Goal: Task Accomplishment & Management: Use online tool/utility

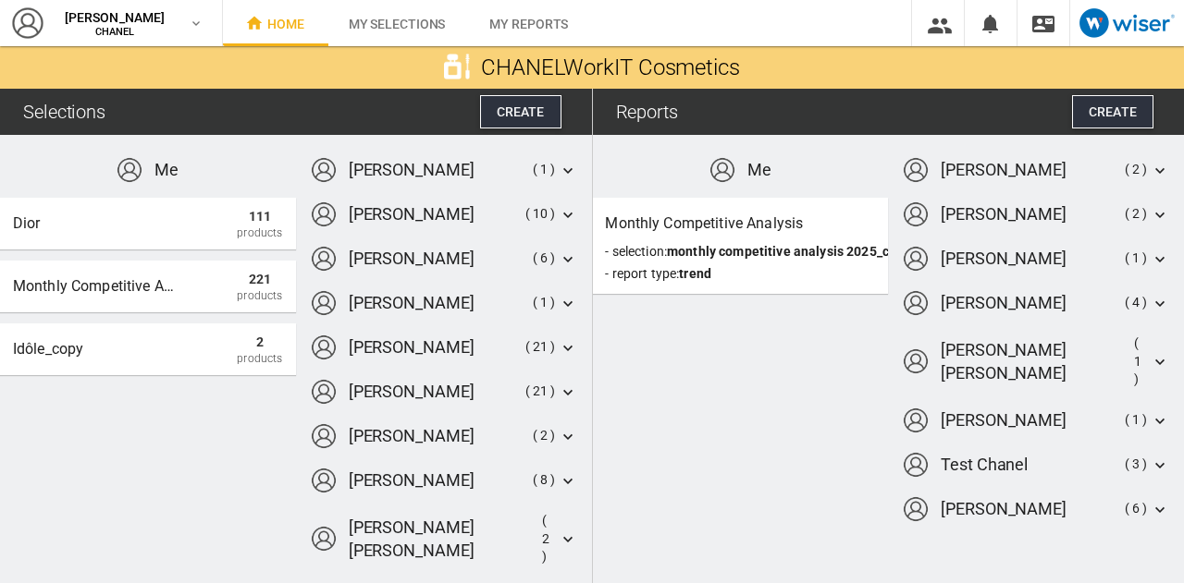
drag, startPoint x: 236, startPoint y: 356, endPoint x: 190, endPoint y: 408, distance: 68.8
drag, startPoint x: 236, startPoint y: 348, endPoint x: 273, endPoint y: 154, distance: 196.8
click at [273, 154] on md-content "Me Dior 111 Products Monthly competitive analysis 2025_copy 221 Products idôle_…" at bounding box center [296, 359] width 592 height 448
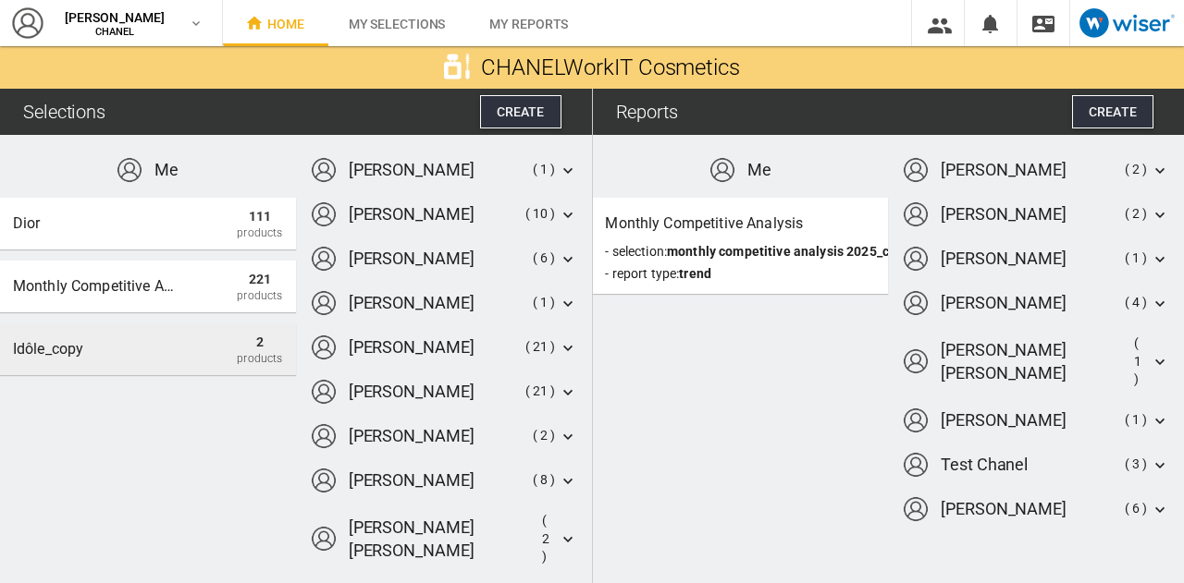
click at [157, 336] on div "idôle_copy" at bounding box center [96, 349] width 166 height 33
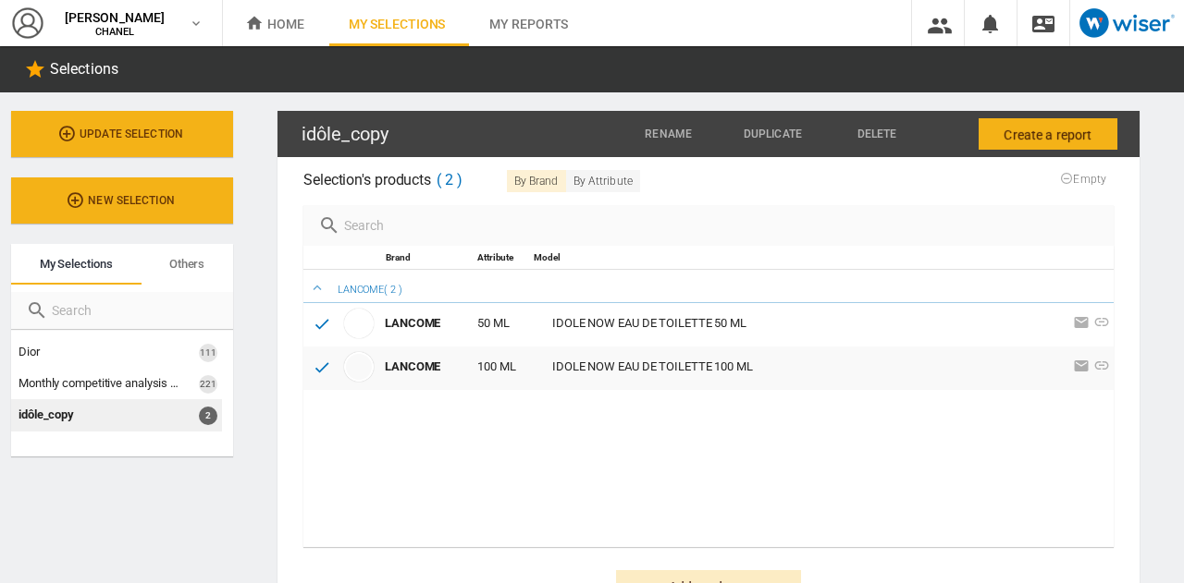
click at [88, 423] on div "idôle_copy 2" at bounding box center [116, 414] width 211 height 31
click at [860, 129] on span "Delete" at bounding box center [877, 134] width 40 height 13
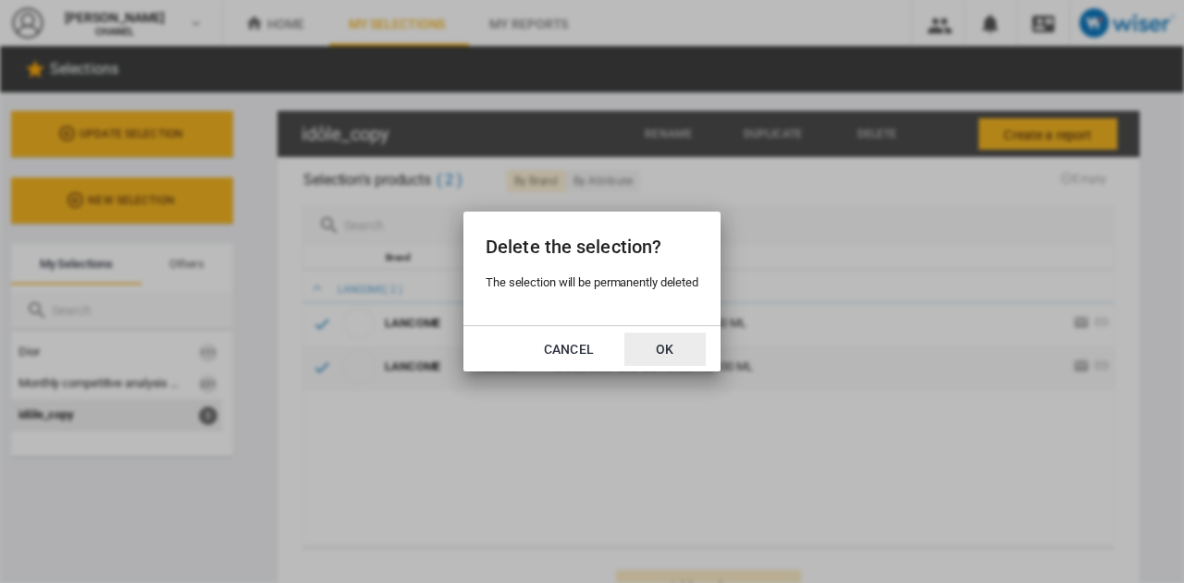
click at [658, 352] on button "OK" at bounding box center [664, 349] width 81 height 33
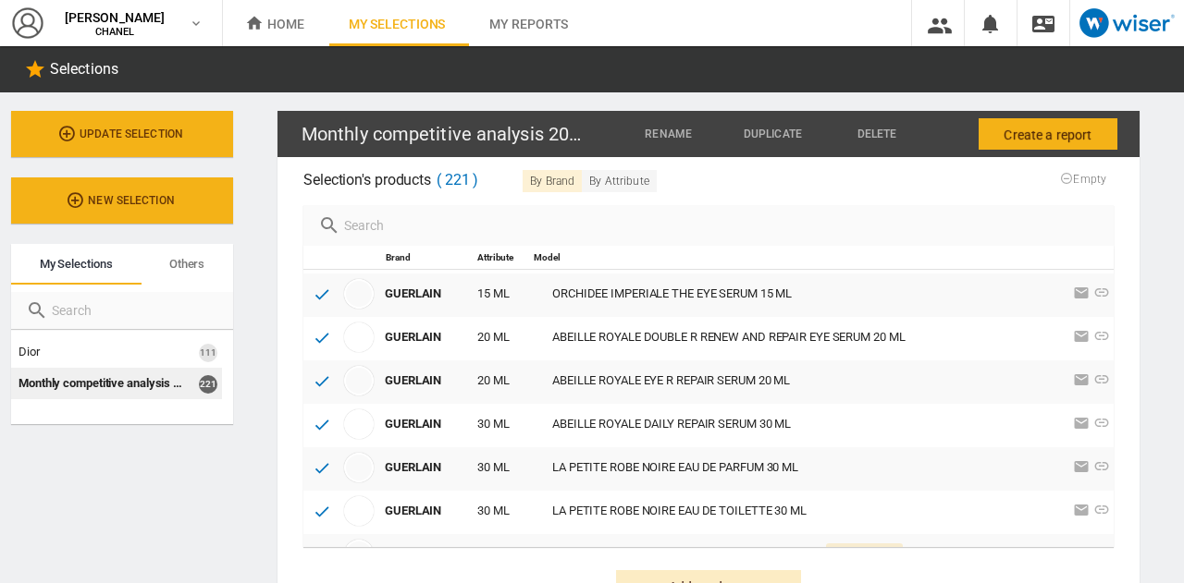
scroll to position [71, 0]
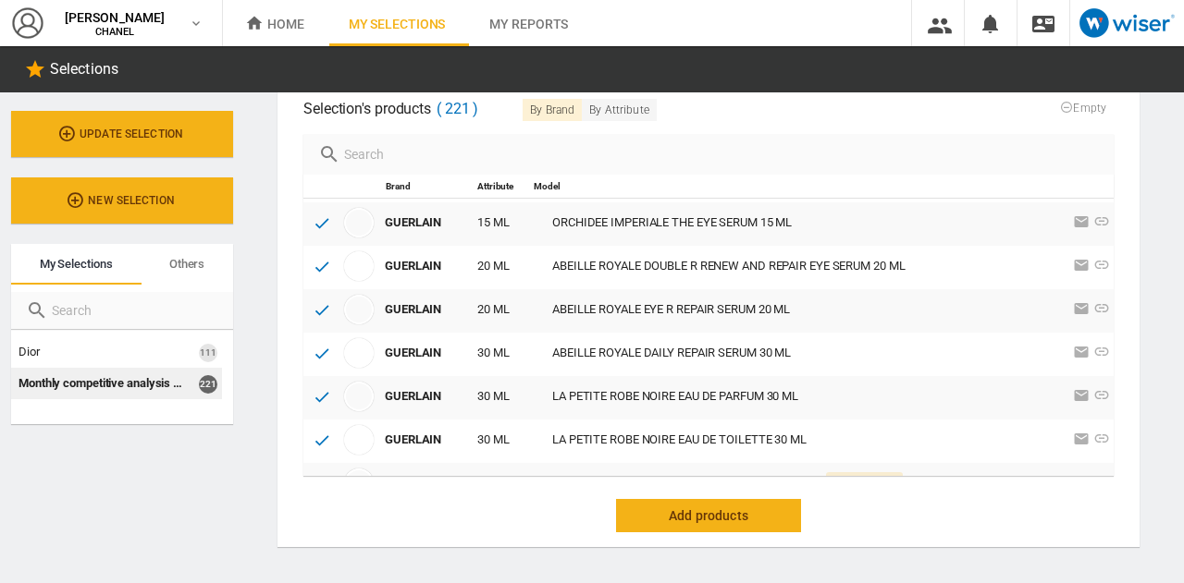
click at [760, 513] on button "Add products" at bounding box center [708, 515] width 185 height 33
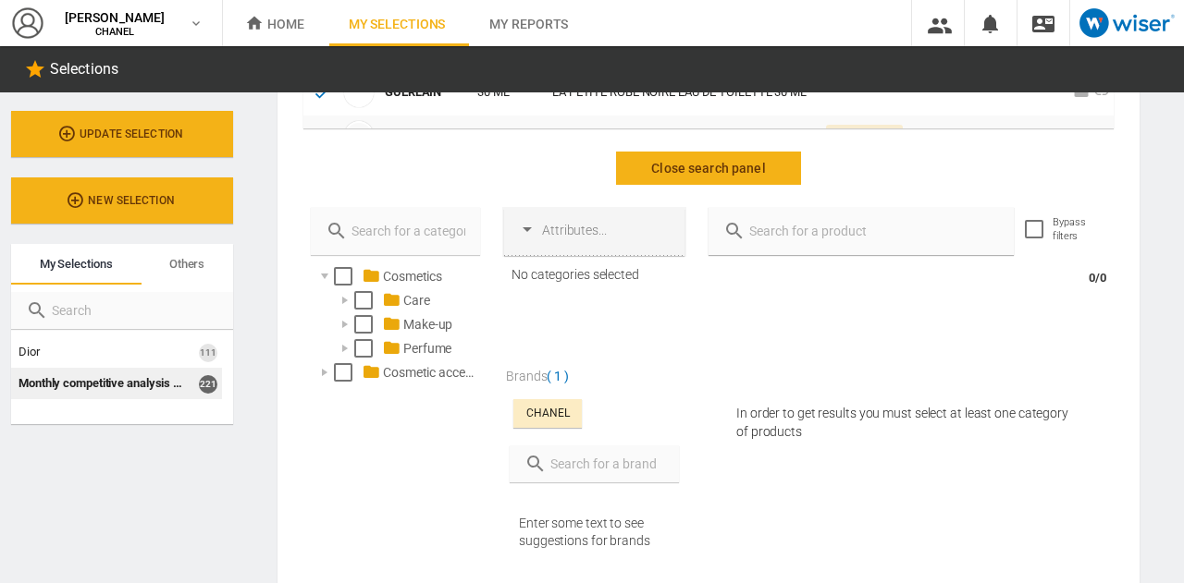
scroll to position [421, 0]
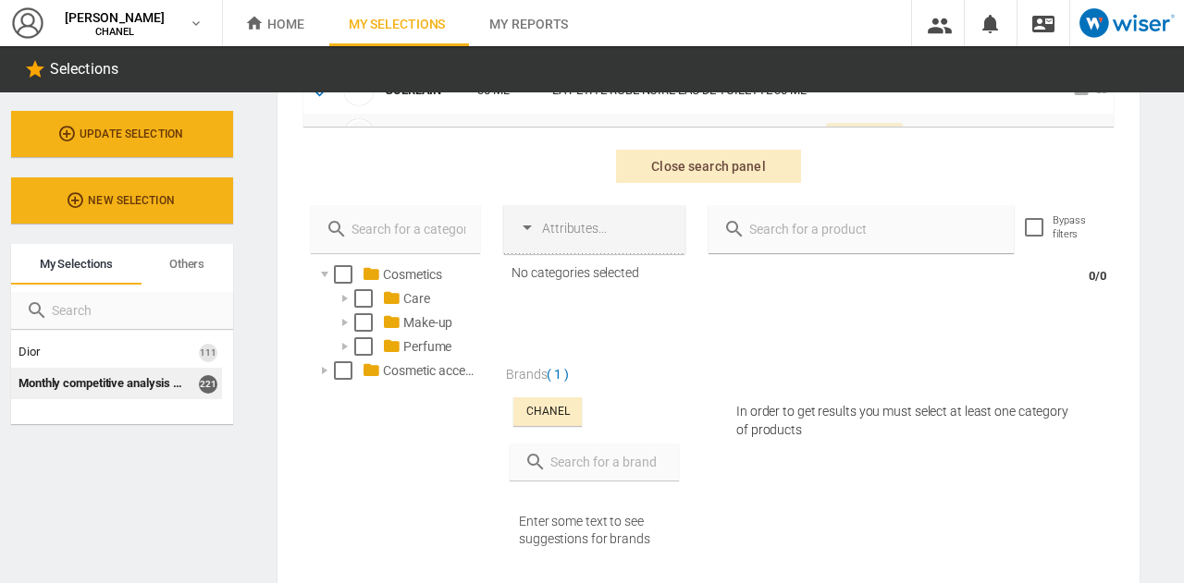
click at [825, 228] on input "text" at bounding box center [871, 229] width 253 height 26
click at [596, 467] on input "text" at bounding box center [604, 462] width 117 height 26
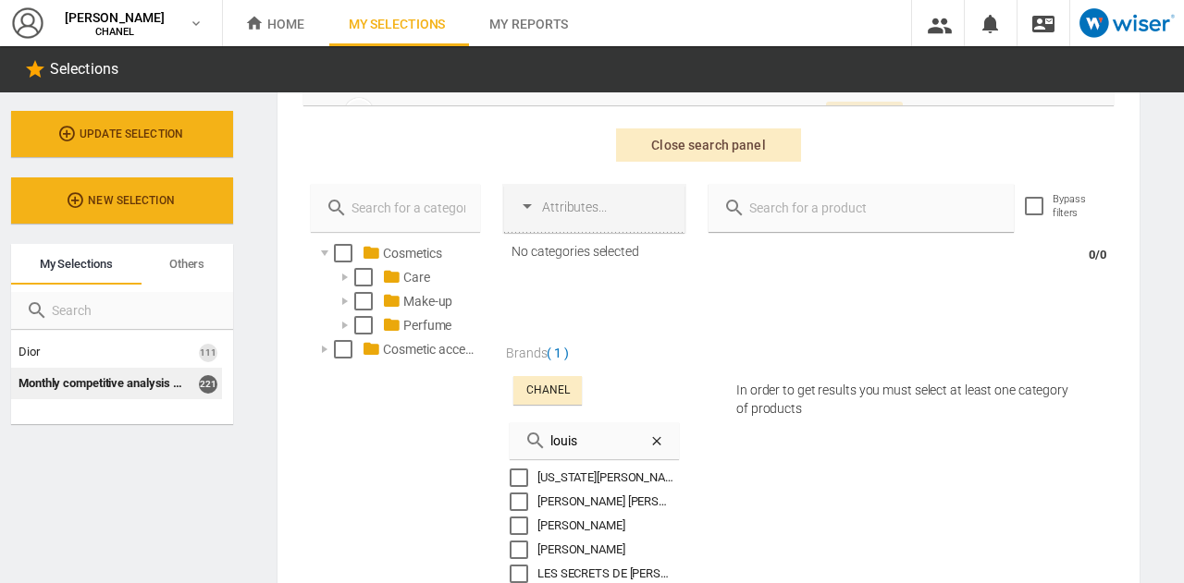
scroll to position [440, 0]
type input "louis"
click at [654, 439] on icon at bounding box center [656, 443] width 15 height 15
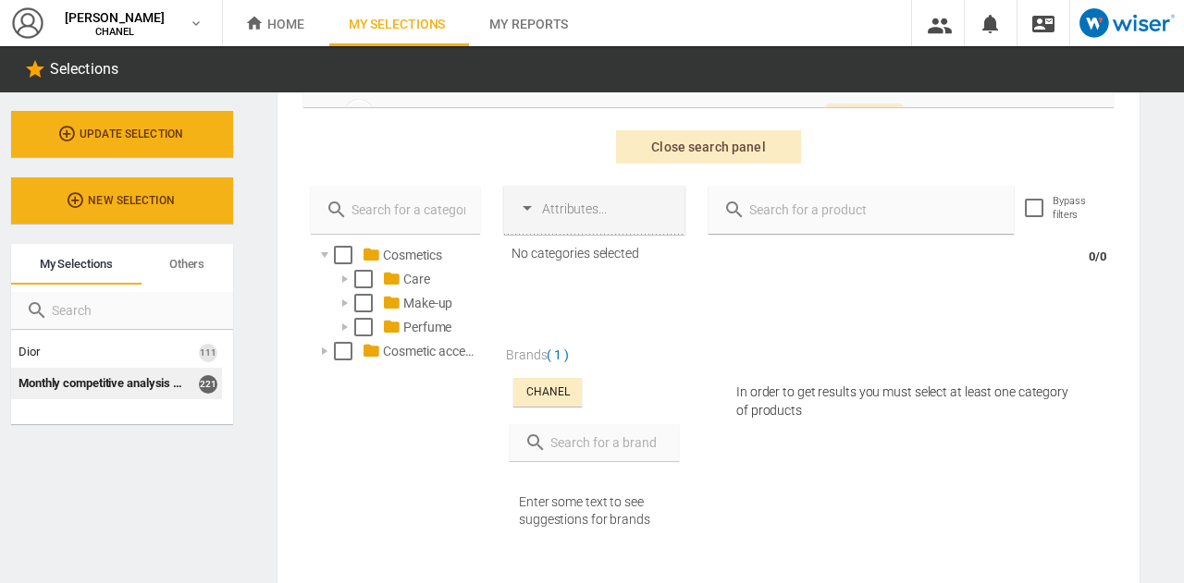
click at [654, 439] on input "text" at bounding box center [604, 443] width 117 height 26
type input "vuitton"
click at [654, 439] on icon at bounding box center [656, 443] width 15 height 15
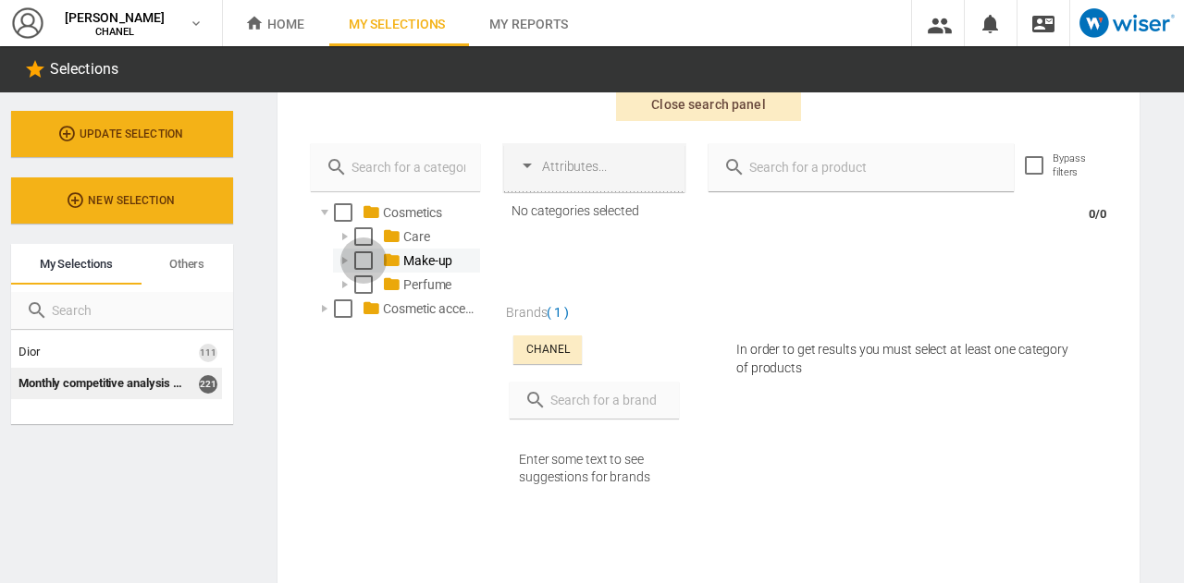
click at [355, 263] on div "Select" at bounding box center [363, 261] width 18 height 18
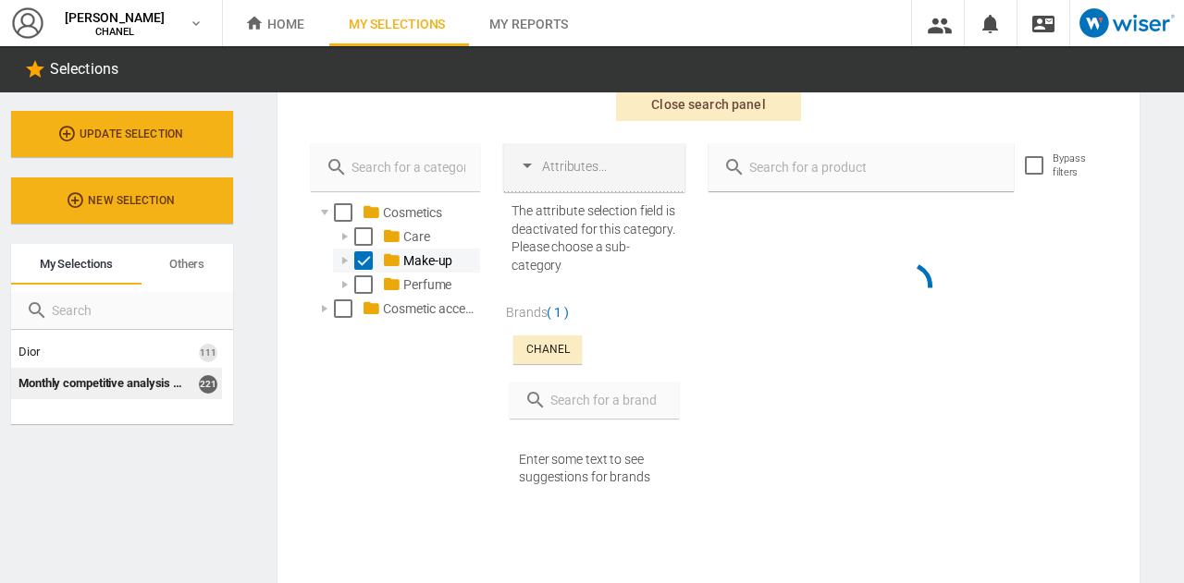
click at [342, 260] on div at bounding box center [345, 261] width 18 height 18
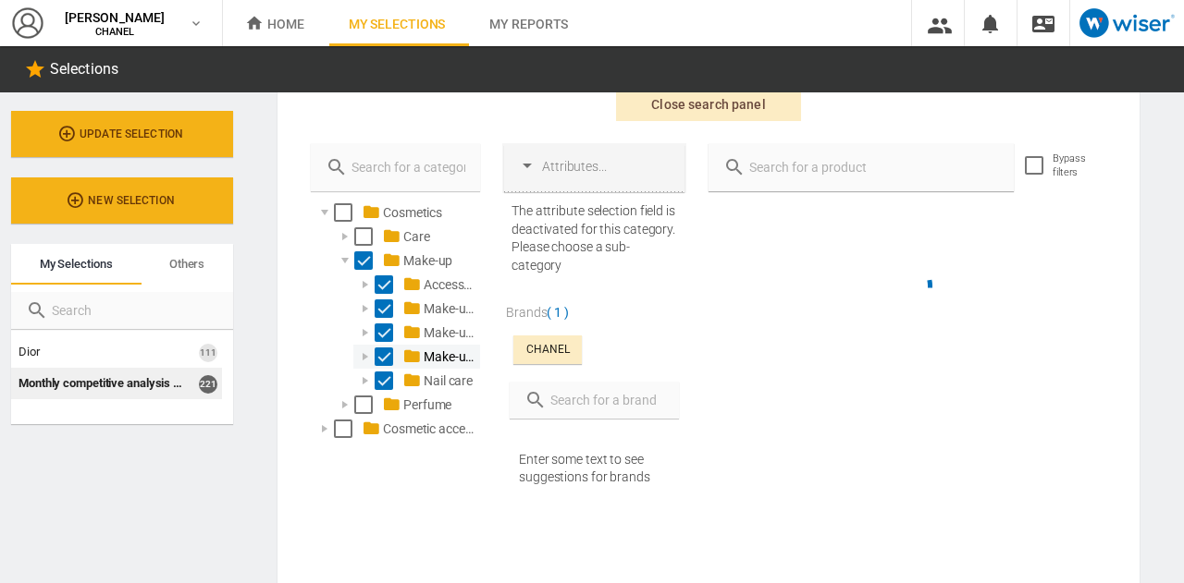
click at [366, 359] on div at bounding box center [365, 357] width 18 height 18
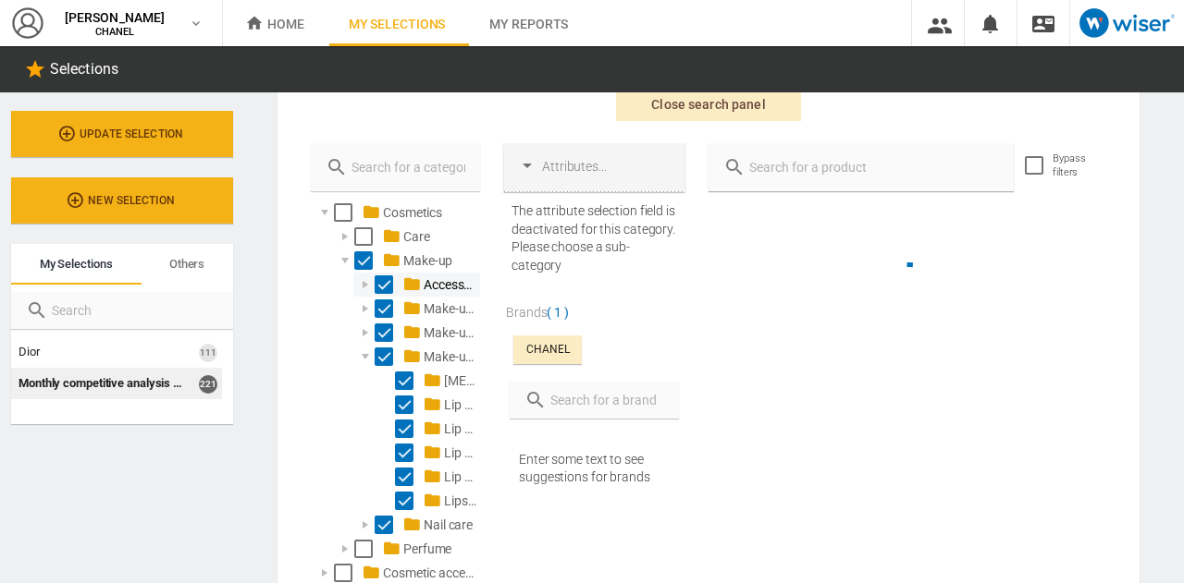
click at [384, 279] on div "Select" at bounding box center [383, 285] width 18 height 18
click at [387, 297] on div "Make-up eye" at bounding box center [416, 309] width 127 height 24
click at [383, 311] on div "Select" at bounding box center [383, 309] width 18 height 18
click at [382, 334] on div "Select" at bounding box center [383, 333] width 18 height 18
click at [385, 529] on div "Select" at bounding box center [383, 525] width 18 height 18
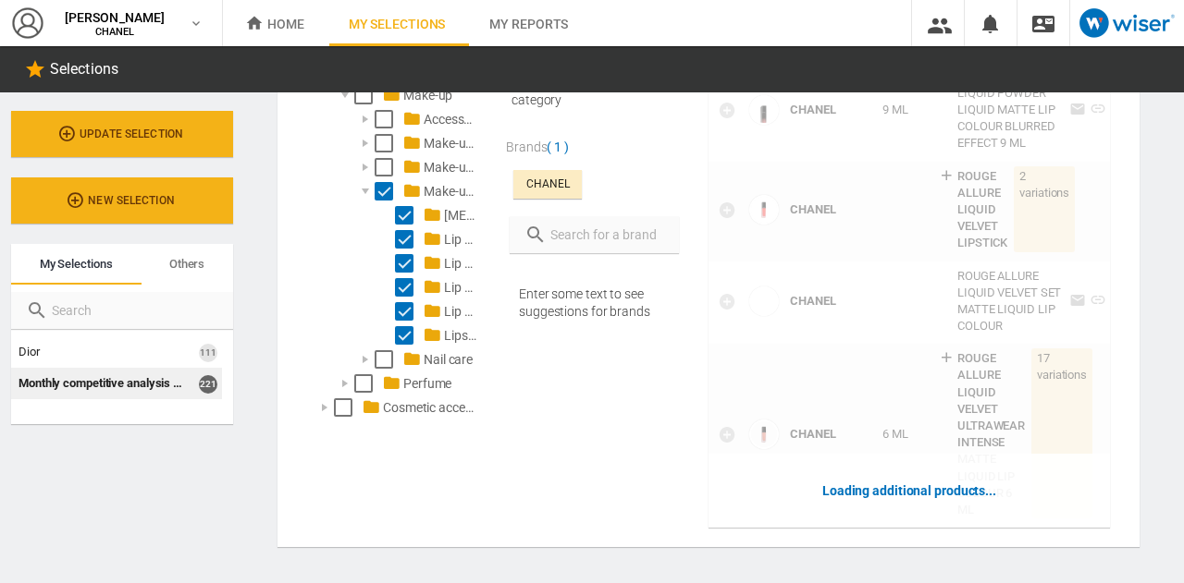
scroll to position [543, 0]
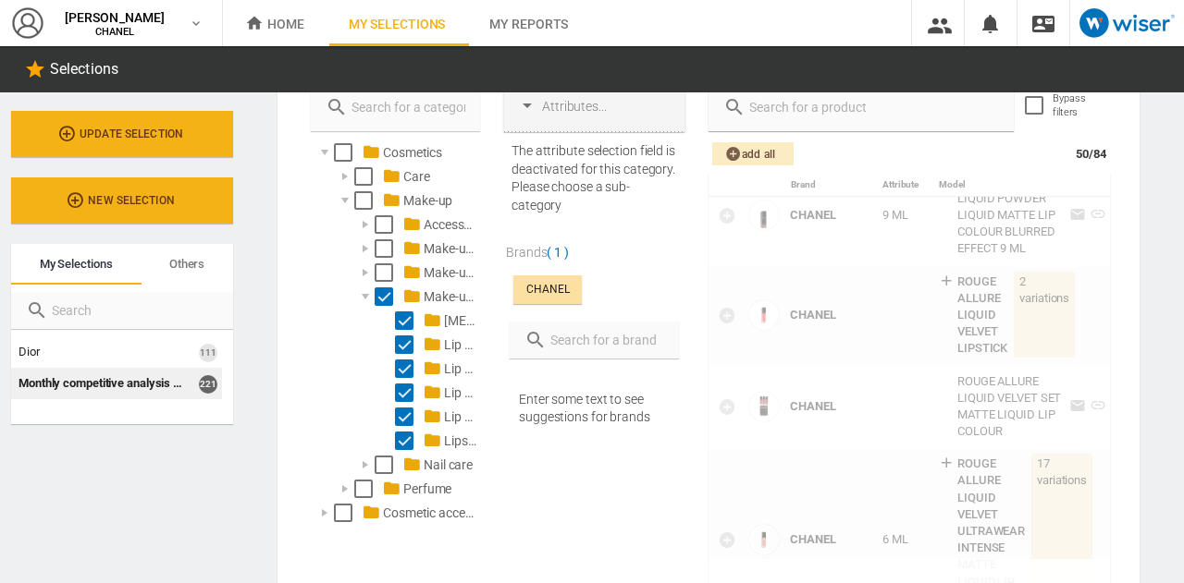
click at [546, 284] on div "CHANEL" at bounding box center [547, 290] width 43 height 16
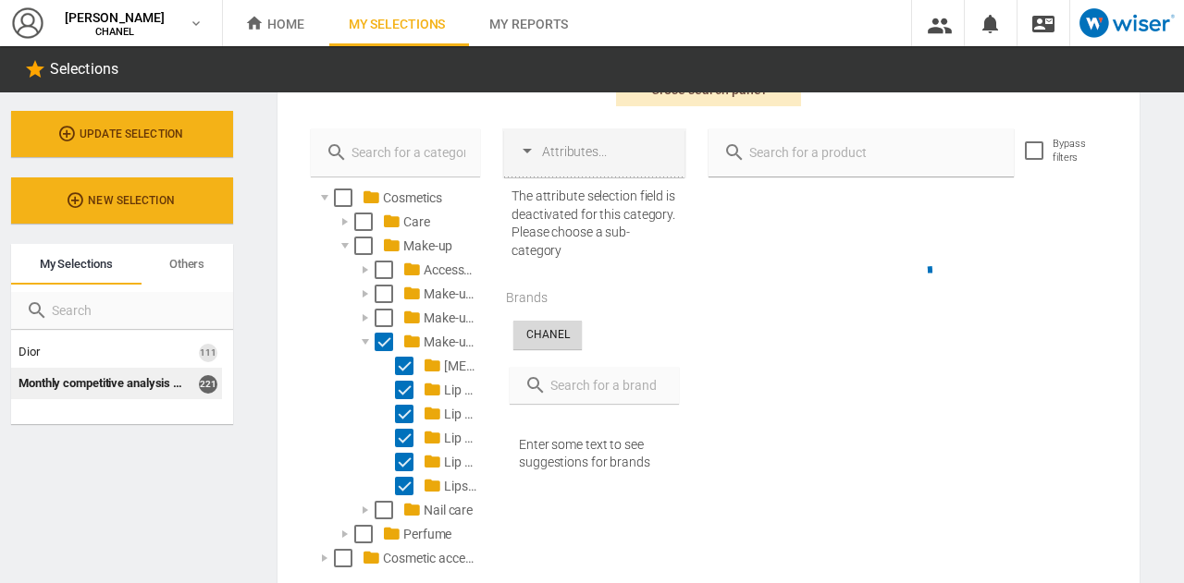
scroll to position [492, 0]
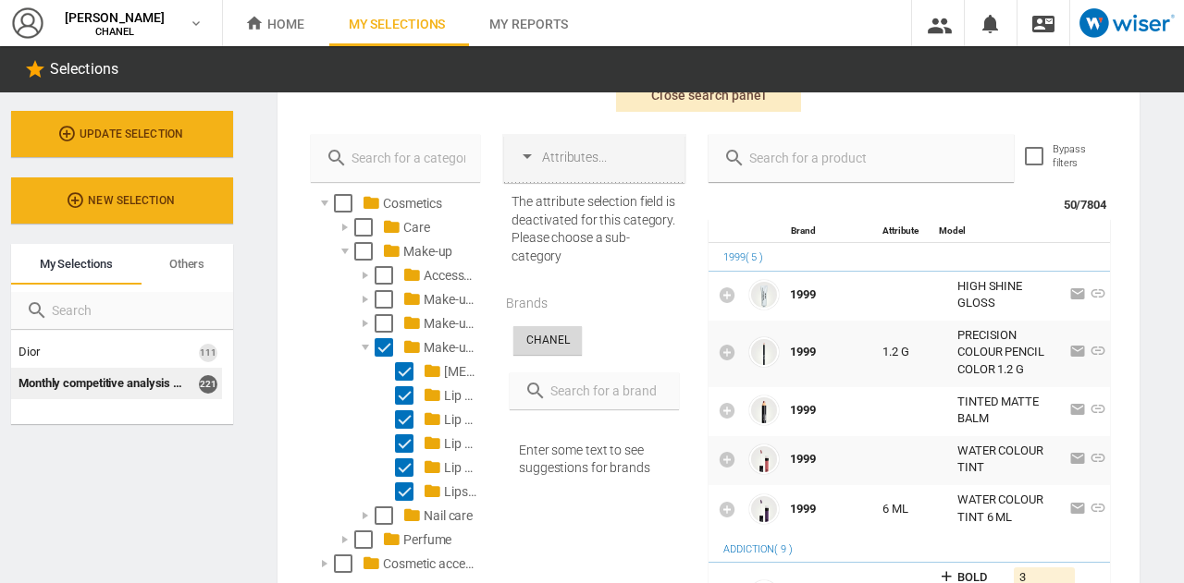
click at [781, 155] on input "text" at bounding box center [871, 158] width 253 height 26
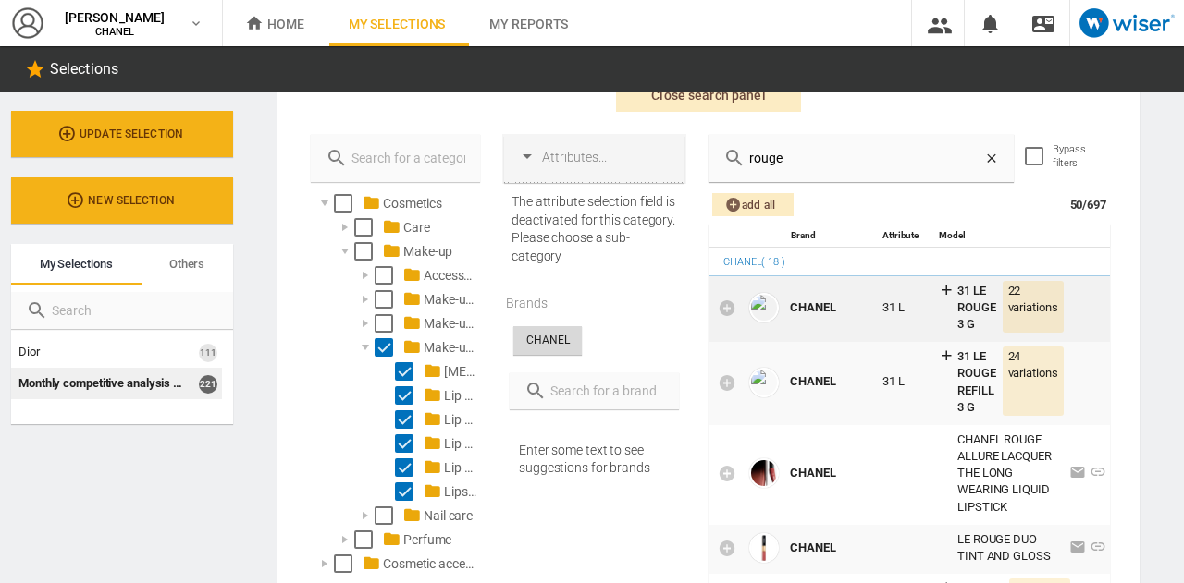
type input "rouge"
click at [951, 301] on div "31 LE ROUGE 3 G 22 variations" at bounding box center [1001, 308] width 126 height 51
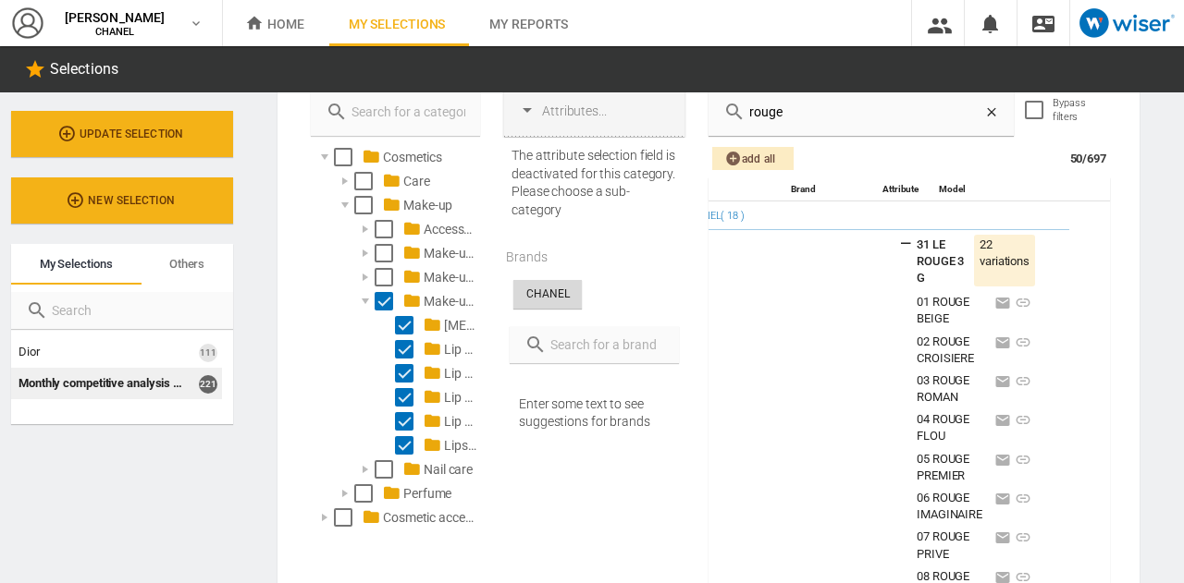
scroll to position [0, 0]
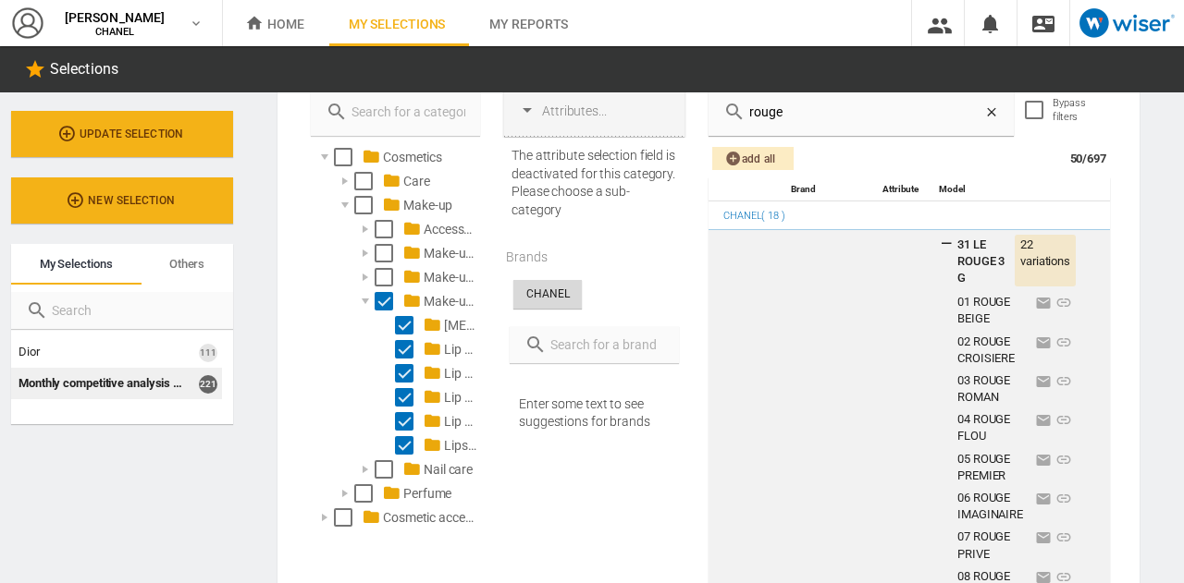
click at [938, 239] on icon at bounding box center [946, 243] width 17 height 17
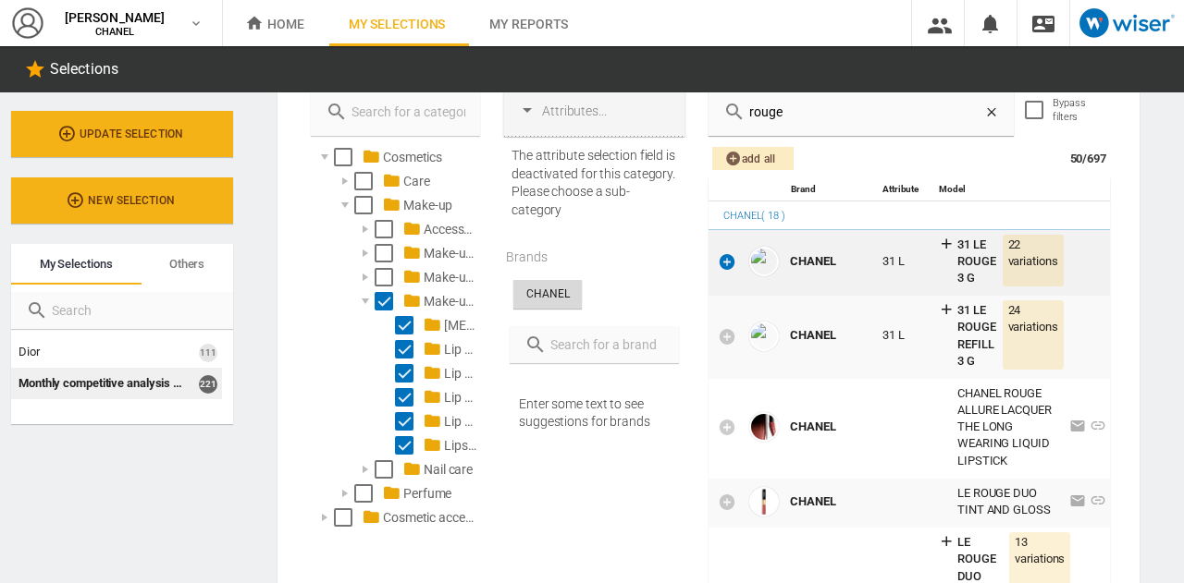
click at [718, 258] on icon at bounding box center [727, 261] width 18 height 18
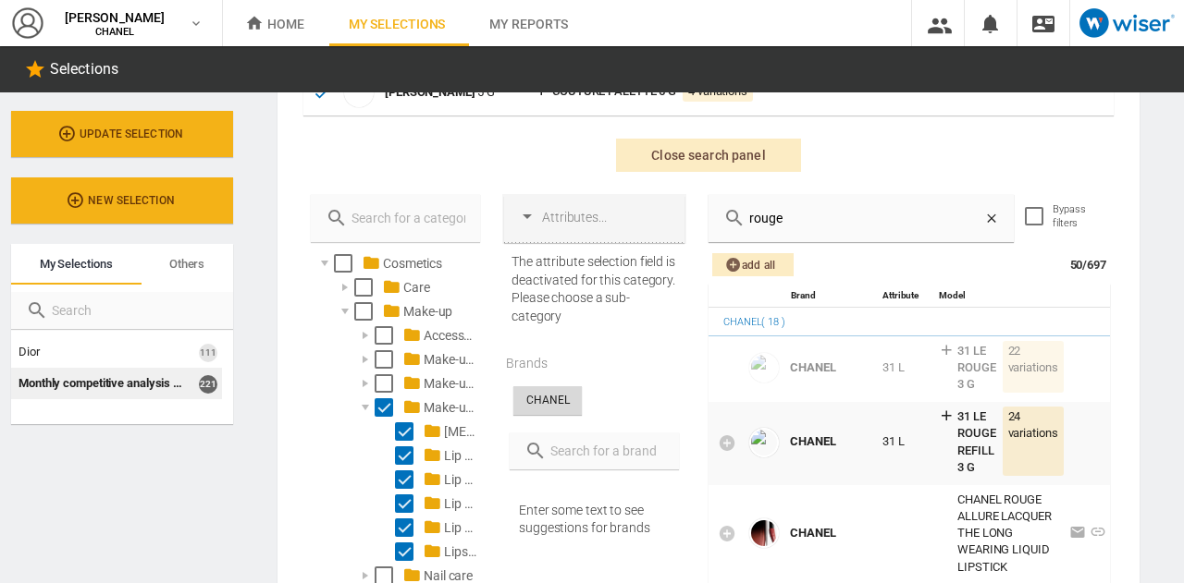
scroll to position [442, 0]
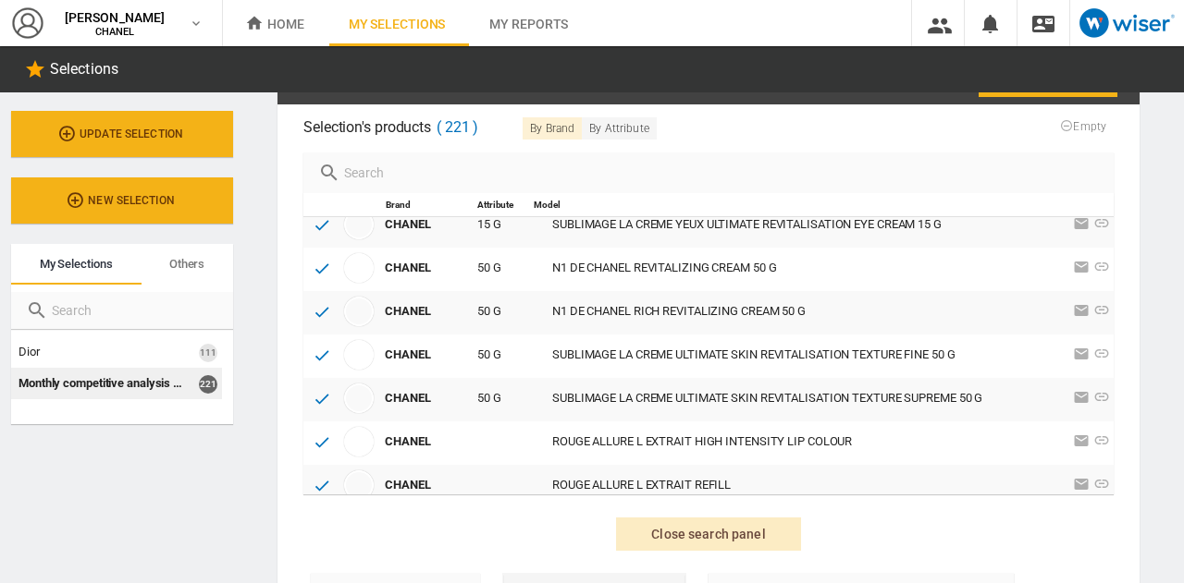
scroll to position [1575, 0]
click at [525, 542] on div "Close search panel" at bounding box center [708, 525] width 832 height 52
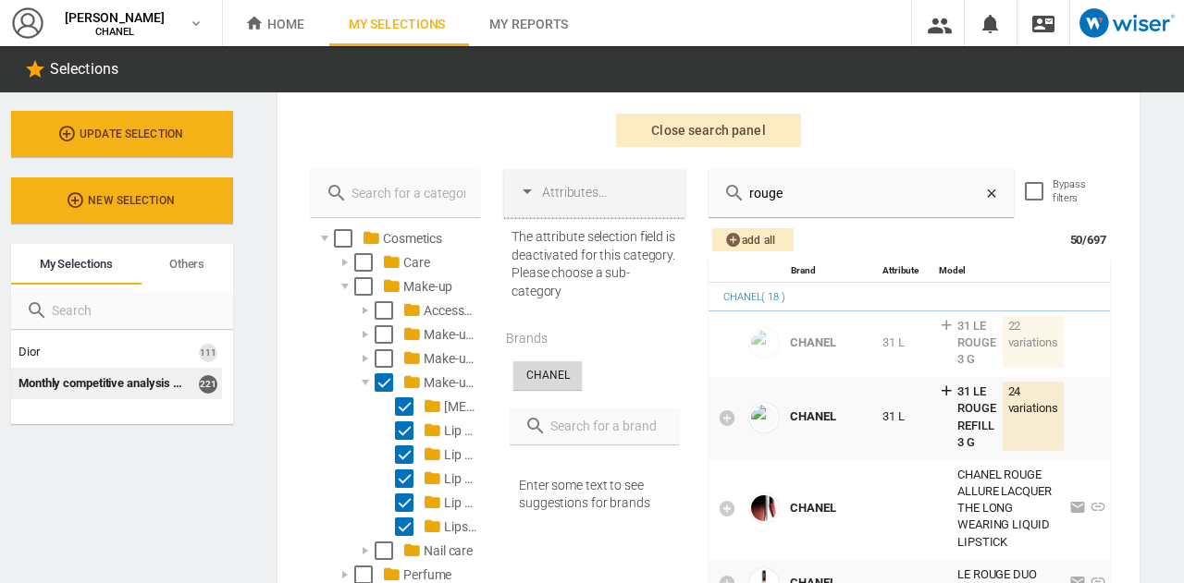
scroll to position [460, 0]
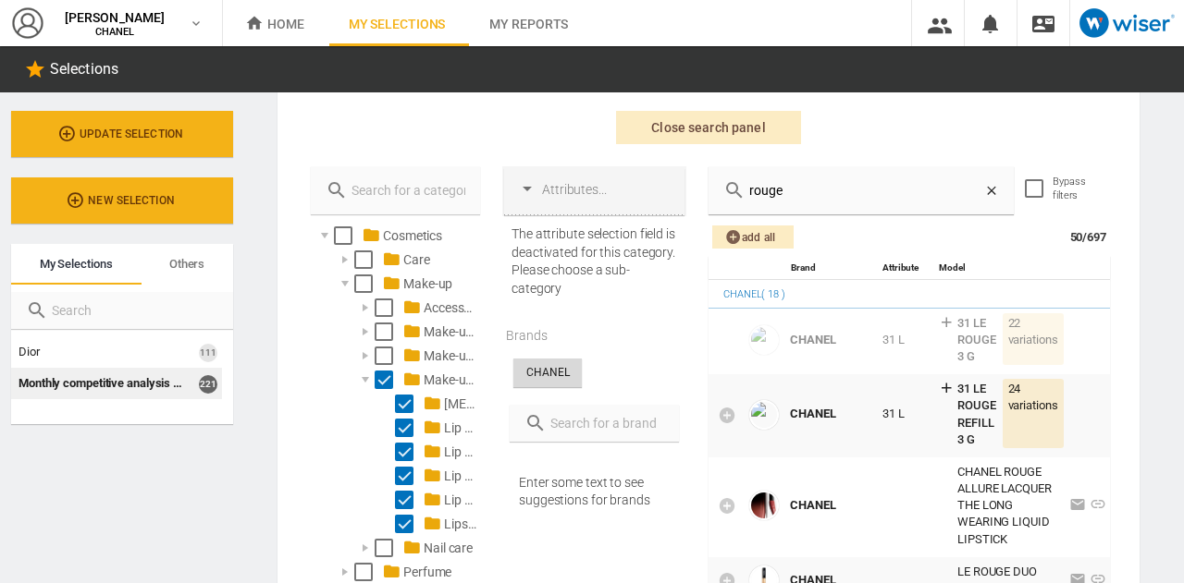
click at [984, 195] on icon at bounding box center [991, 190] width 15 height 15
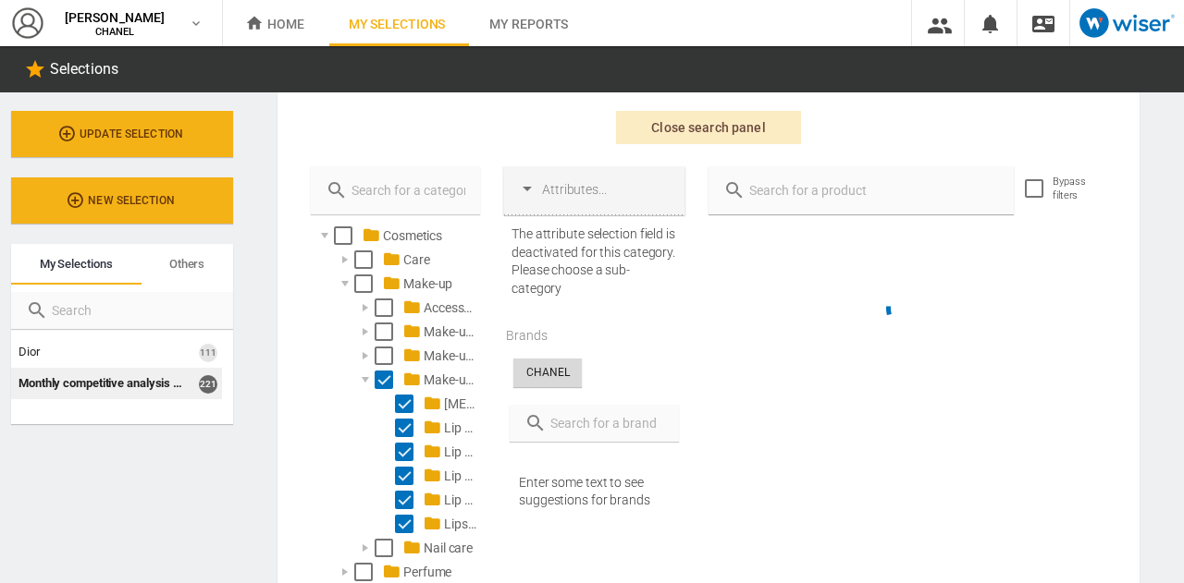
click at [767, 193] on input "text" at bounding box center [871, 191] width 253 height 26
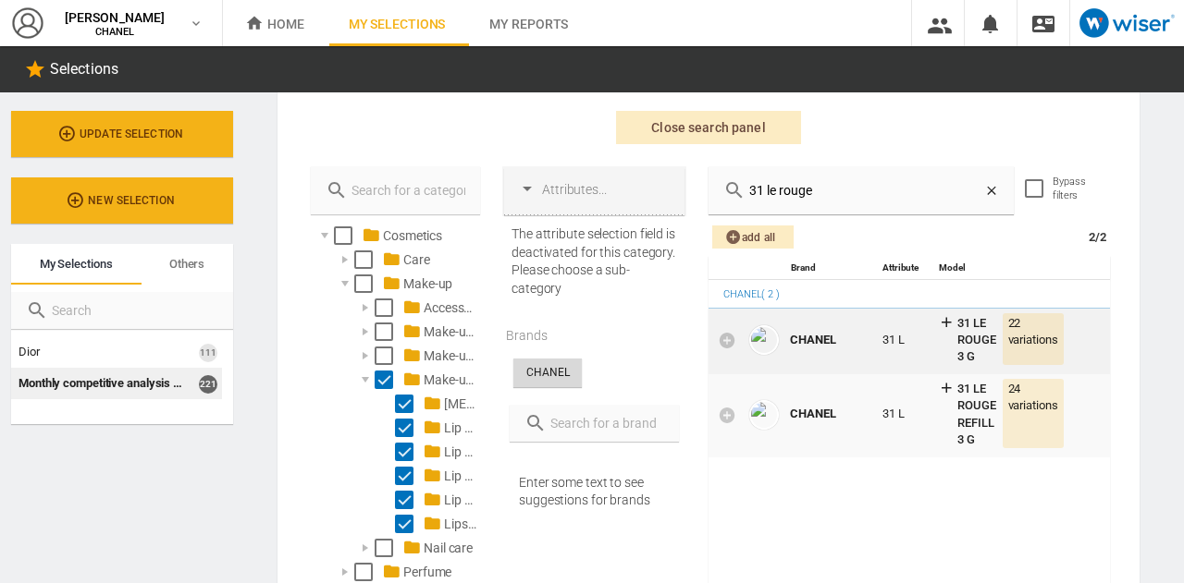
click at [980, 325] on div "31 LE ROUGE 3 G" at bounding box center [976, 340] width 39 height 51
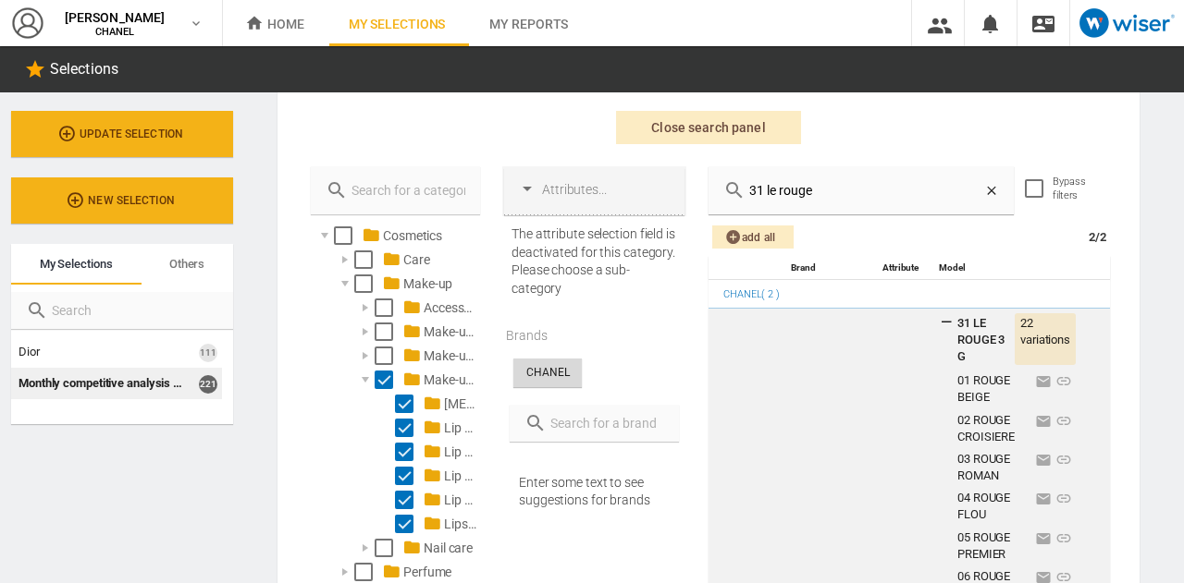
click at [980, 325] on div "31 LE ROUGE 3 G" at bounding box center [982, 340] width 51 height 51
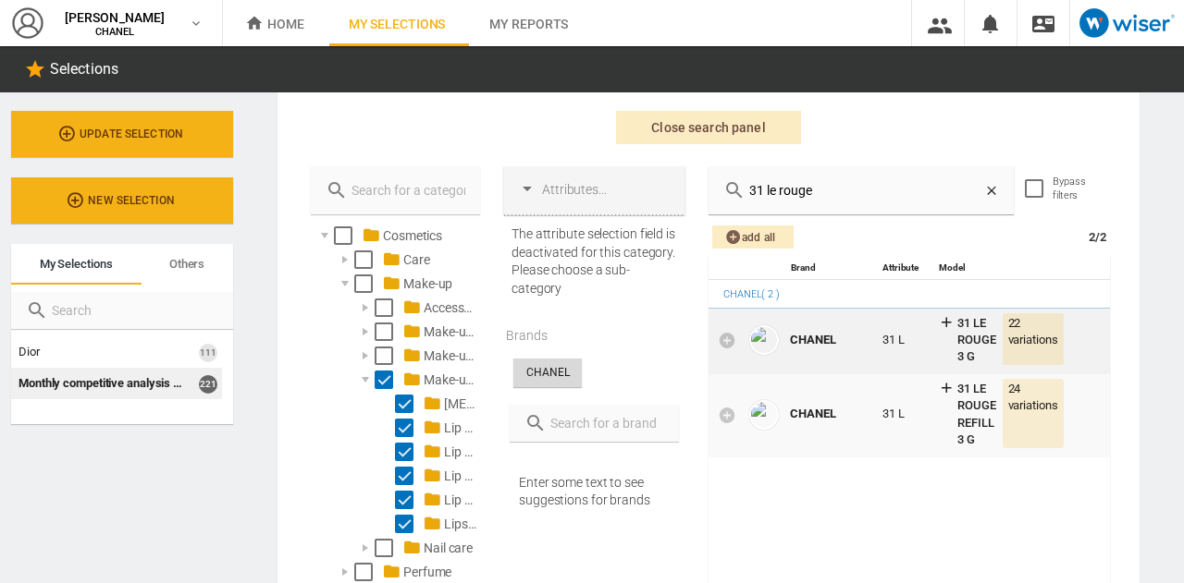
click at [1015, 338] on div "22 variations" at bounding box center [1032, 339] width 61 height 53
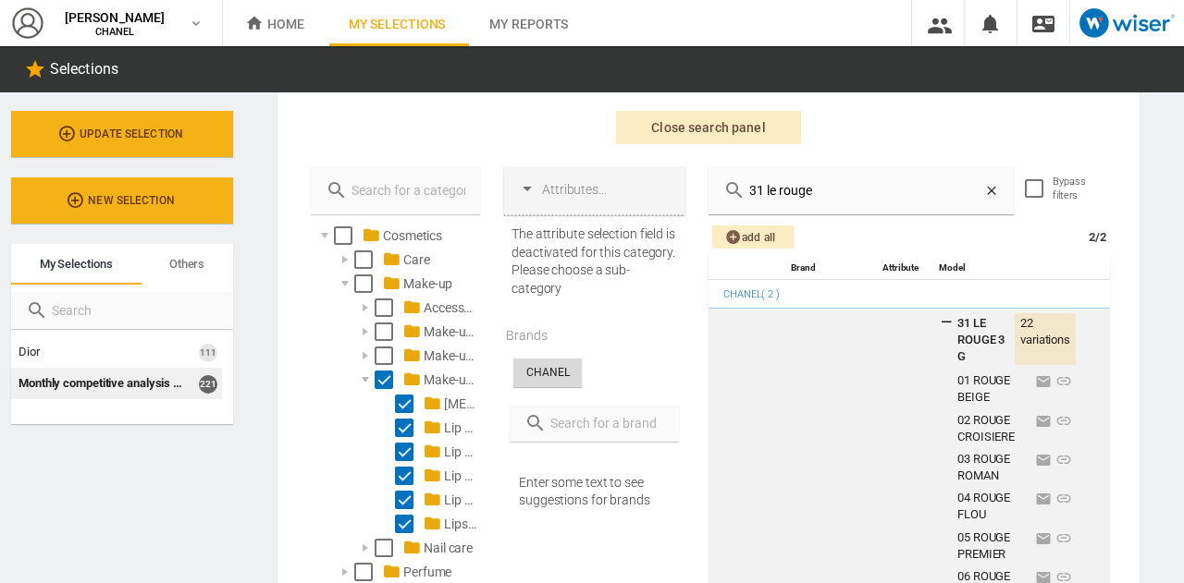
click at [1015, 338] on div "22 variations" at bounding box center [1044, 339] width 61 height 53
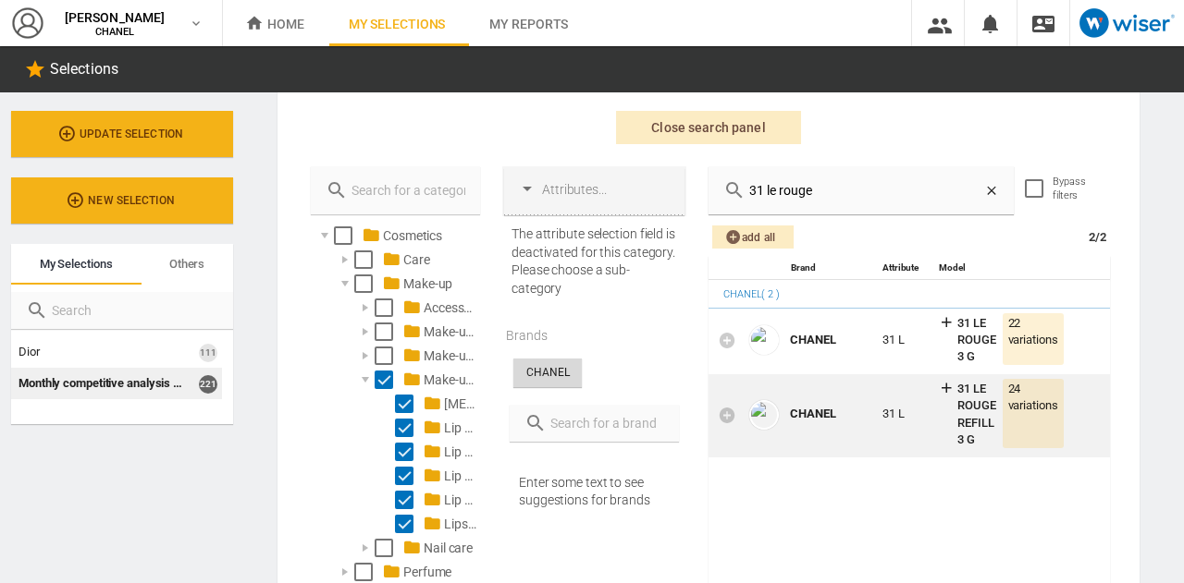
click at [857, 414] on div "CHANEL" at bounding box center [832, 414] width 92 height 26
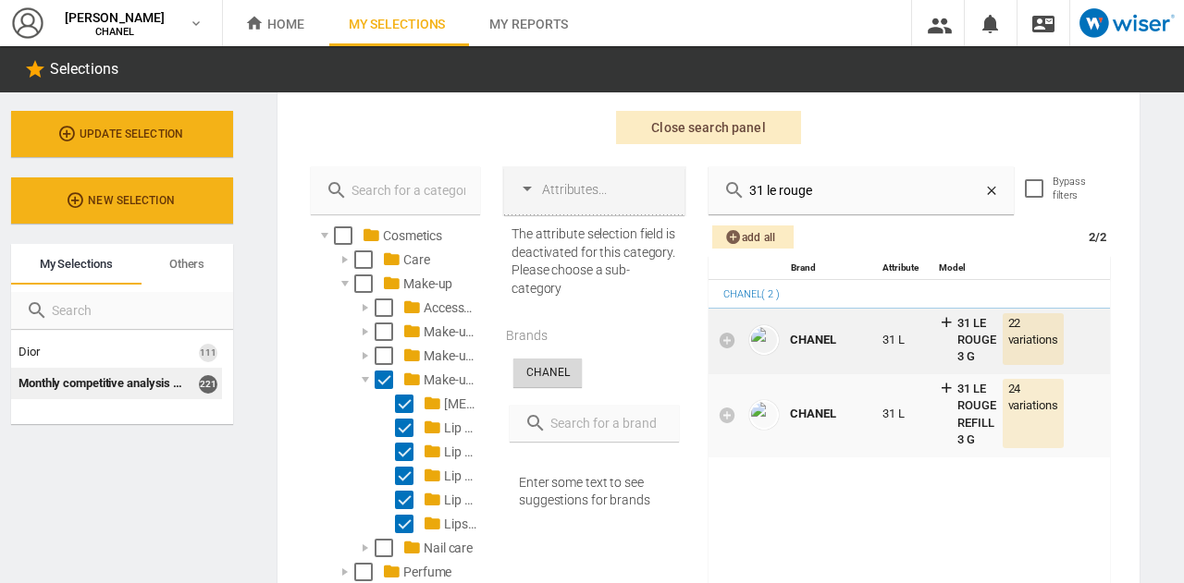
click at [877, 352] on div "CHANEL 31 L 31 LE ROUGE 3 G 22 variations 01 ROUGE BEIGE 02 ROUGE CROISIERE 03 …" at bounding box center [925, 341] width 366 height 60
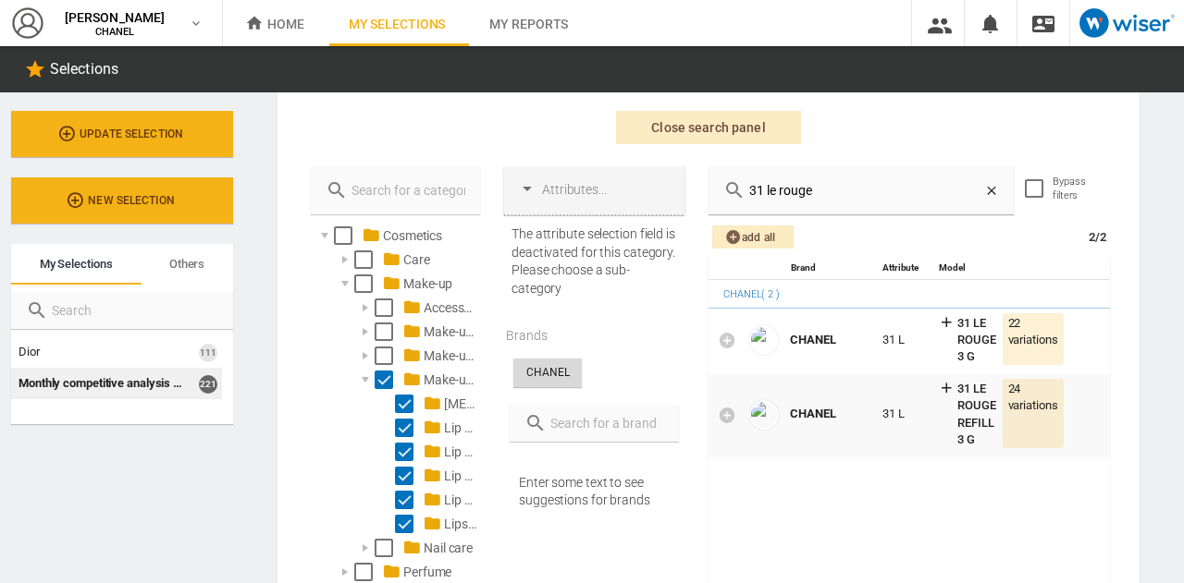
click at [838, 193] on input "31 le rouge" at bounding box center [864, 191] width 239 height 26
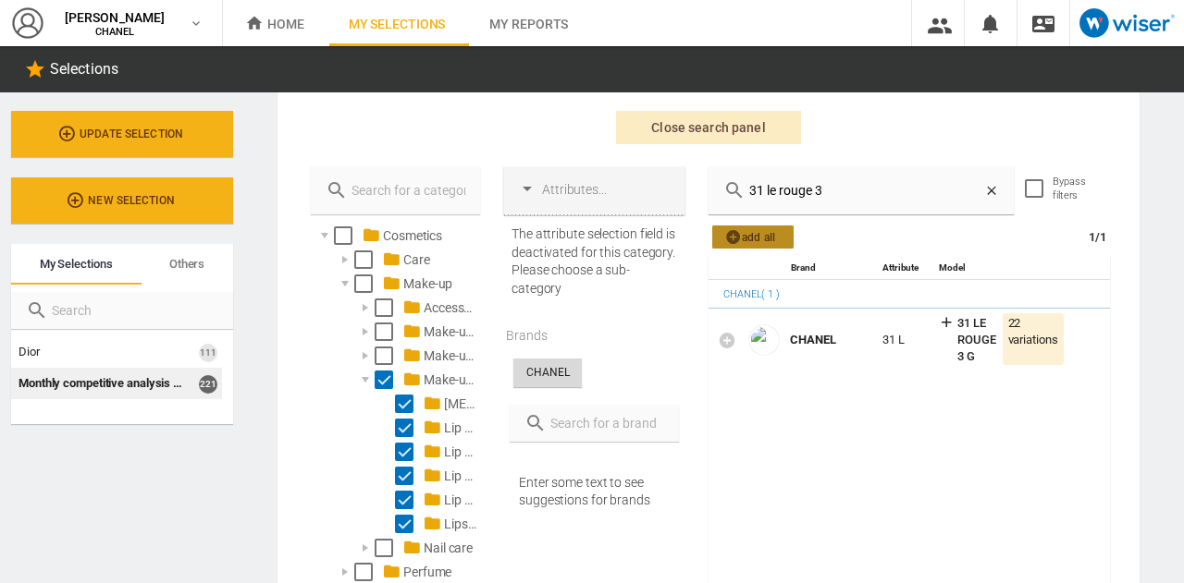
click at [756, 238] on span "Add all" at bounding box center [752, 237] width 59 height 23
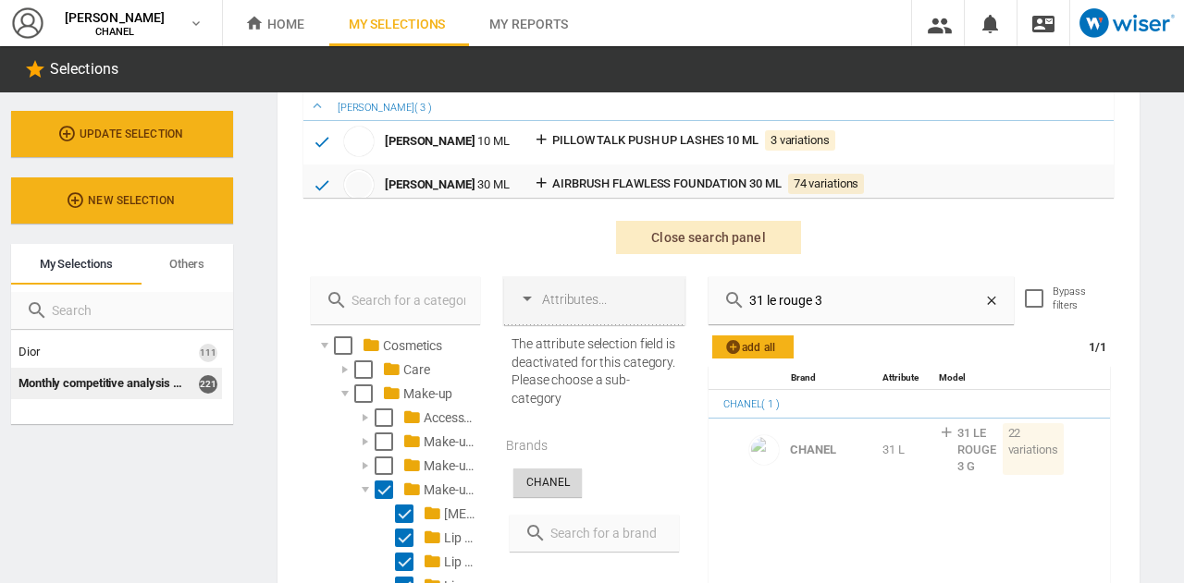
scroll to position [350, 0]
drag, startPoint x: 834, startPoint y: 302, endPoint x: 698, endPoint y: 306, distance: 136.0
click at [698, 306] on div "Cosmetics Care Make-up Accessories" at bounding box center [708, 553] width 832 height 555
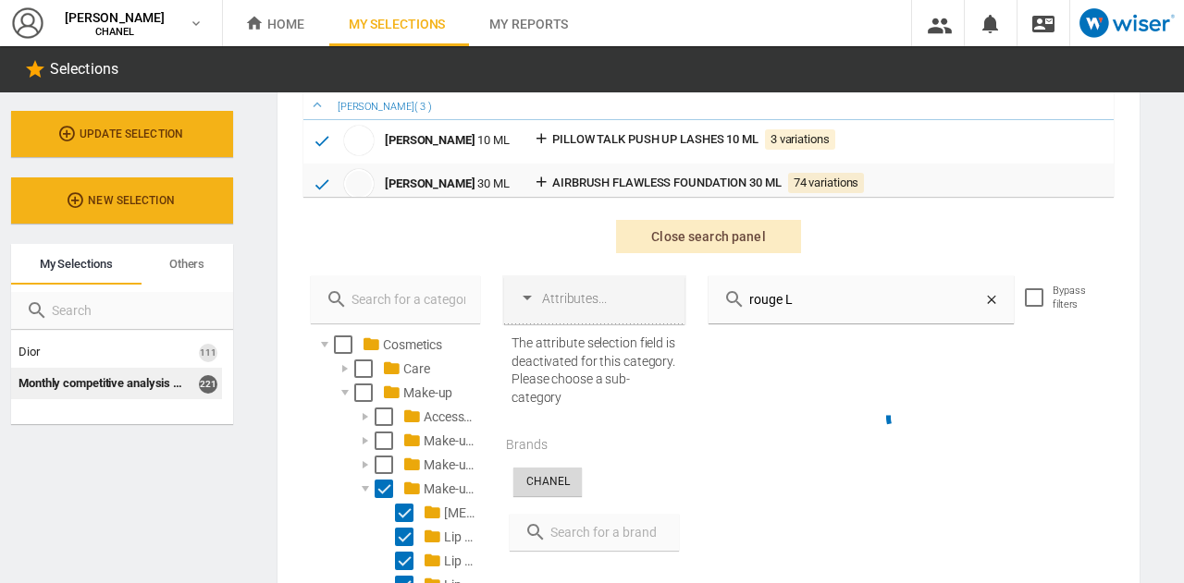
type input "rouge LV"
drag, startPoint x: 806, startPoint y: 302, endPoint x: 703, endPoint y: 306, distance: 103.6
click at [708, 306] on div "rouge LV" at bounding box center [860, 300] width 305 height 48
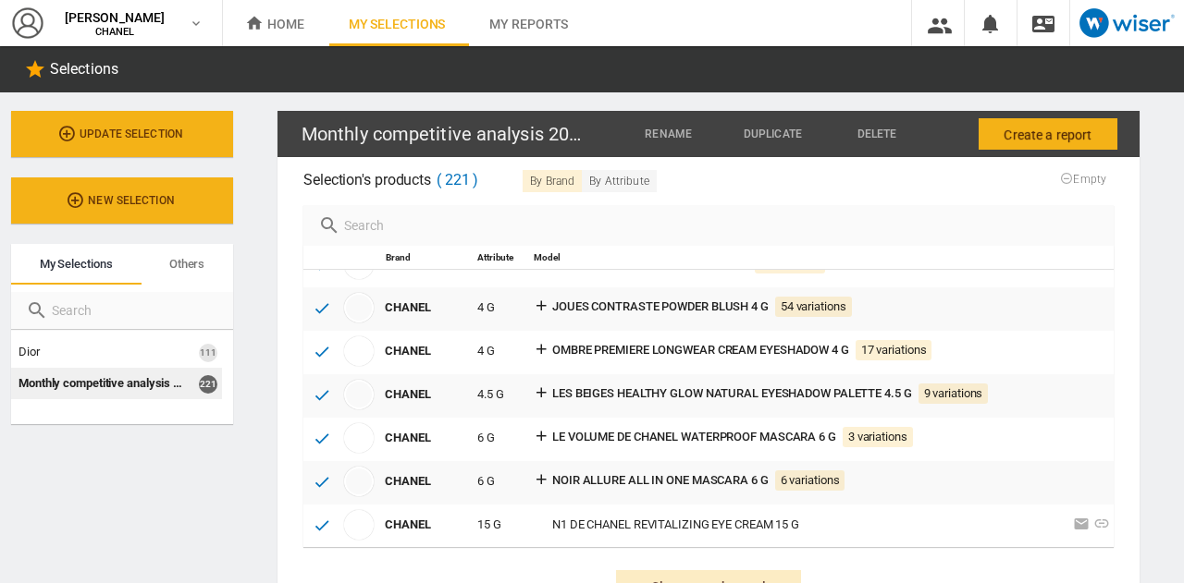
scroll to position [1283, 0]
click at [1003, 137] on span "Create a report" at bounding box center [1047, 134] width 88 height 33
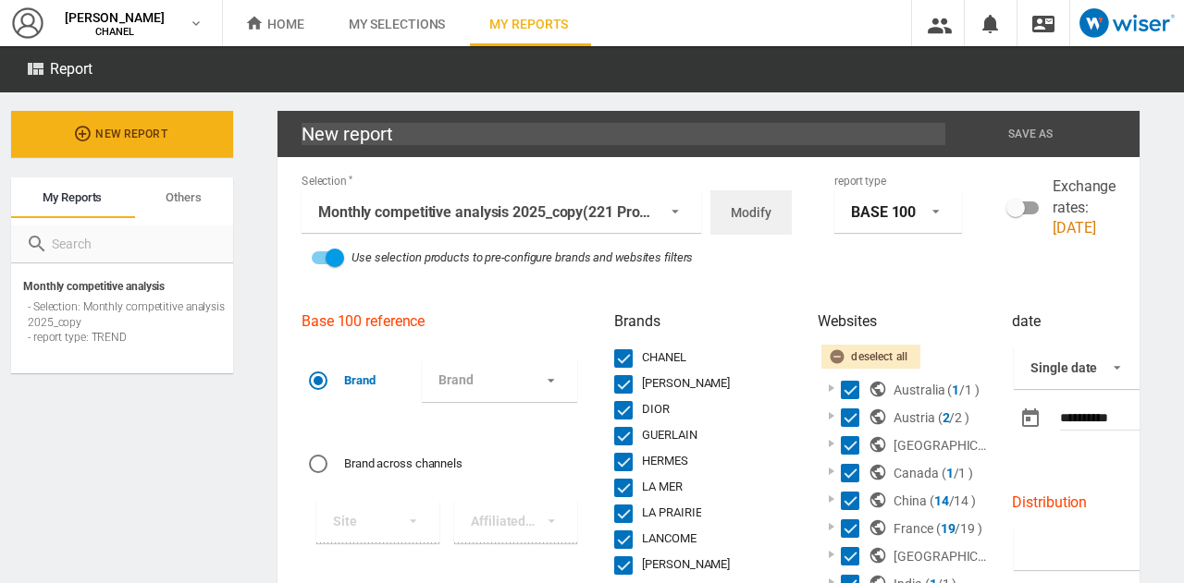
click at [909, 209] on div "BASE 100" at bounding box center [883, 212] width 65 height 18
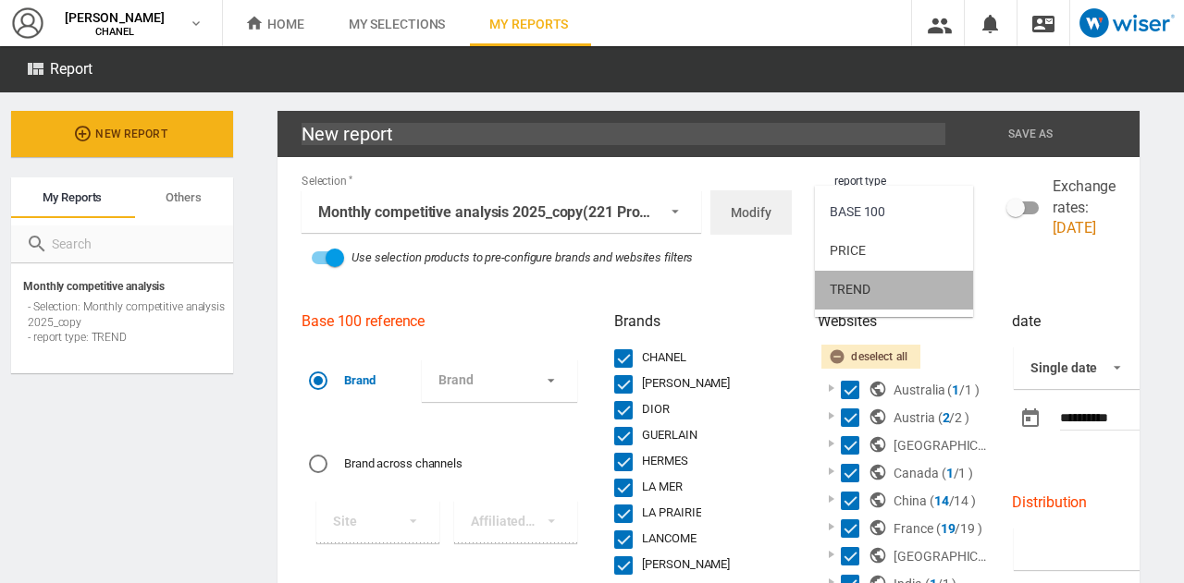
click at [890, 286] on md-option "TREND" at bounding box center [894, 290] width 158 height 39
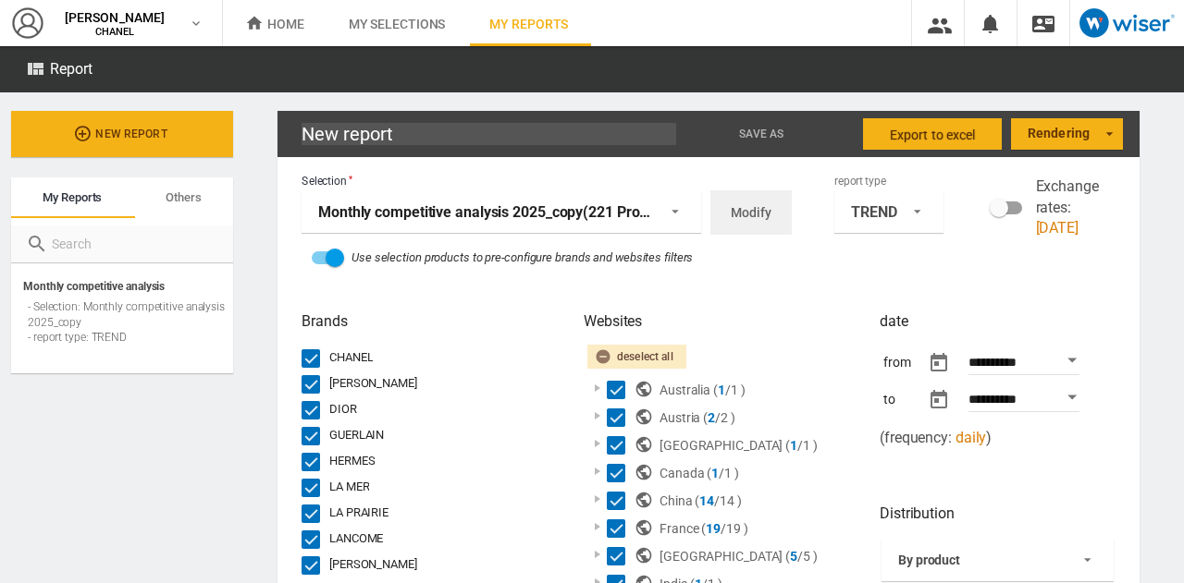
click at [629, 215] on span "(221 Products)" at bounding box center [632, 212] width 98 height 18
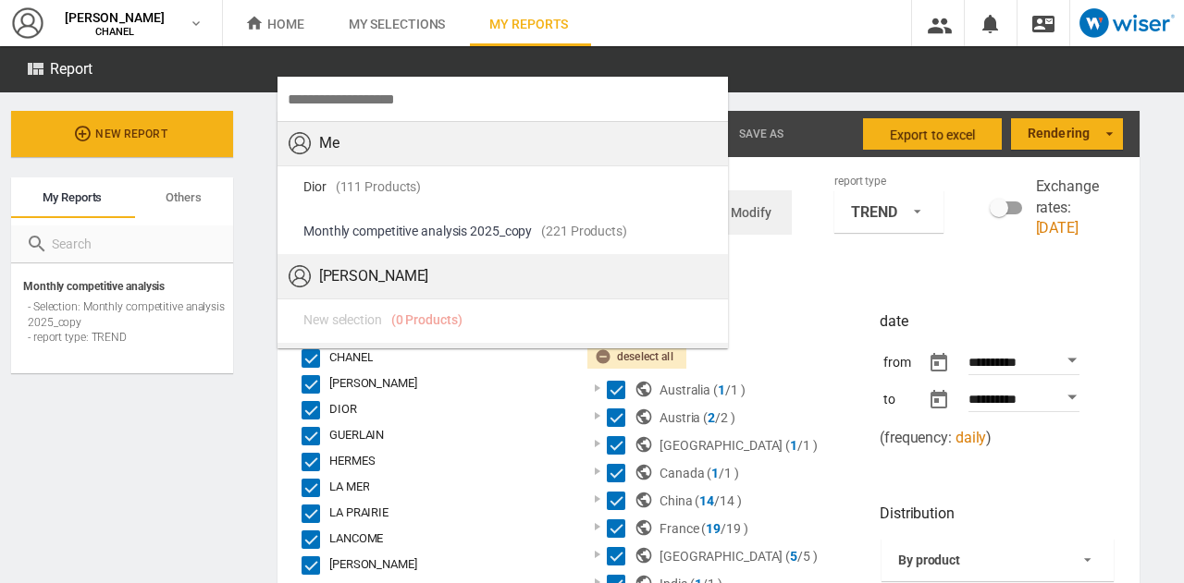
click at [827, 325] on md-backdrop at bounding box center [592, 291] width 1184 height 583
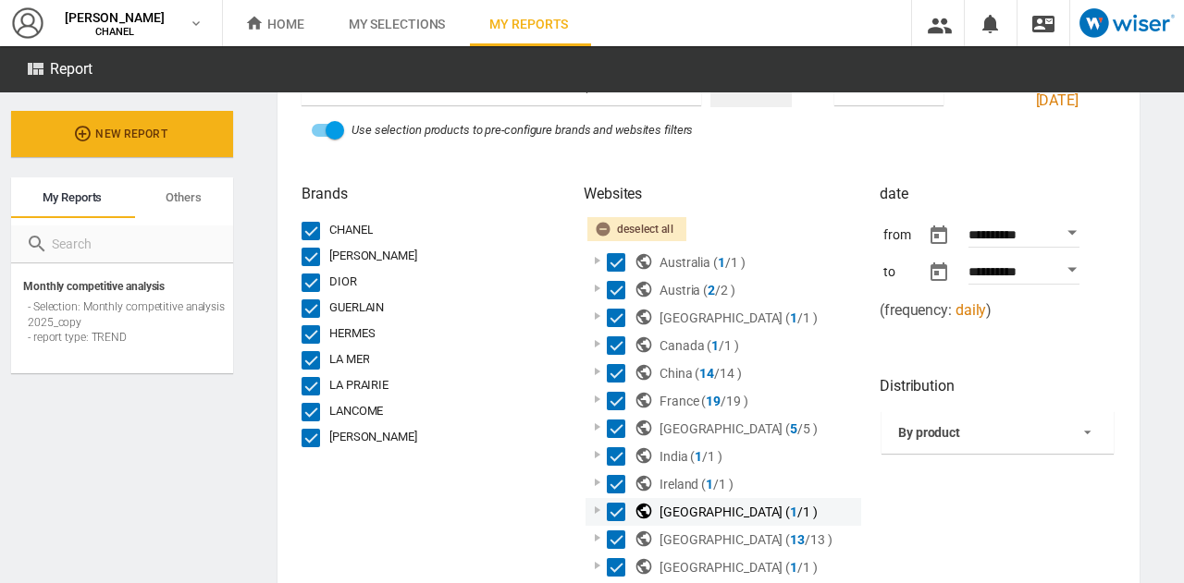
scroll to position [143, 0]
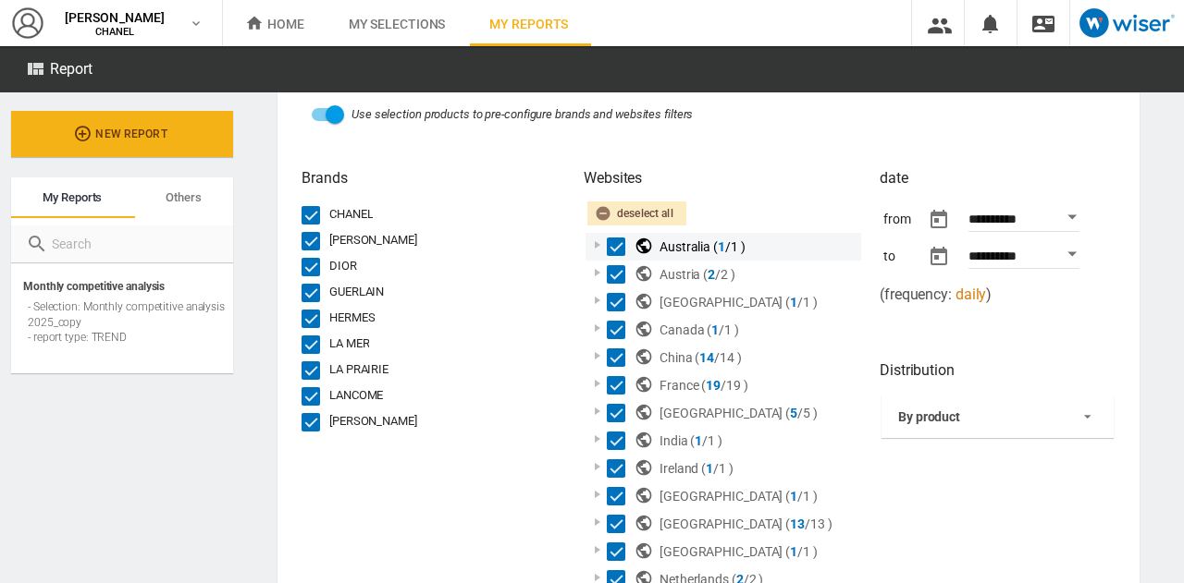
click at [595, 245] on div at bounding box center [597, 245] width 18 height 18
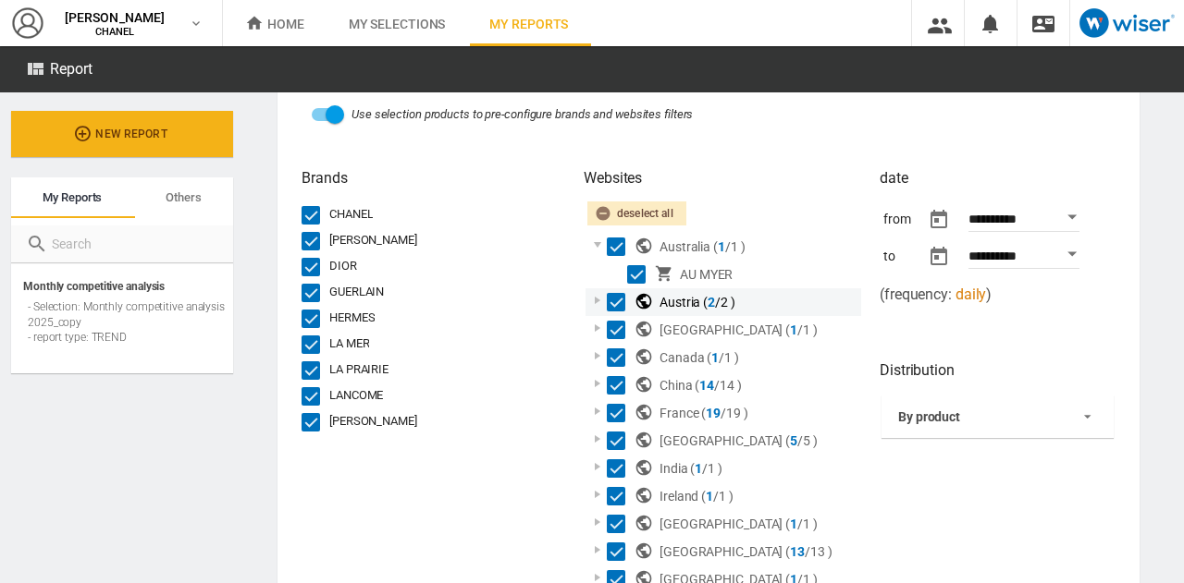
click at [595, 301] on div at bounding box center [597, 300] width 18 height 18
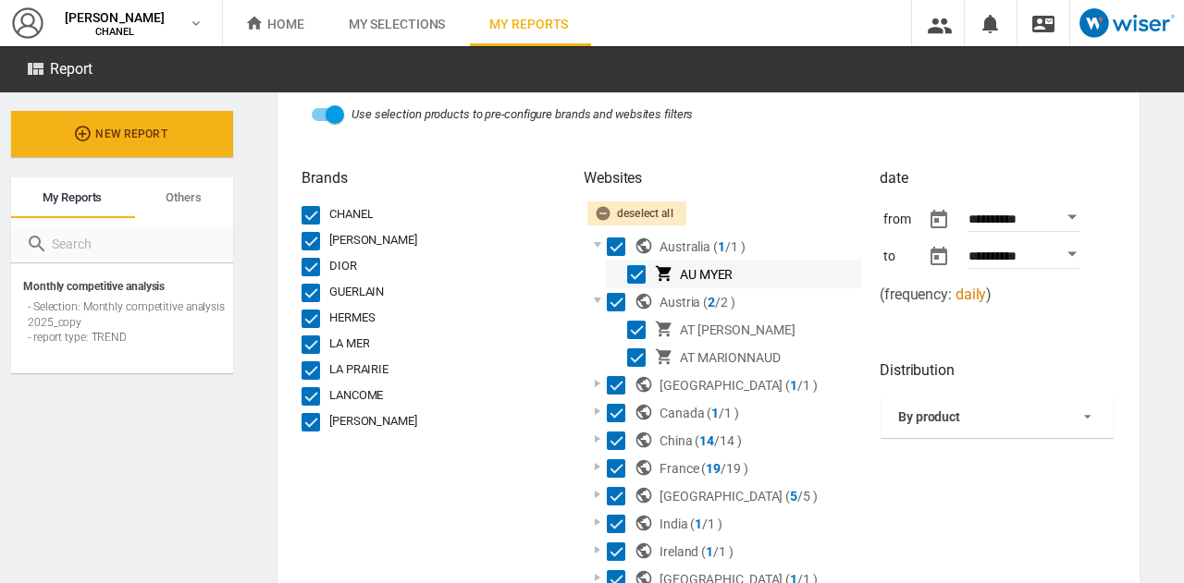
click at [636, 278] on div "Select" at bounding box center [636, 274] width 18 height 18
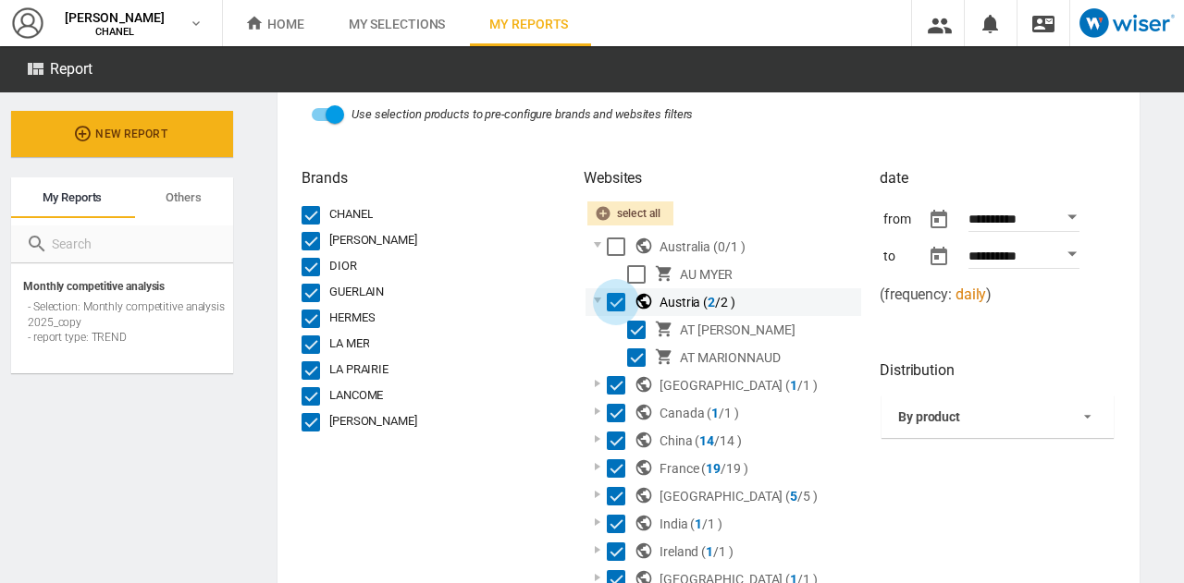
click at [610, 305] on div "Select" at bounding box center [616, 302] width 18 height 18
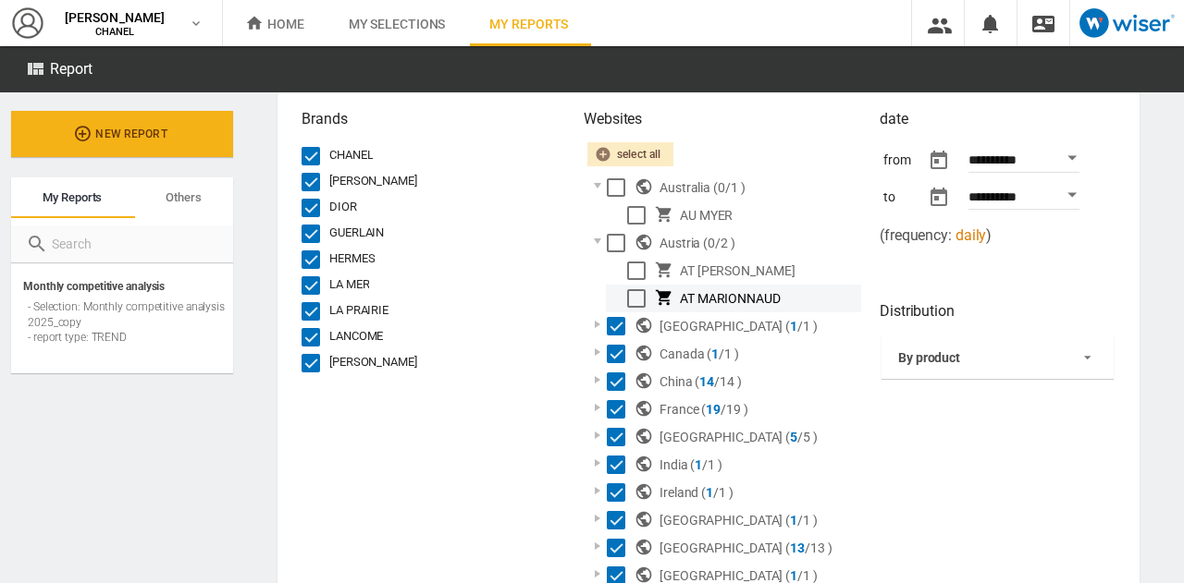
scroll to position [221, 0]
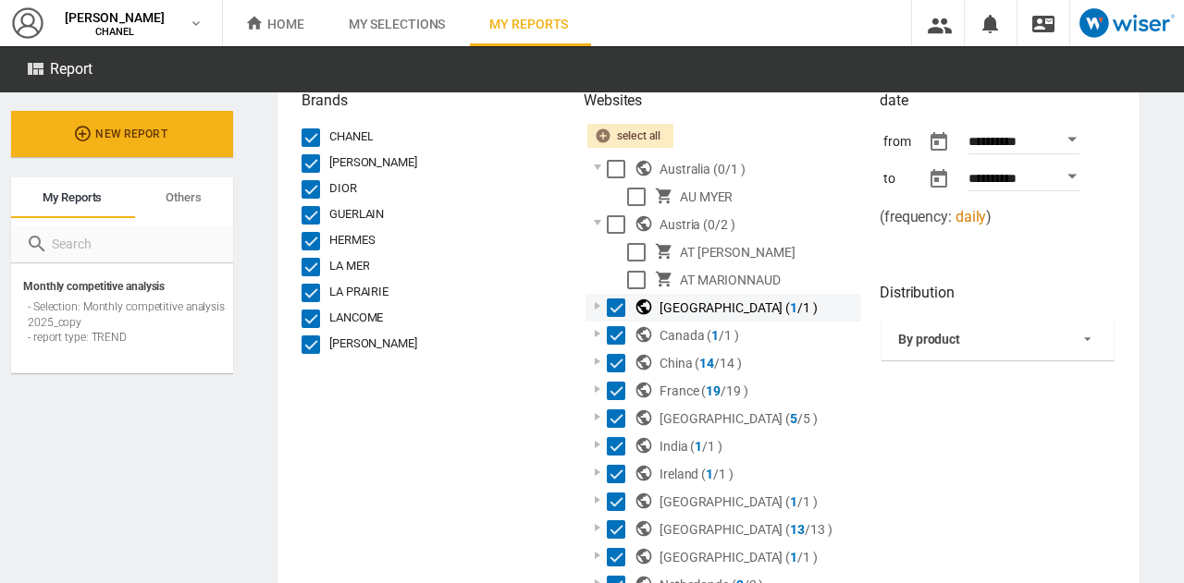
click at [595, 304] on div at bounding box center [597, 306] width 18 height 18
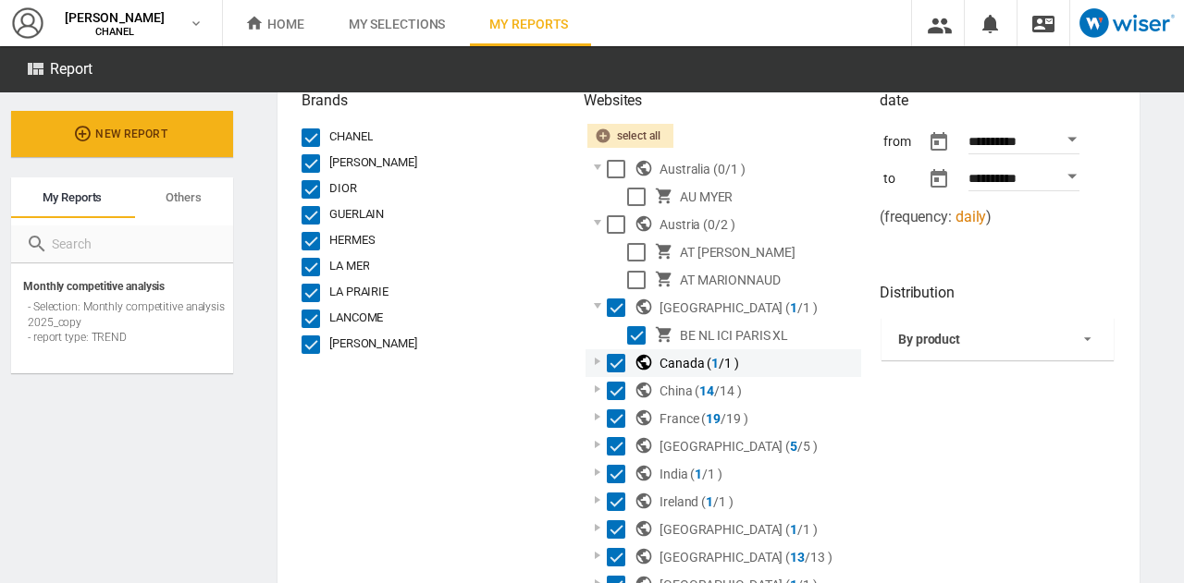
click at [596, 360] on div at bounding box center [597, 361] width 18 height 18
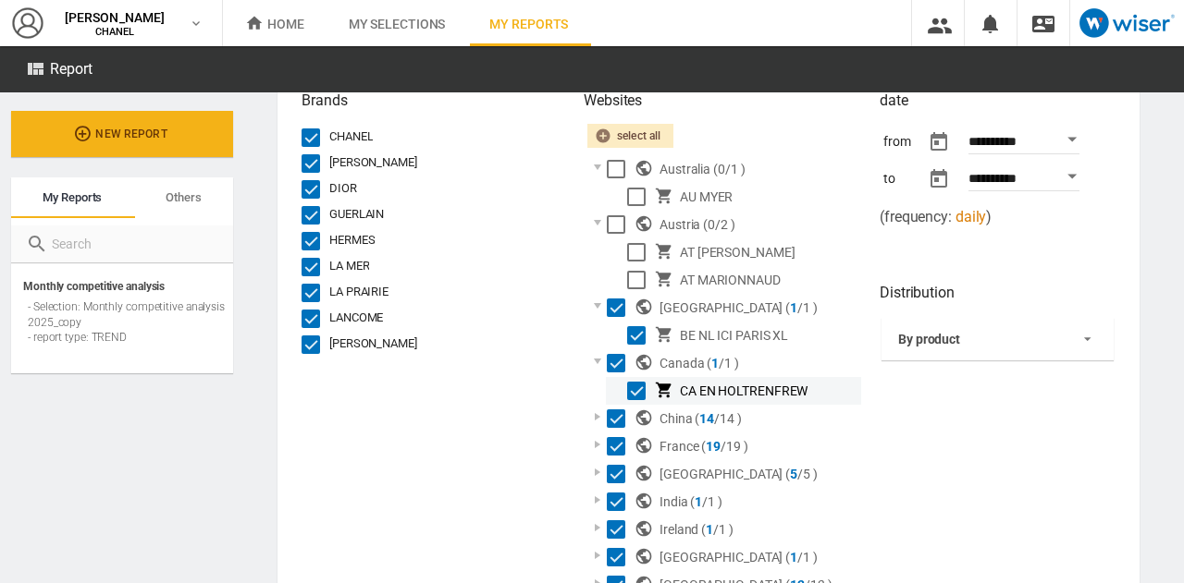
scroll to position [343, 0]
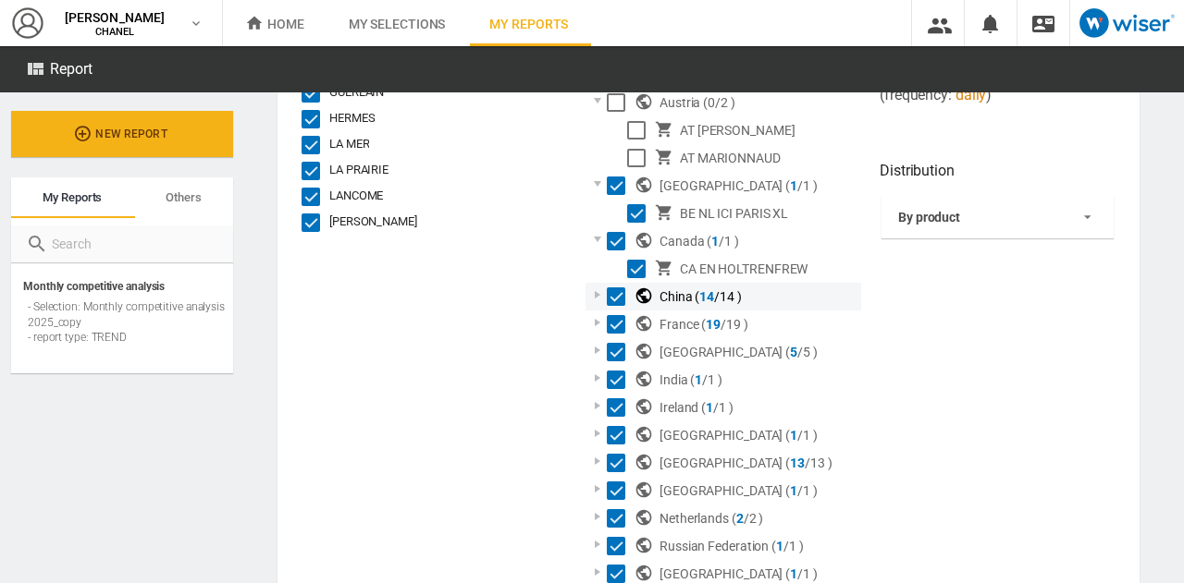
click at [595, 293] on div at bounding box center [597, 295] width 18 height 18
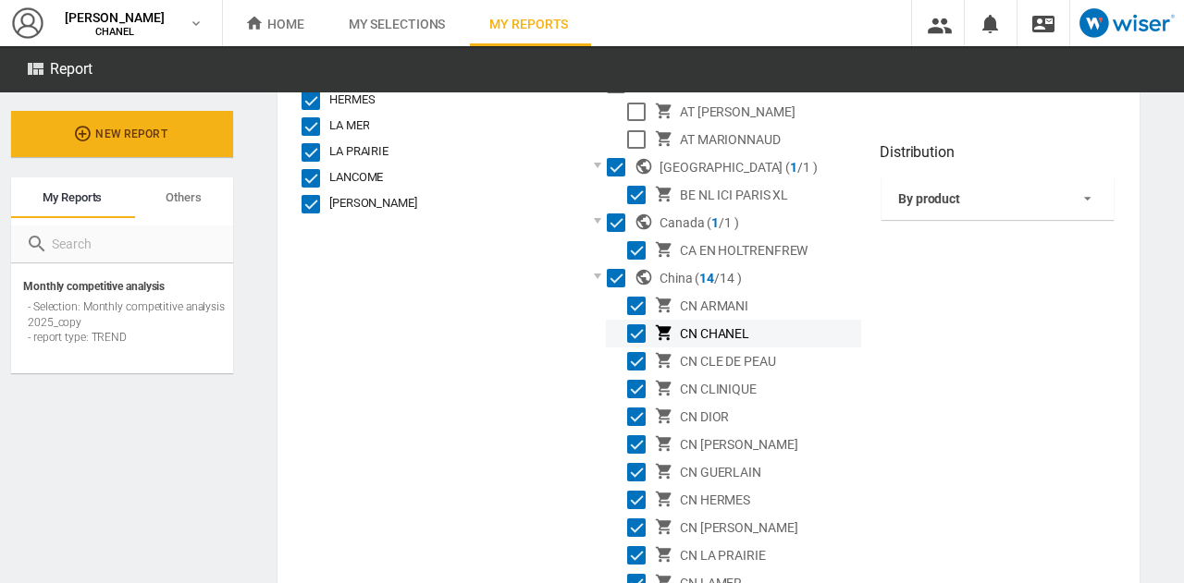
scroll to position [360, 0]
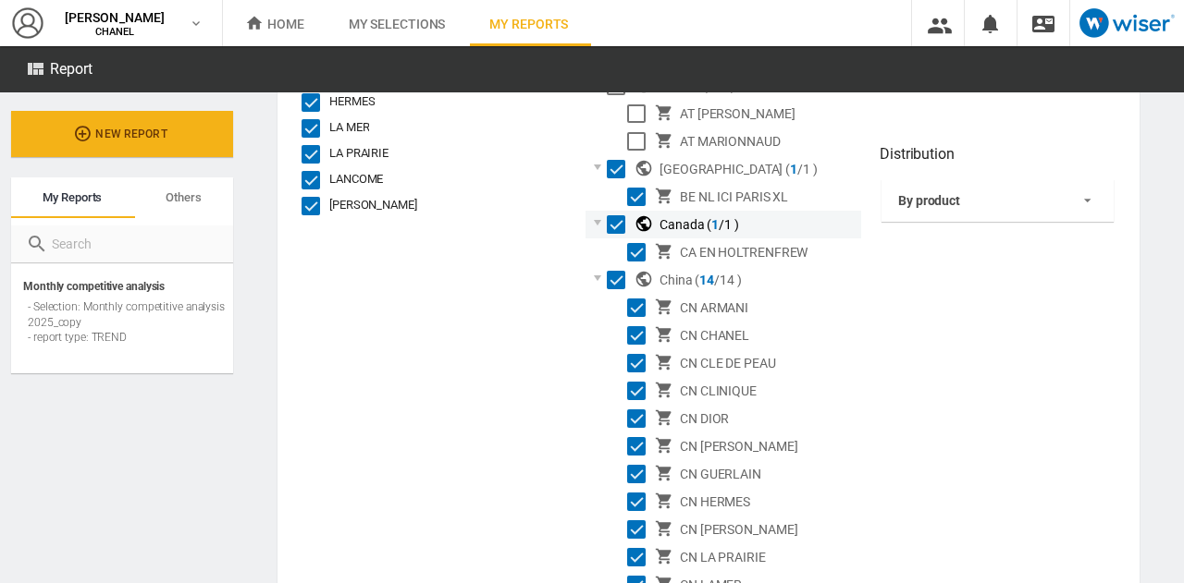
click at [610, 224] on div "Select" at bounding box center [616, 224] width 18 height 18
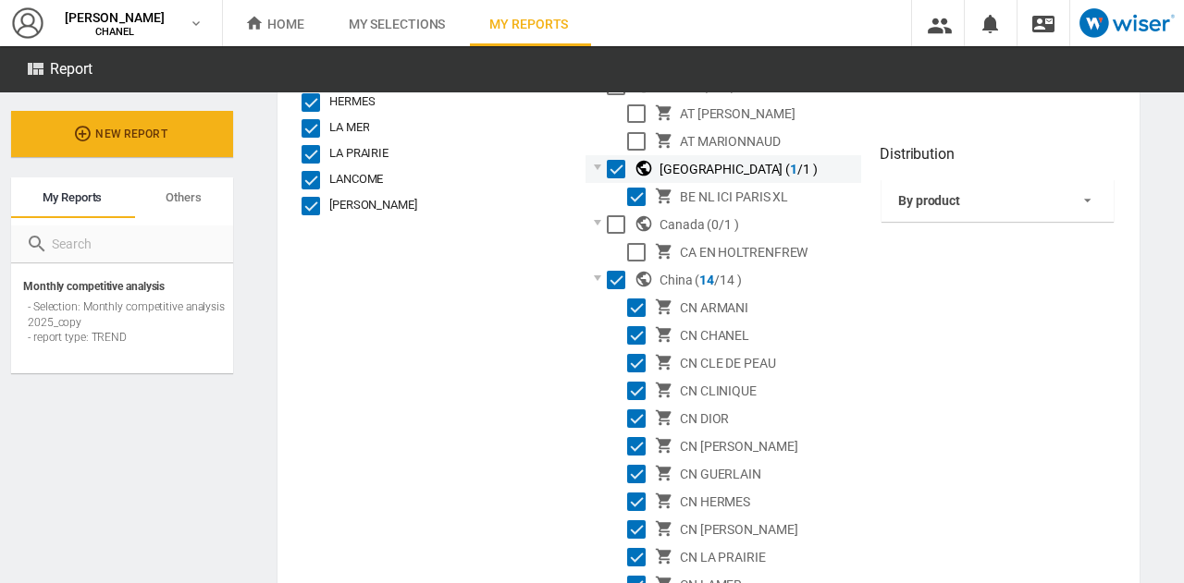
click at [610, 169] on div "Select" at bounding box center [616, 169] width 18 height 18
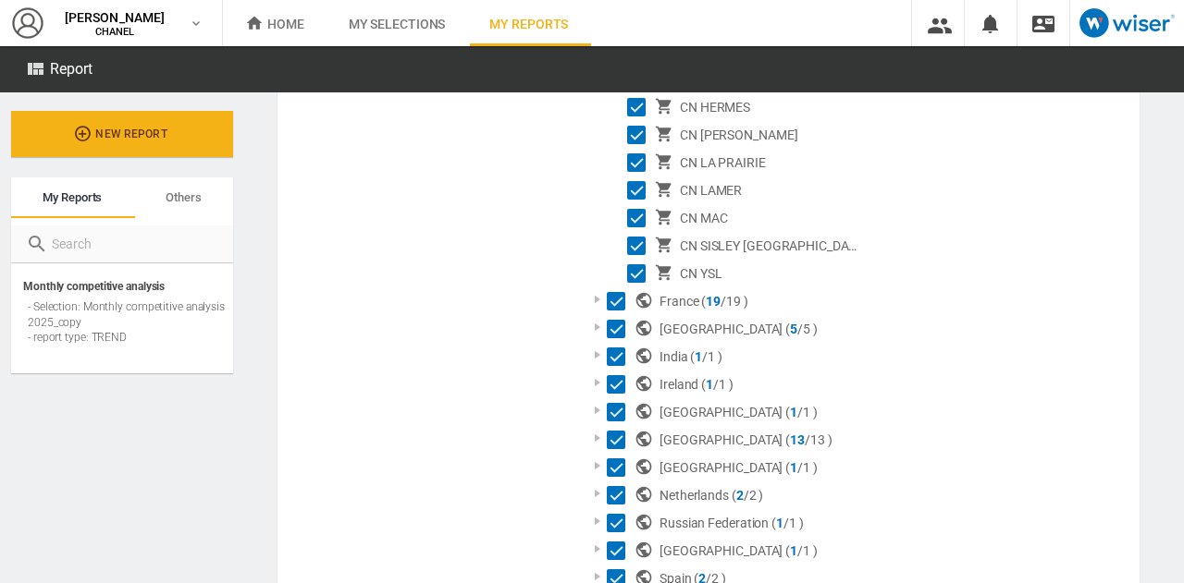
scroll to position [758, 0]
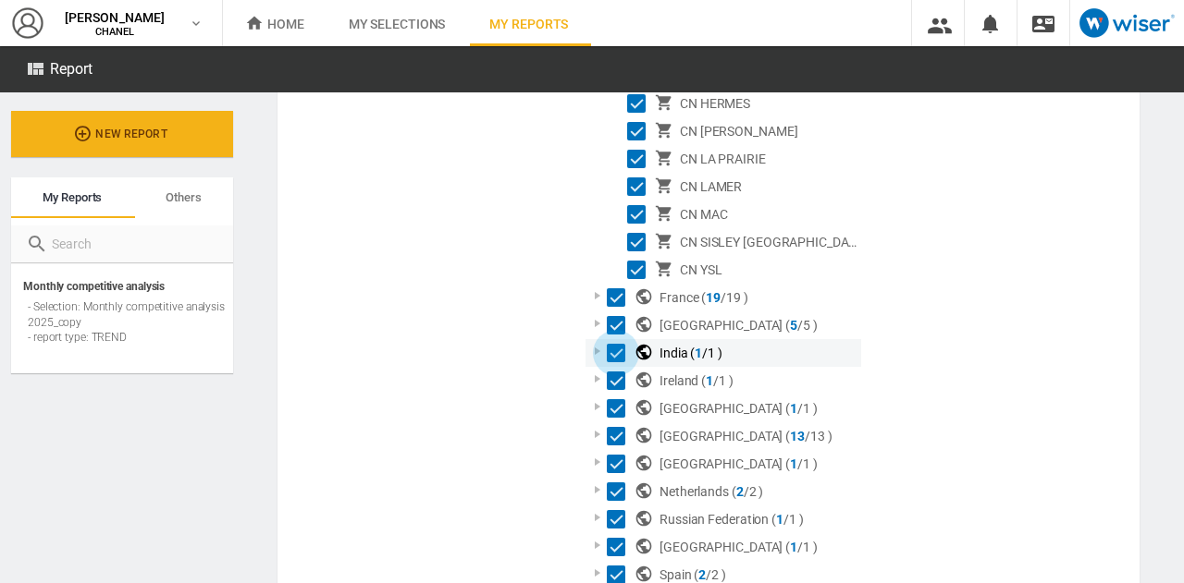
click at [611, 352] on div "Select" at bounding box center [616, 353] width 18 height 18
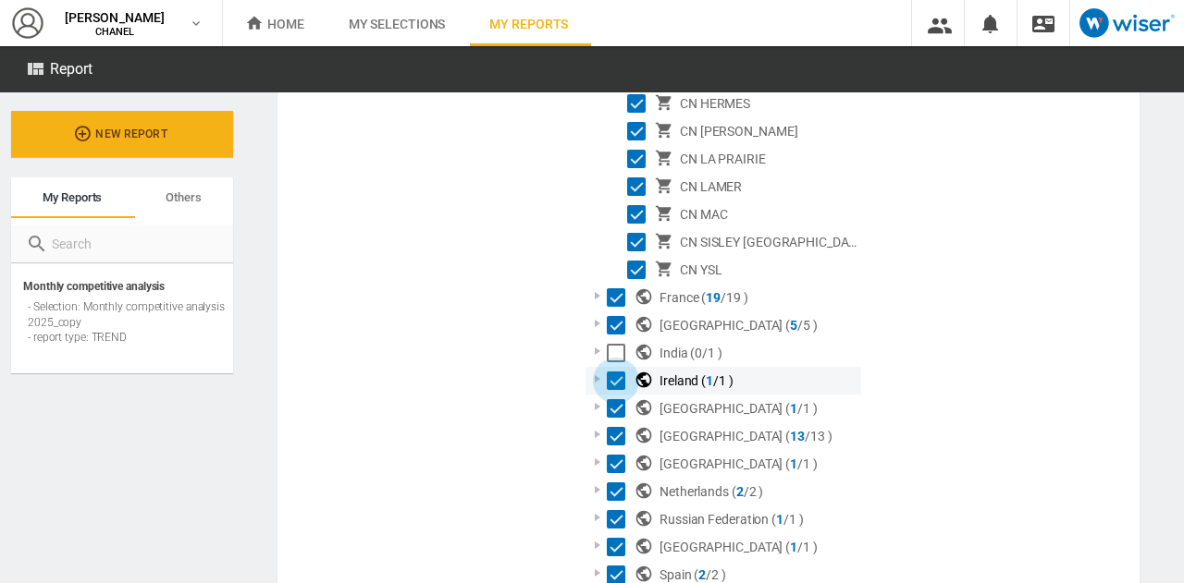
click at [616, 379] on div "Select" at bounding box center [616, 381] width 18 height 18
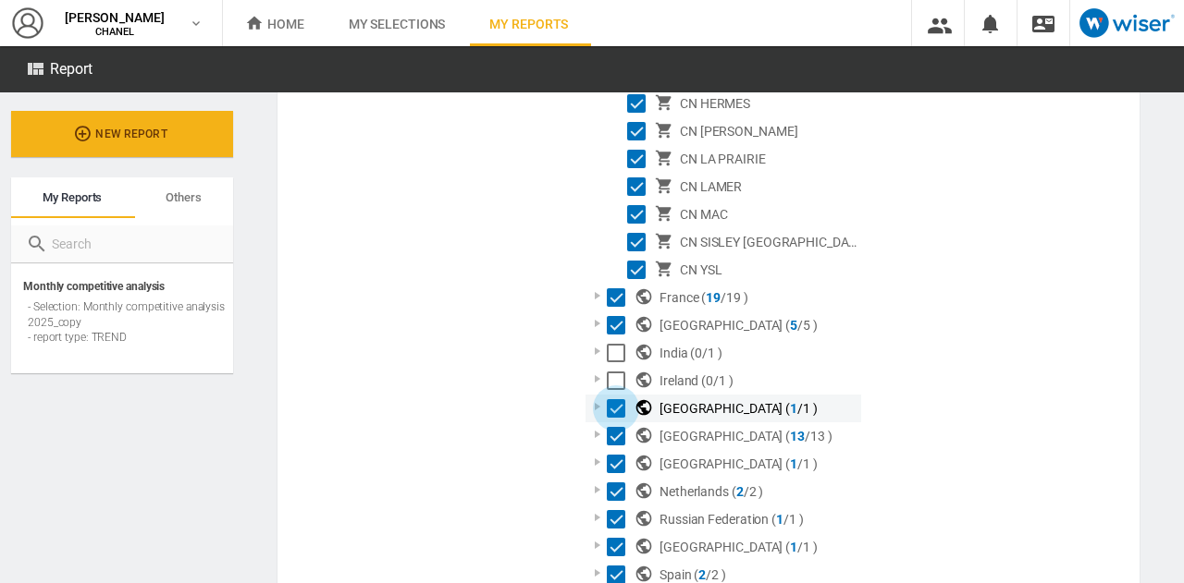
click at [620, 402] on div "Select" at bounding box center [616, 408] width 18 height 18
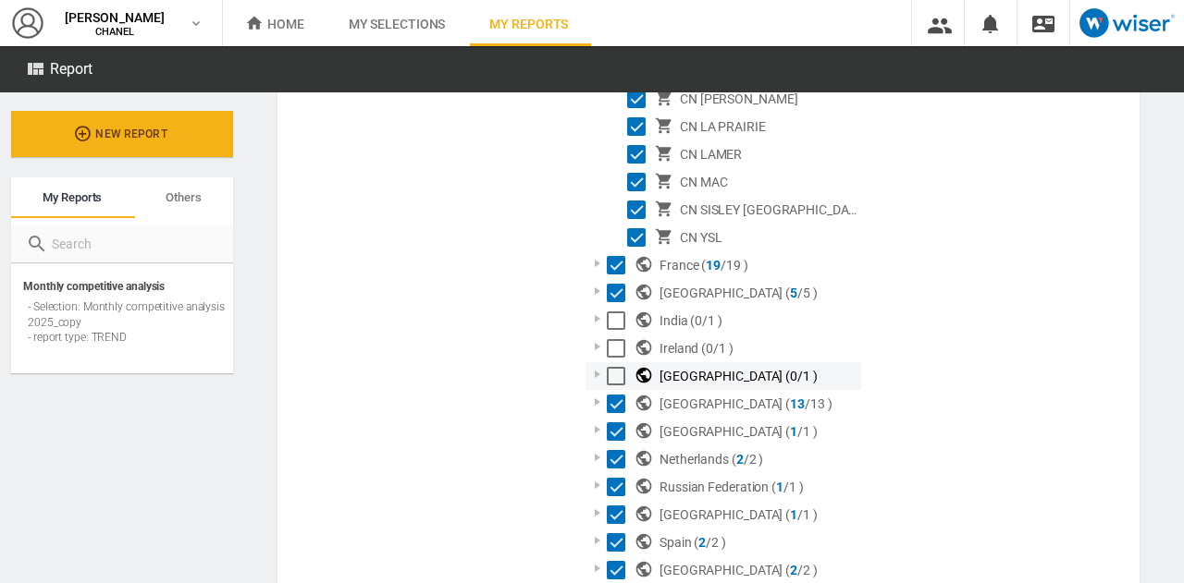
scroll to position [797, 0]
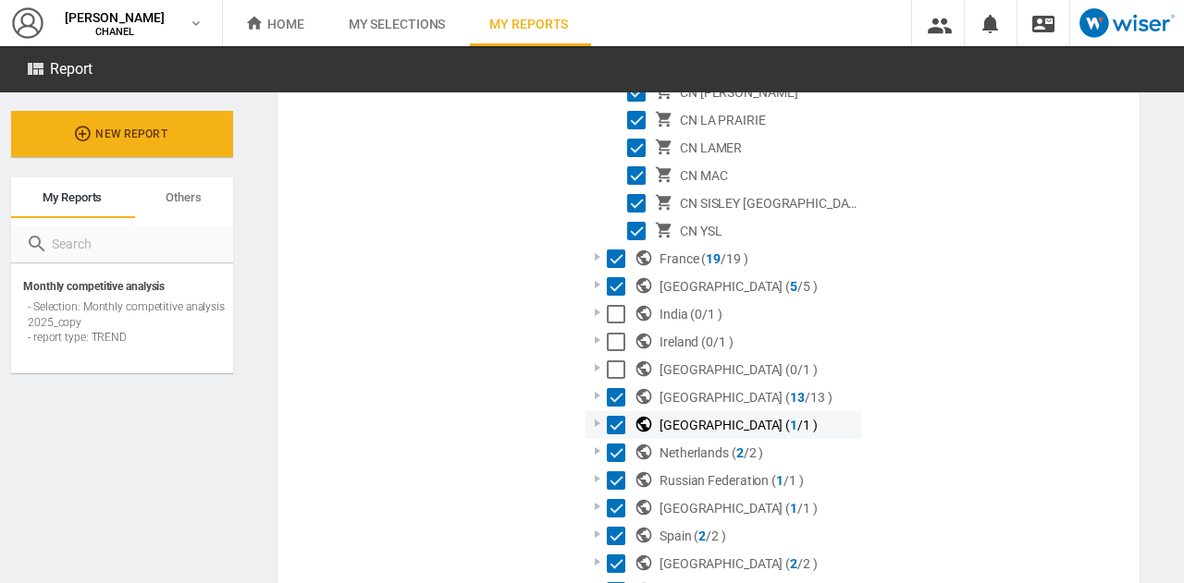
click at [612, 425] on div "Select" at bounding box center [616, 425] width 18 height 18
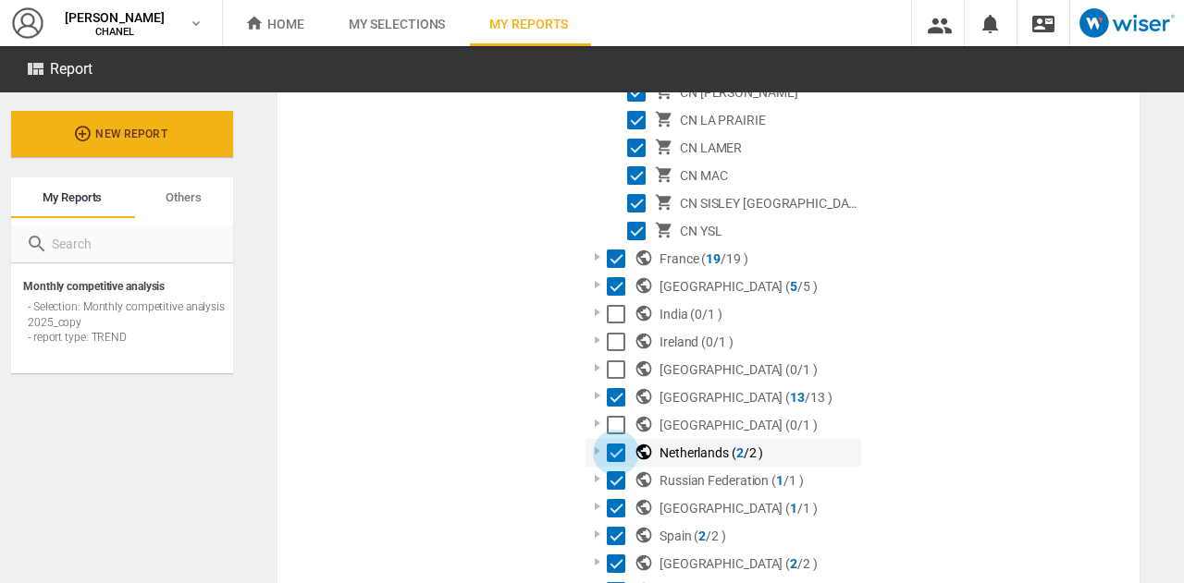
click at [614, 456] on div "Select" at bounding box center [616, 453] width 18 height 18
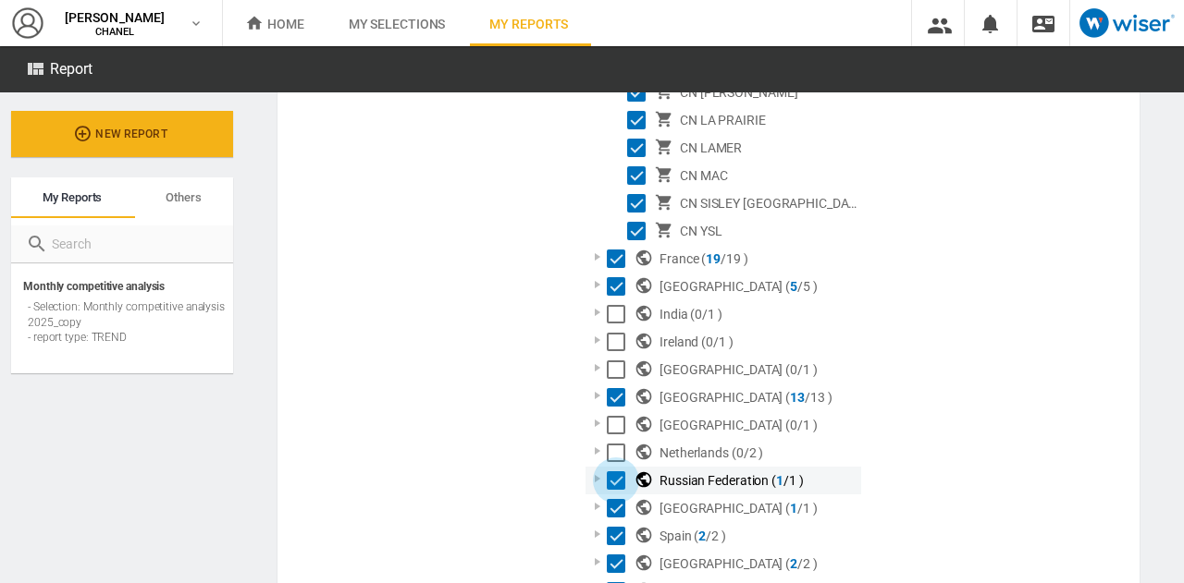
click at [615, 484] on div "Select" at bounding box center [616, 481] width 18 height 18
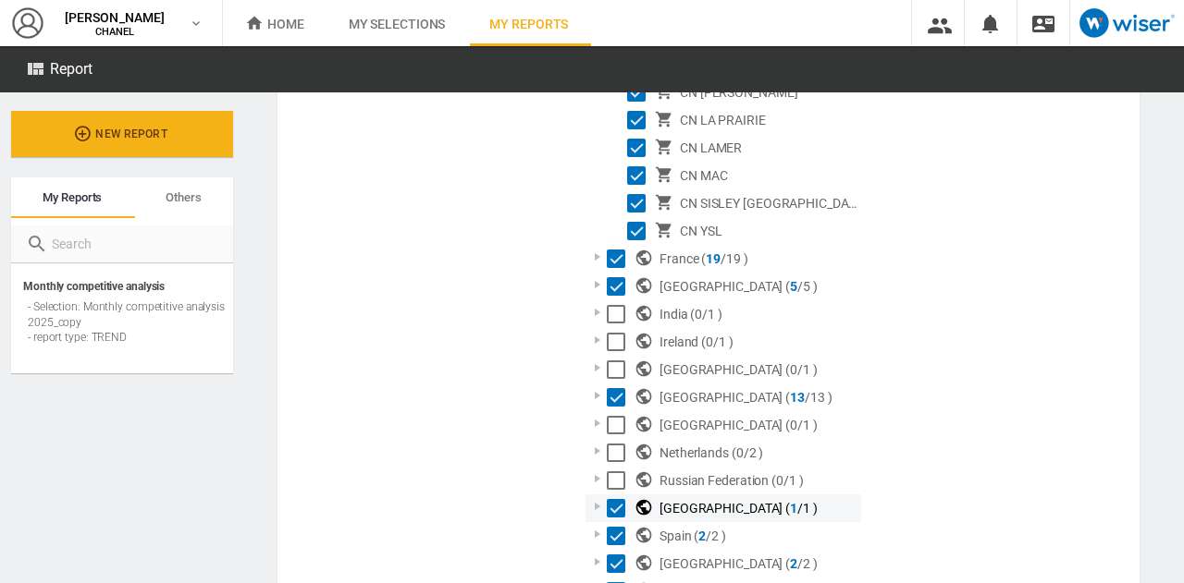
click at [616, 504] on div "Select" at bounding box center [616, 508] width 18 height 18
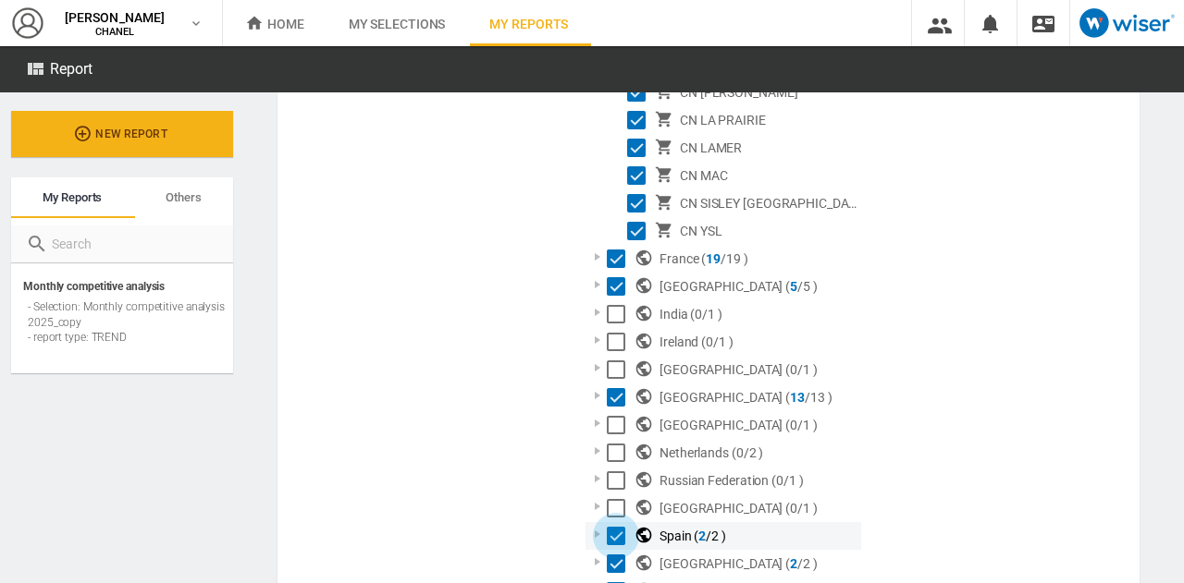
click at [620, 541] on div "Select" at bounding box center [616, 536] width 18 height 18
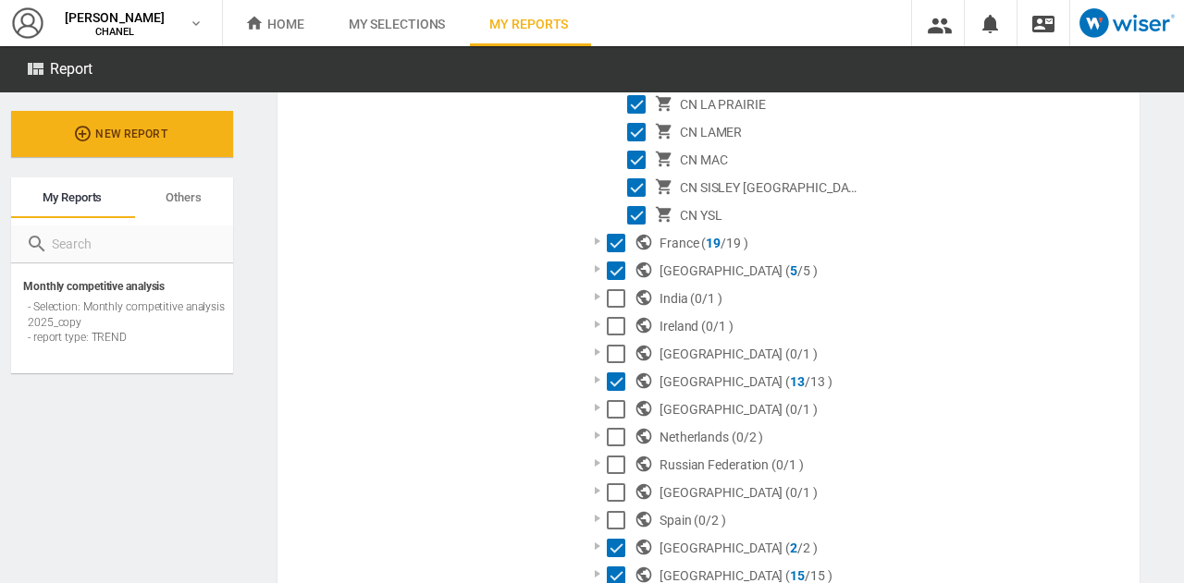
scroll to position [783, 0]
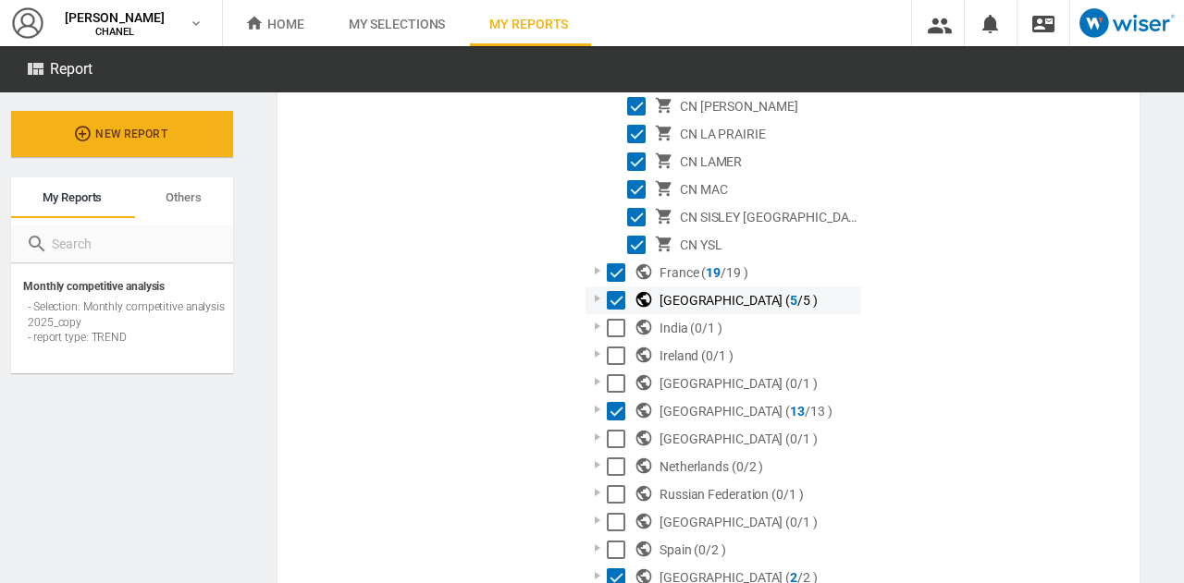
click at [614, 301] on div "Select" at bounding box center [616, 300] width 18 height 18
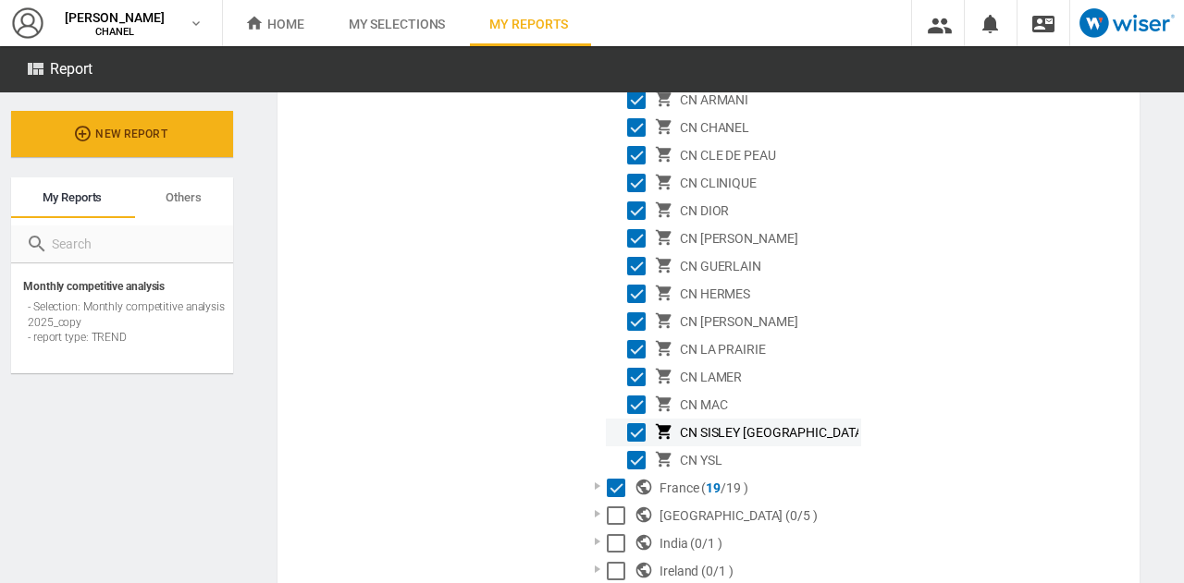
scroll to position [569, 0]
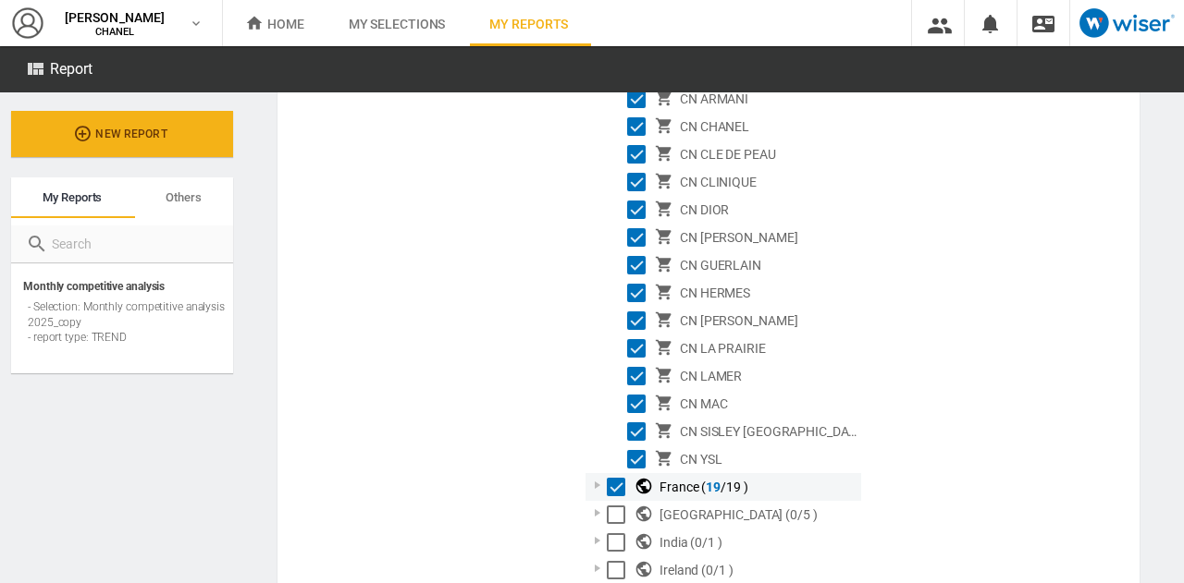
click at [591, 480] on div at bounding box center [597, 485] width 18 height 18
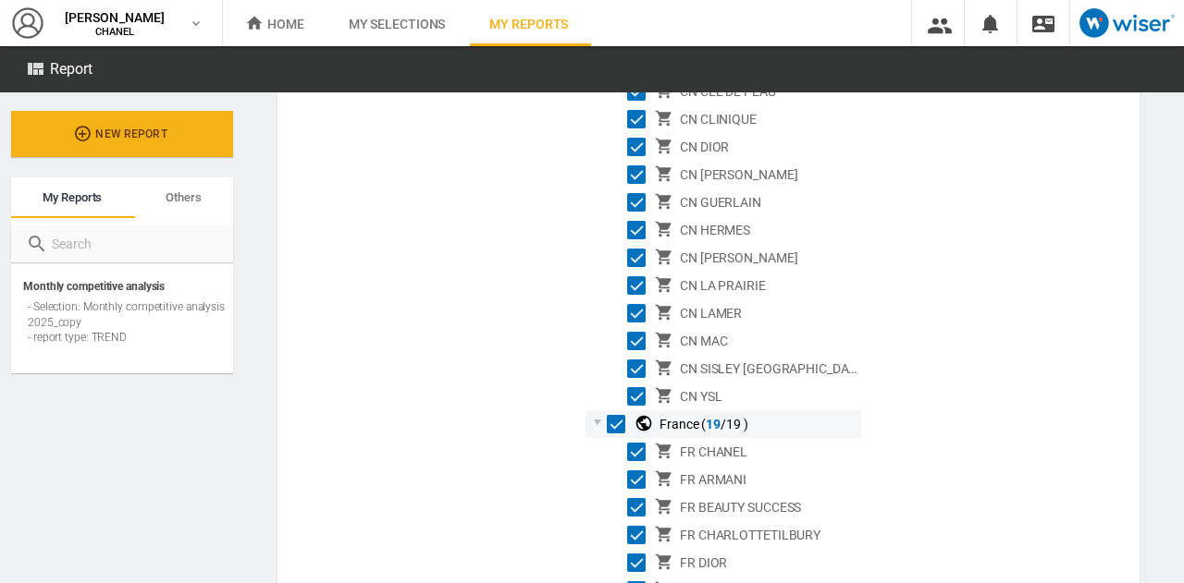
scroll to position [662, 0]
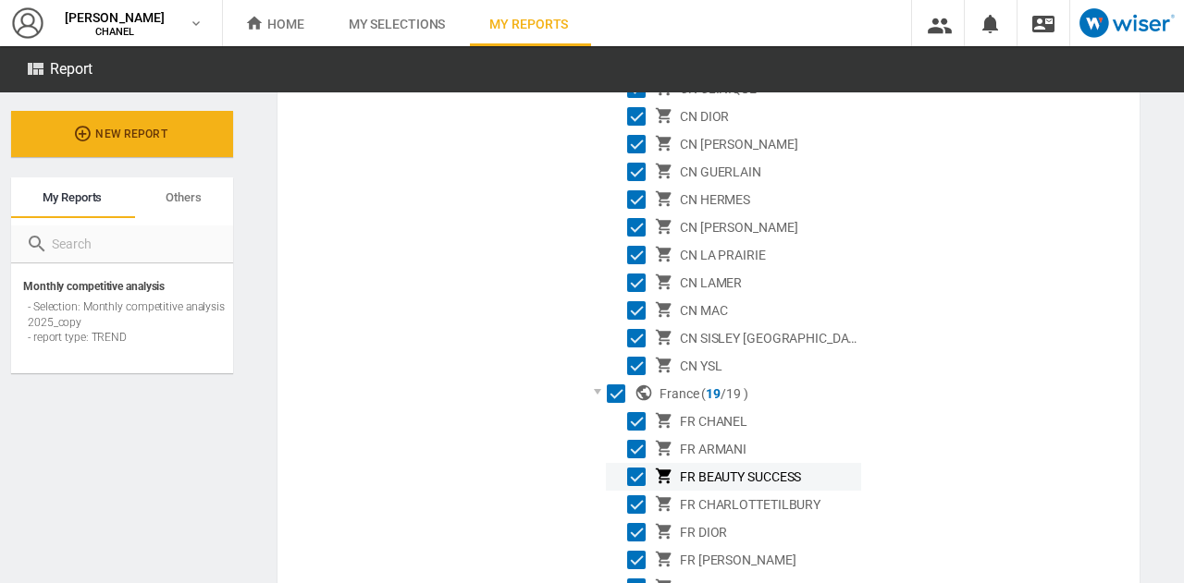
click at [630, 472] on div "Select" at bounding box center [636, 477] width 18 height 18
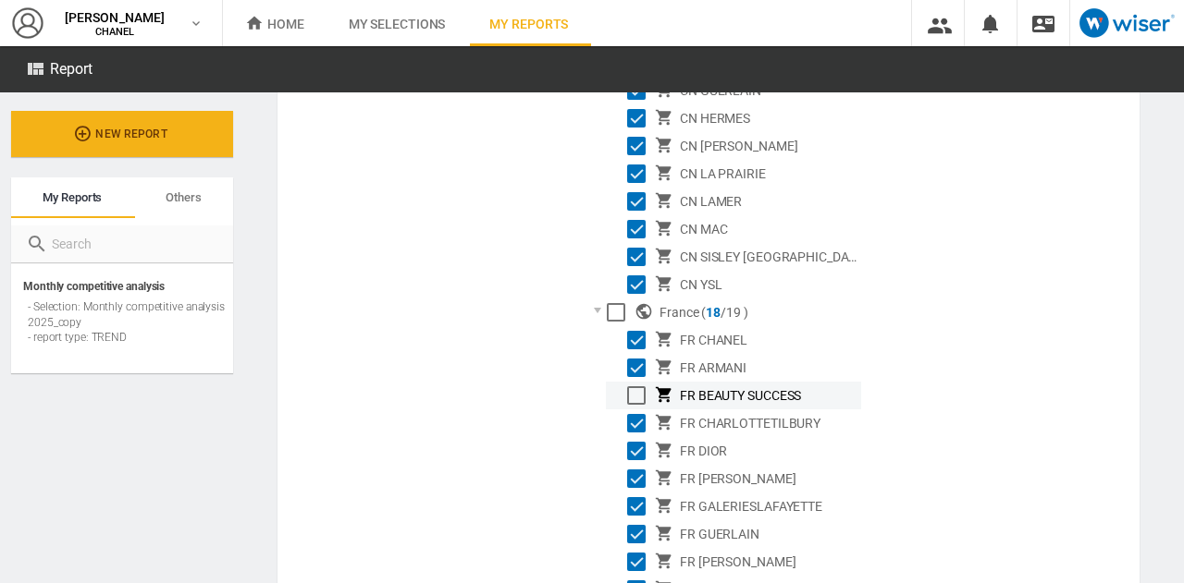
scroll to position [753, 0]
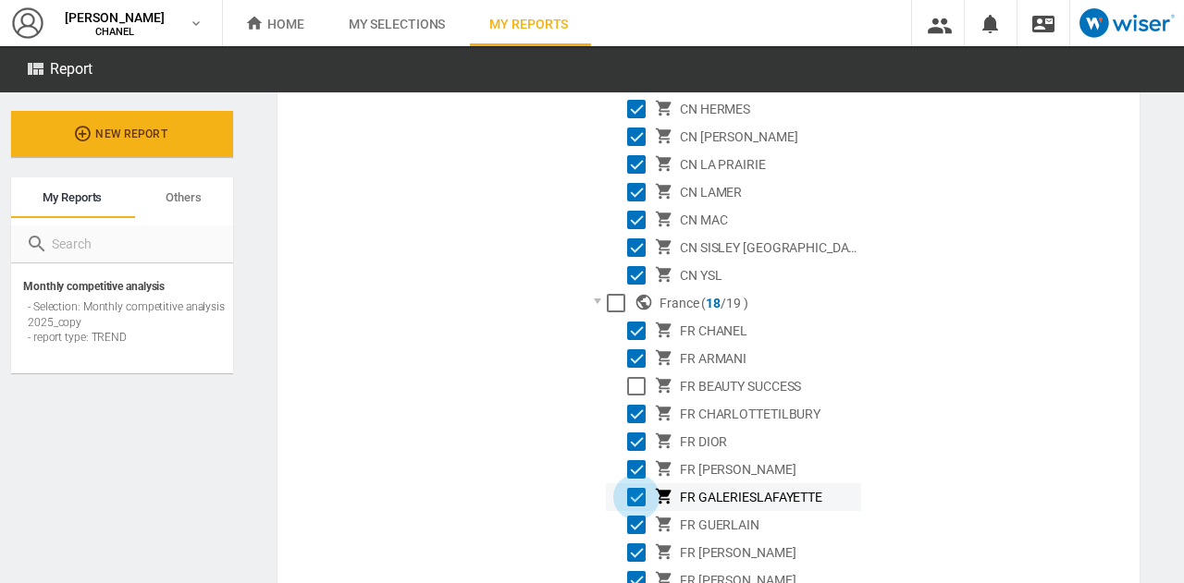
click at [627, 496] on div "Select" at bounding box center [636, 497] width 18 height 18
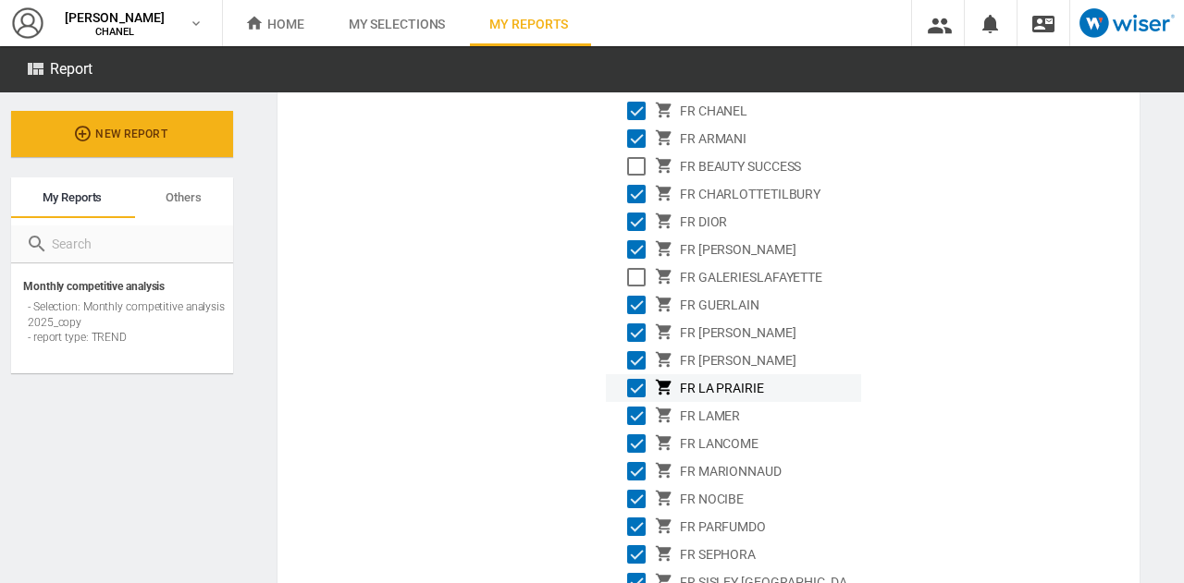
scroll to position [976, 0]
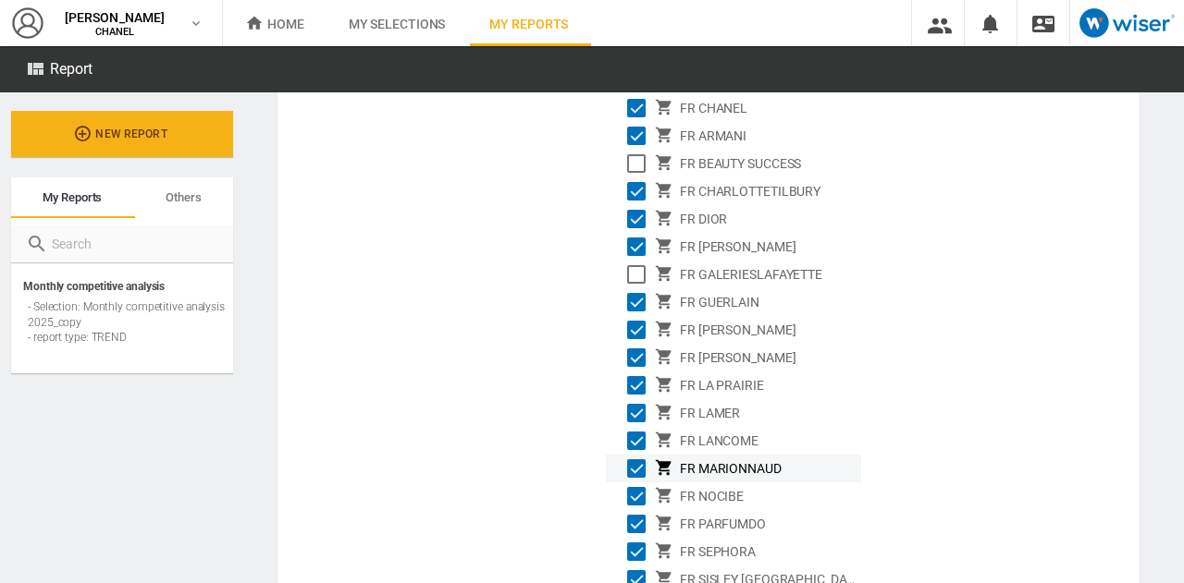
click at [638, 458] on md-checkbox "Select" at bounding box center [641, 469] width 28 height 22
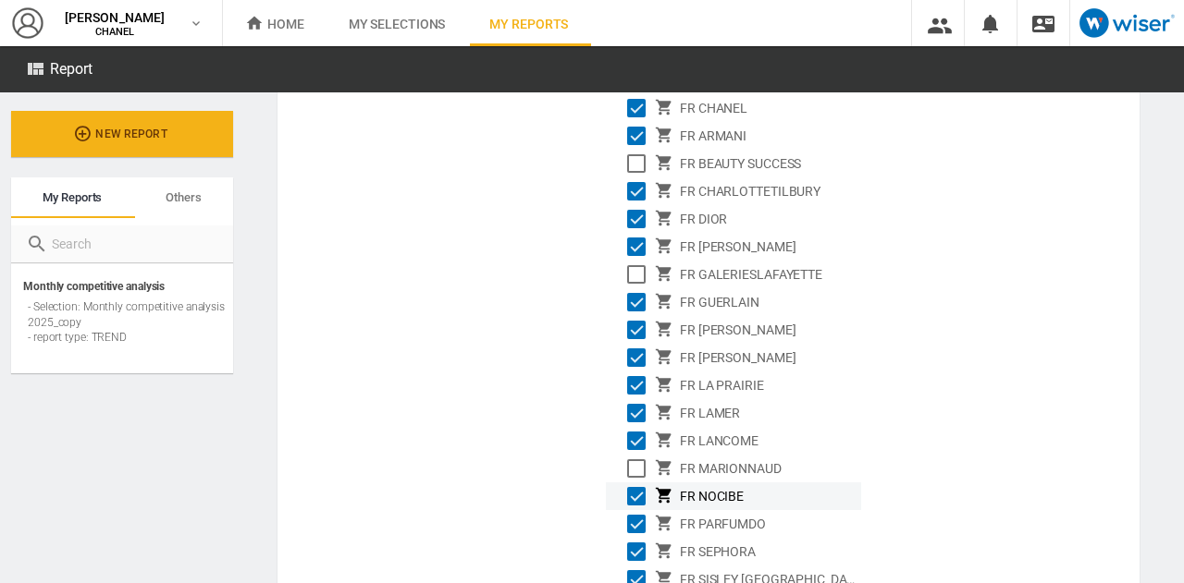
click at [638, 490] on div "Select" at bounding box center [636, 496] width 18 height 18
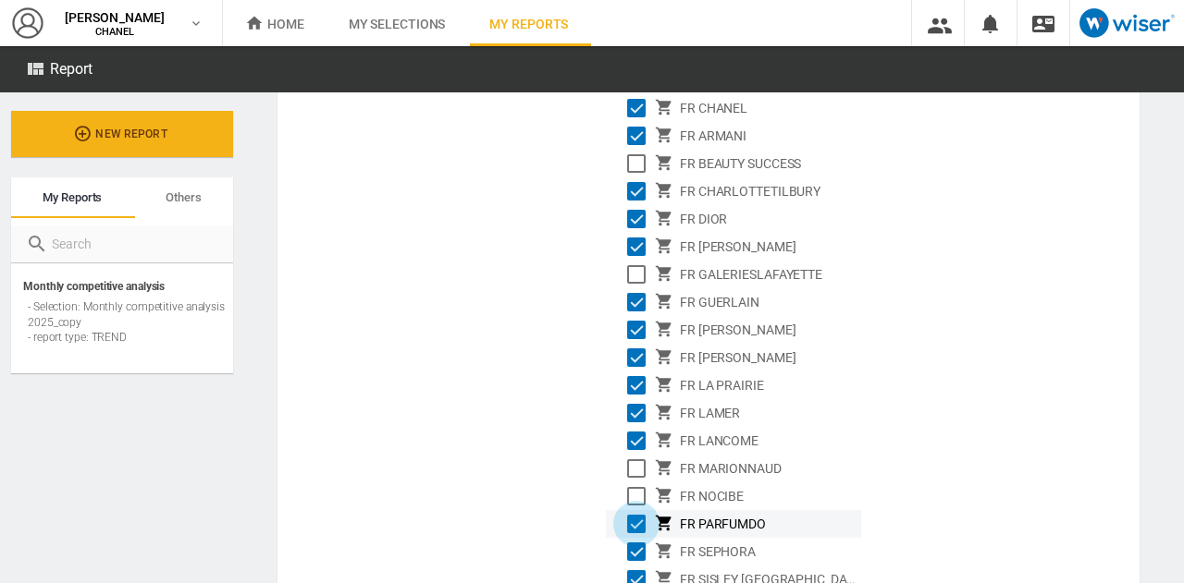
click at [636, 515] on div "Select" at bounding box center [636, 524] width 18 height 18
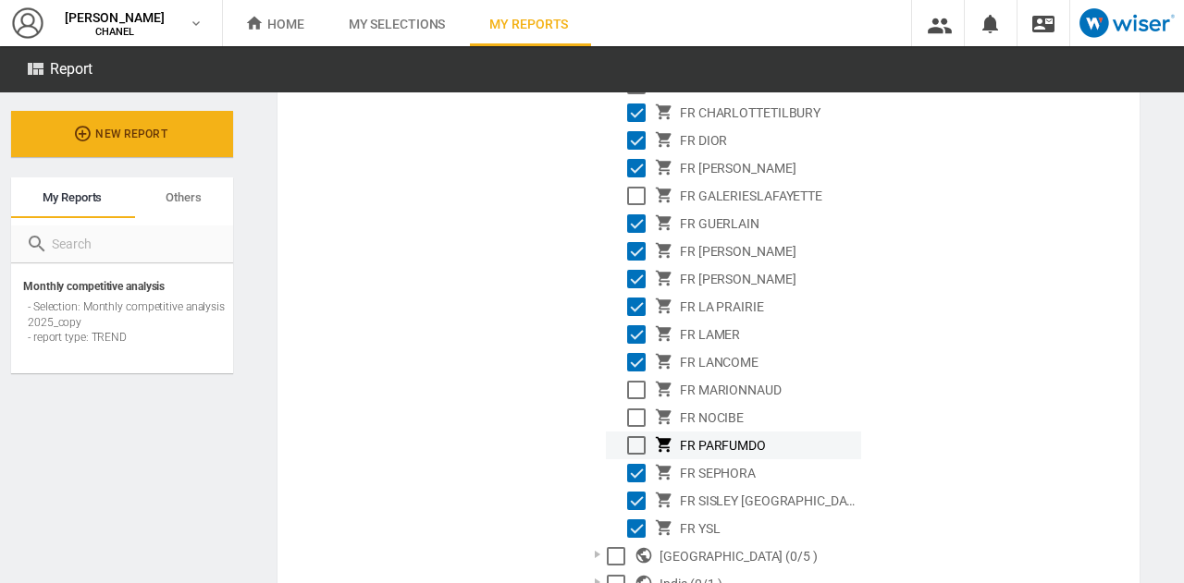
scroll to position [1055, 0]
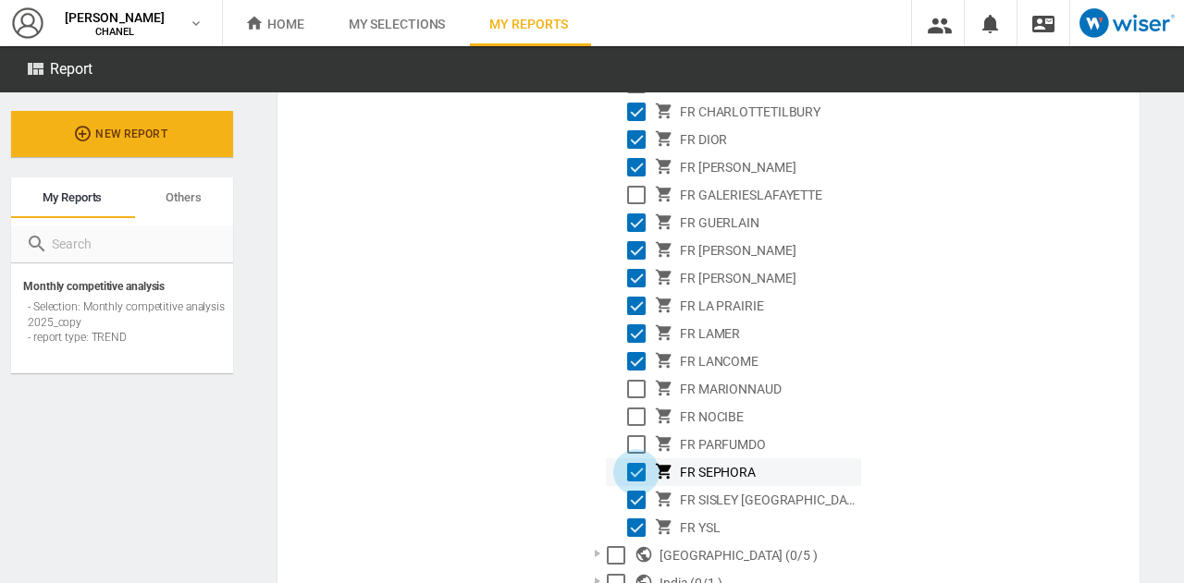
click at [629, 469] on div "Select" at bounding box center [636, 472] width 18 height 18
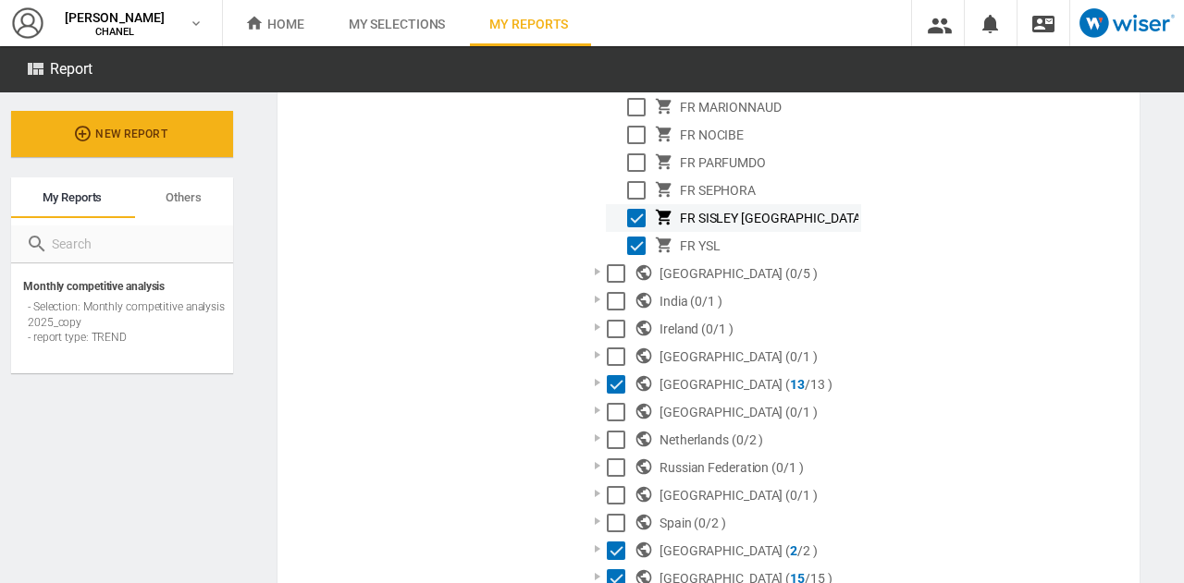
scroll to position [1338, 0]
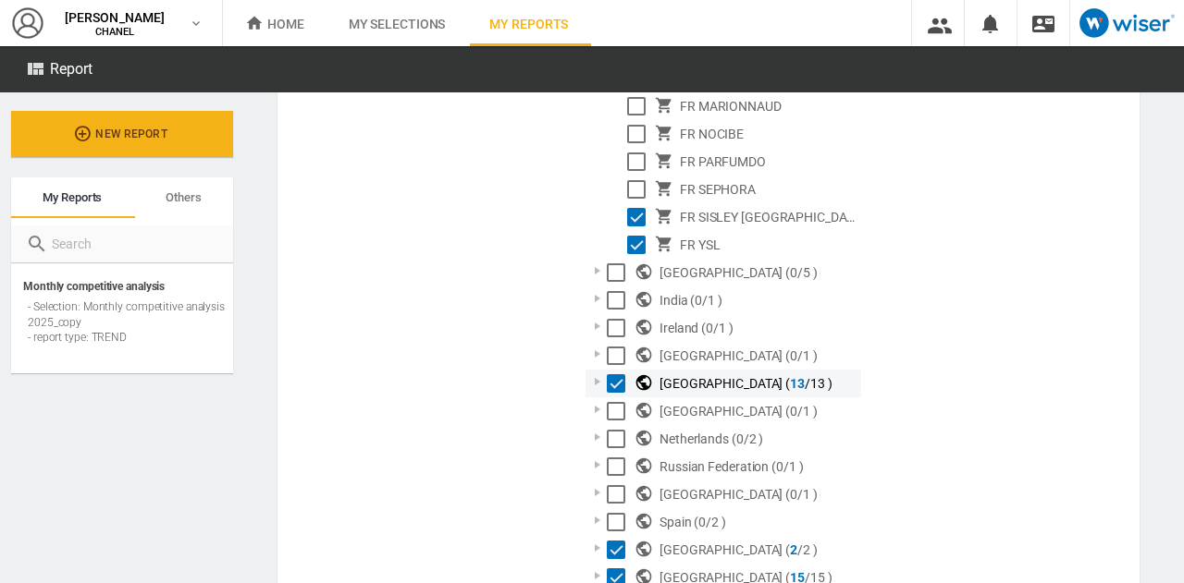
click at [592, 387] on div at bounding box center [597, 382] width 18 height 18
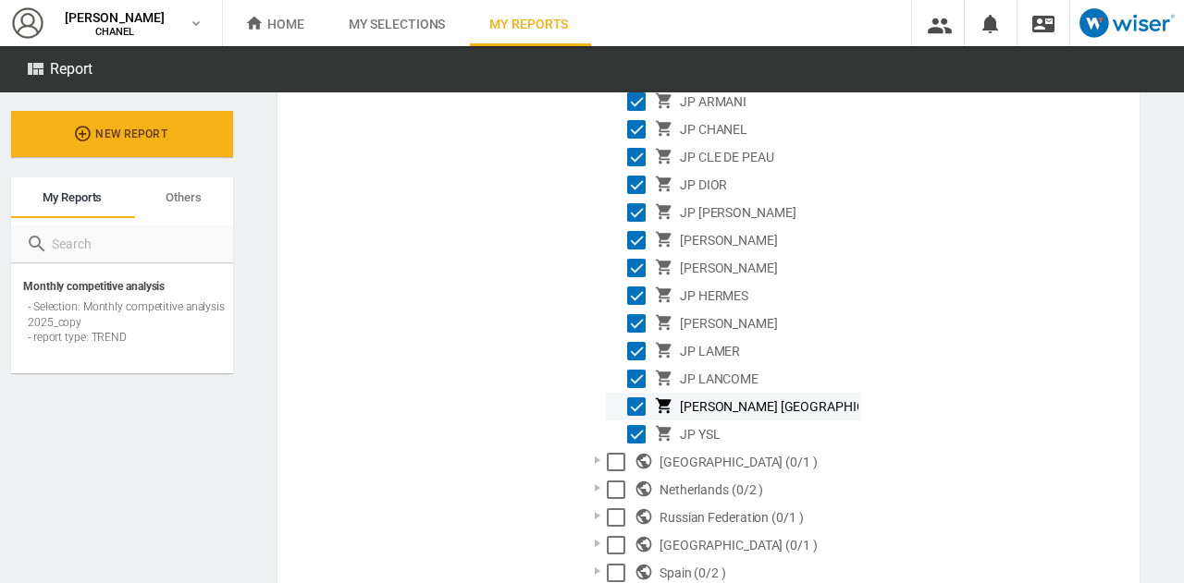
scroll to position [1808, 0]
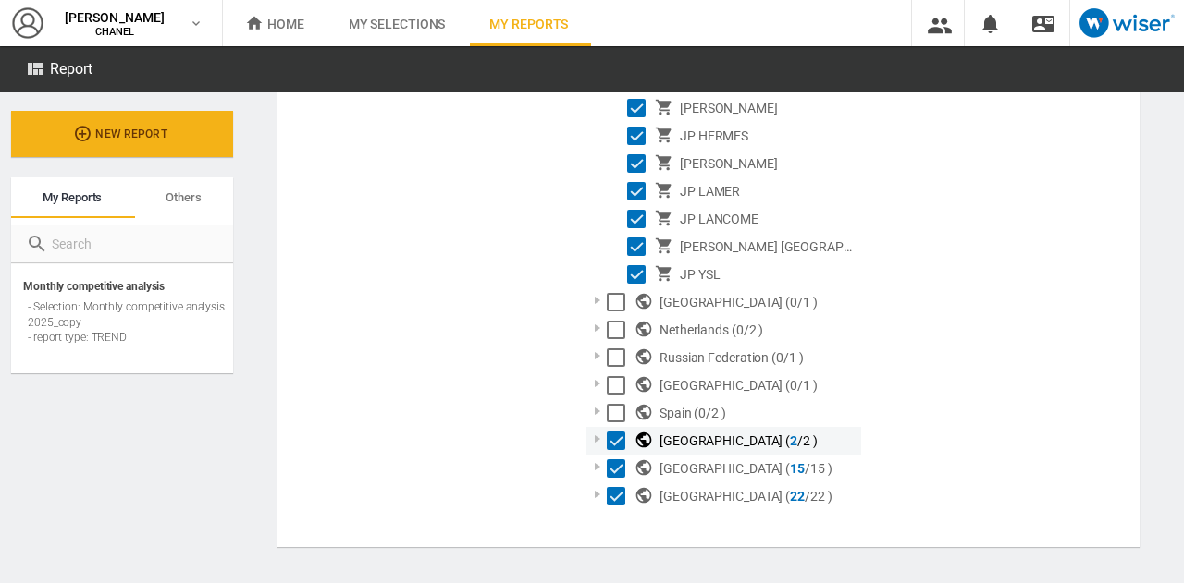
click at [598, 445] on div at bounding box center [597, 439] width 18 height 18
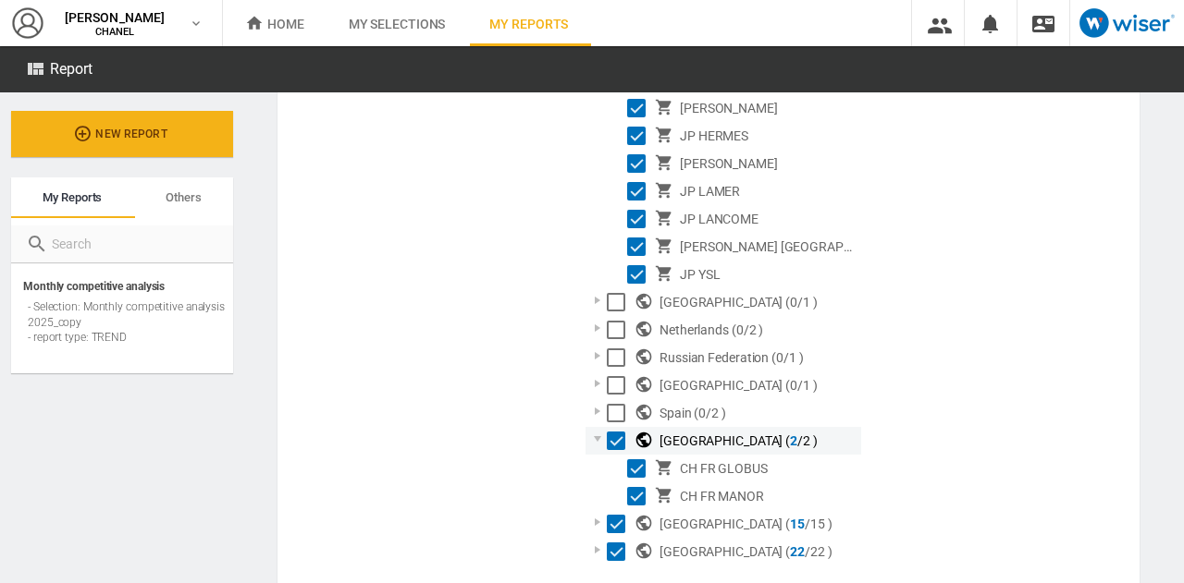
click at [601, 447] on div at bounding box center [597, 439] width 18 height 18
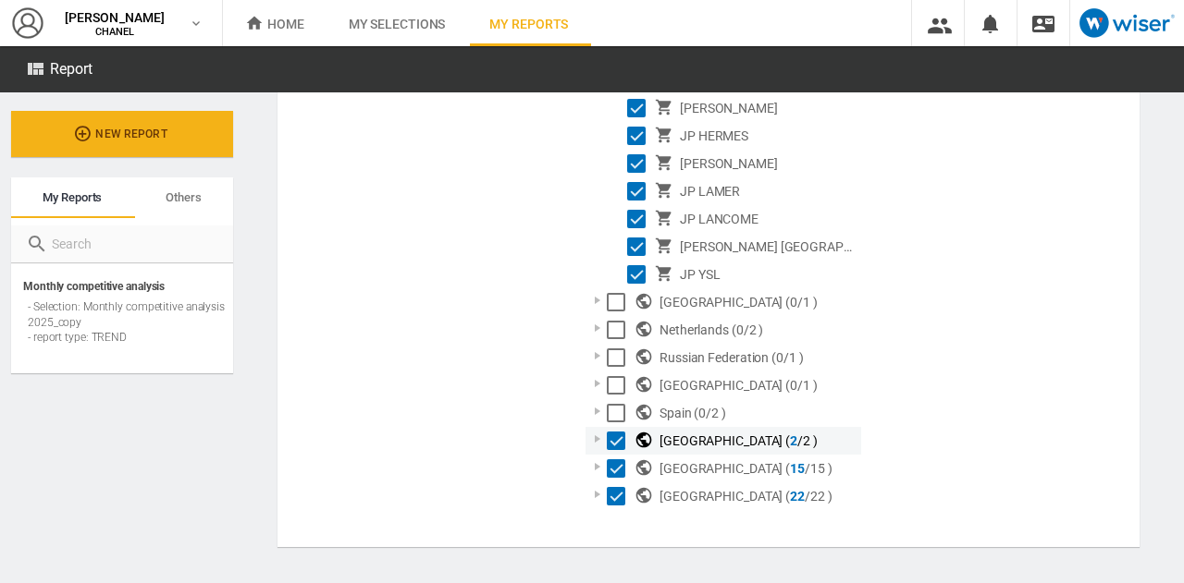
click at [618, 436] on div "Select" at bounding box center [616, 441] width 18 height 18
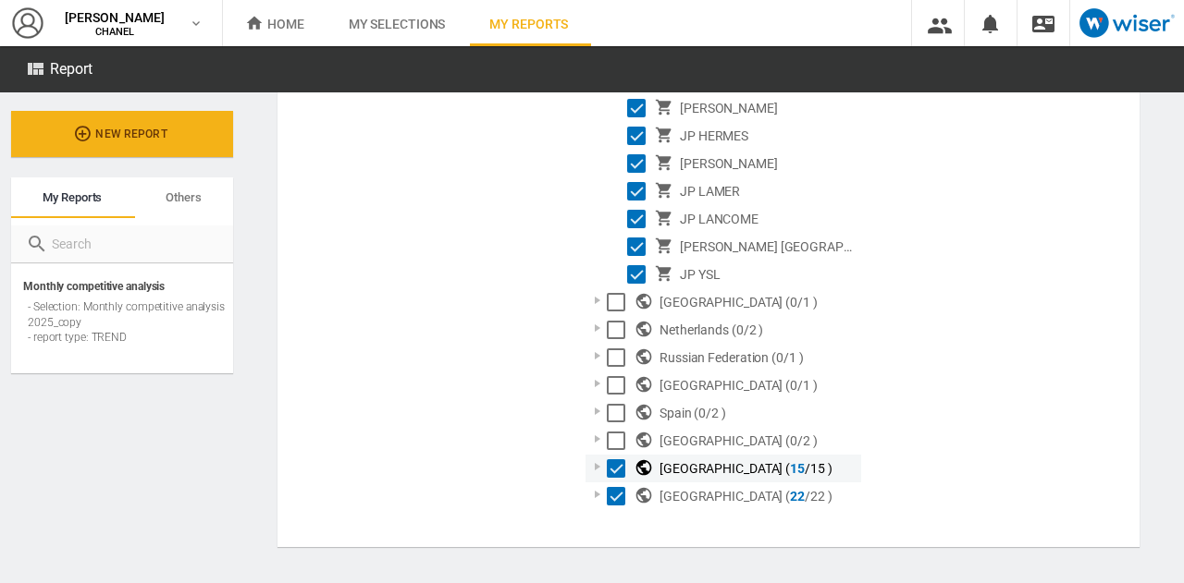
click at [588, 476] on div "[GEOGRAPHIC_DATA] ( 15 /15 )" at bounding box center [723, 469] width 276 height 28
click at [595, 471] on div at bounding box center [597, 467] width 18 height 18
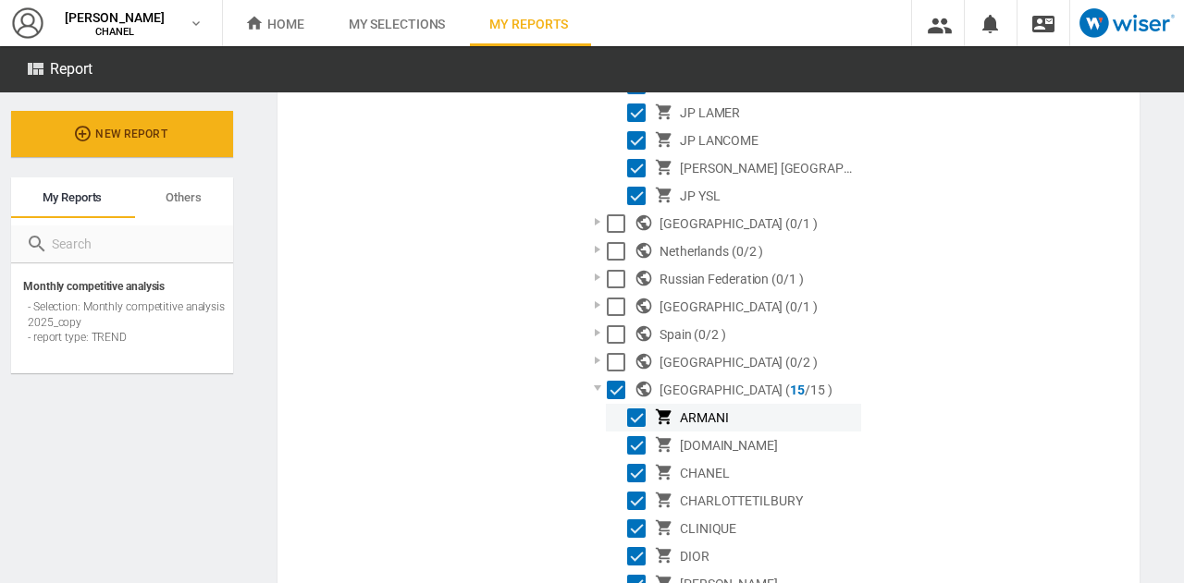
scroll to position [1906, 0]
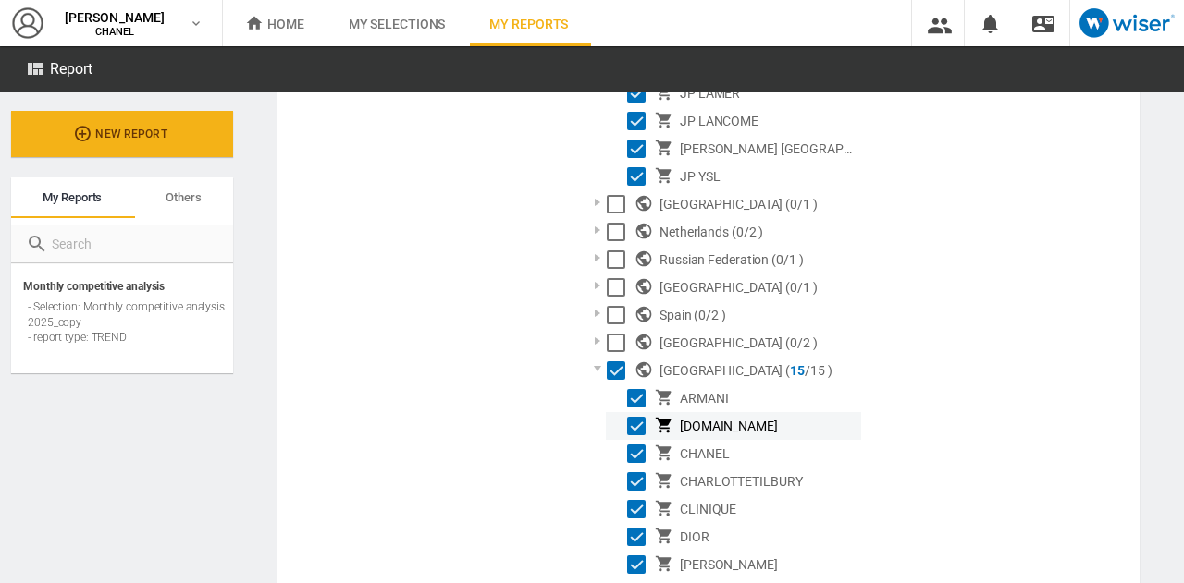
click at [636, 420] on div "Select" at bounding box center [636, 426] width 18 height 18
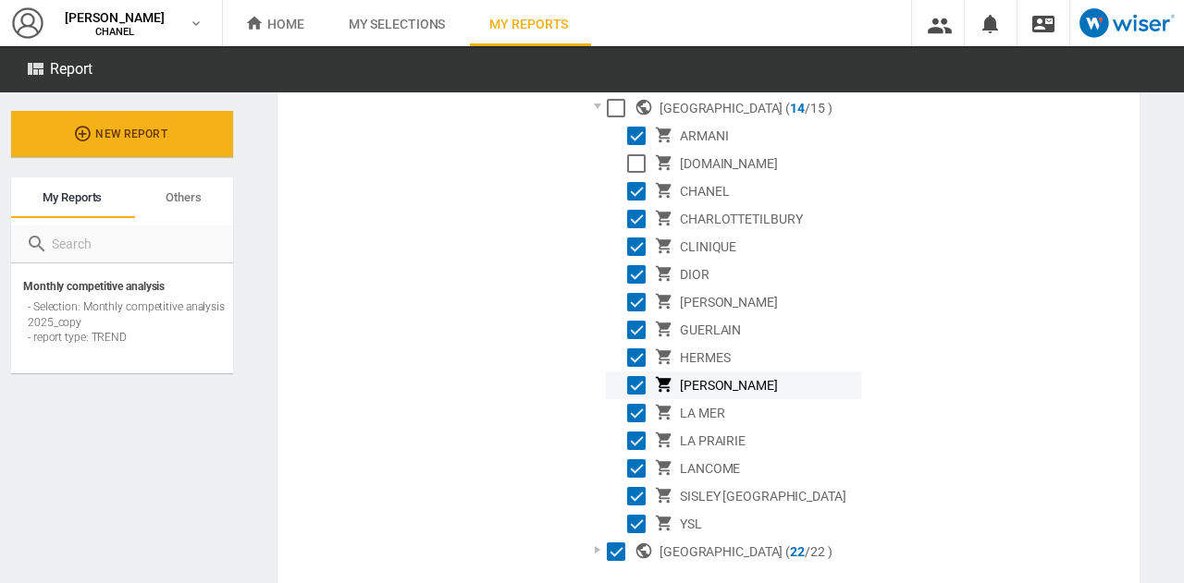
scroll to position [2224, 0]
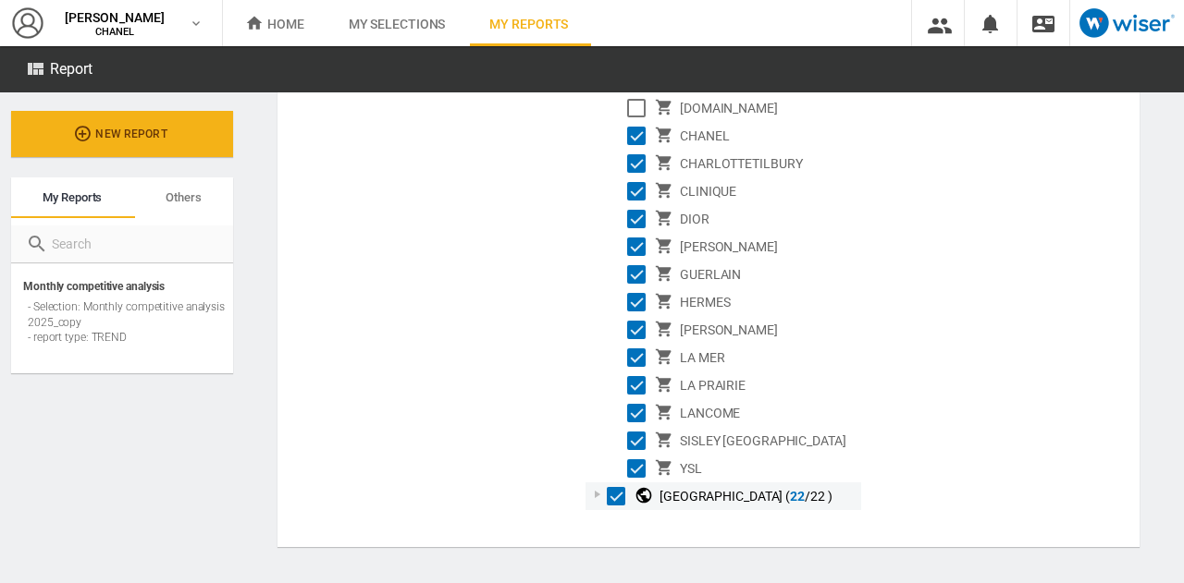
click at [597, 497] on div at bounding box center [597, 494] width 18 height 18
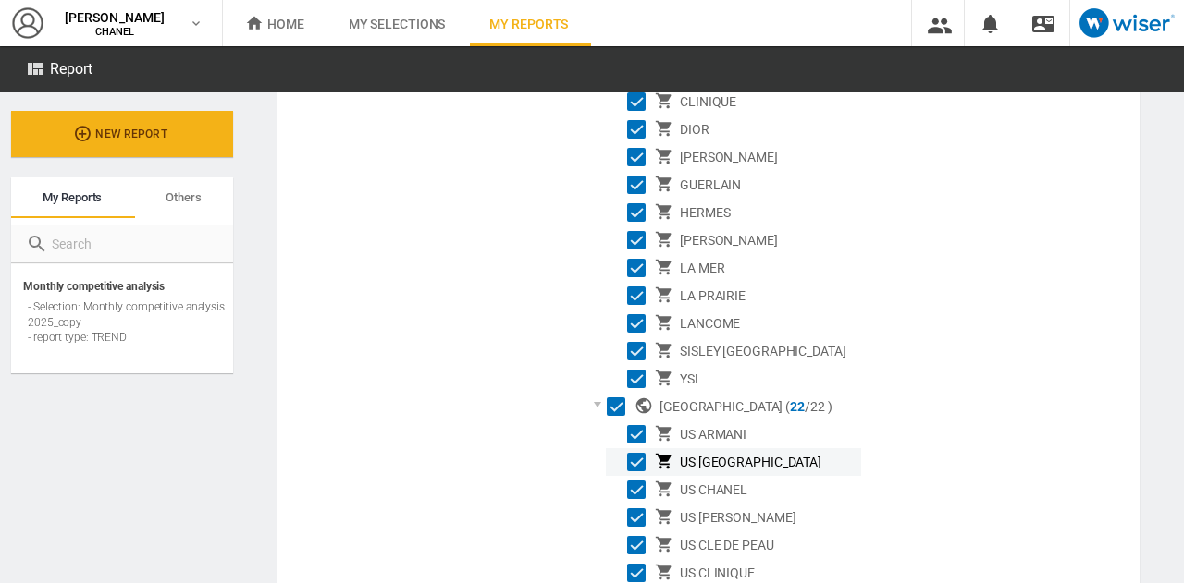
scroll to position [2314, 0]
click at [634, 456] on div "Select" at bounding box center [636, 461] width 18 height 18
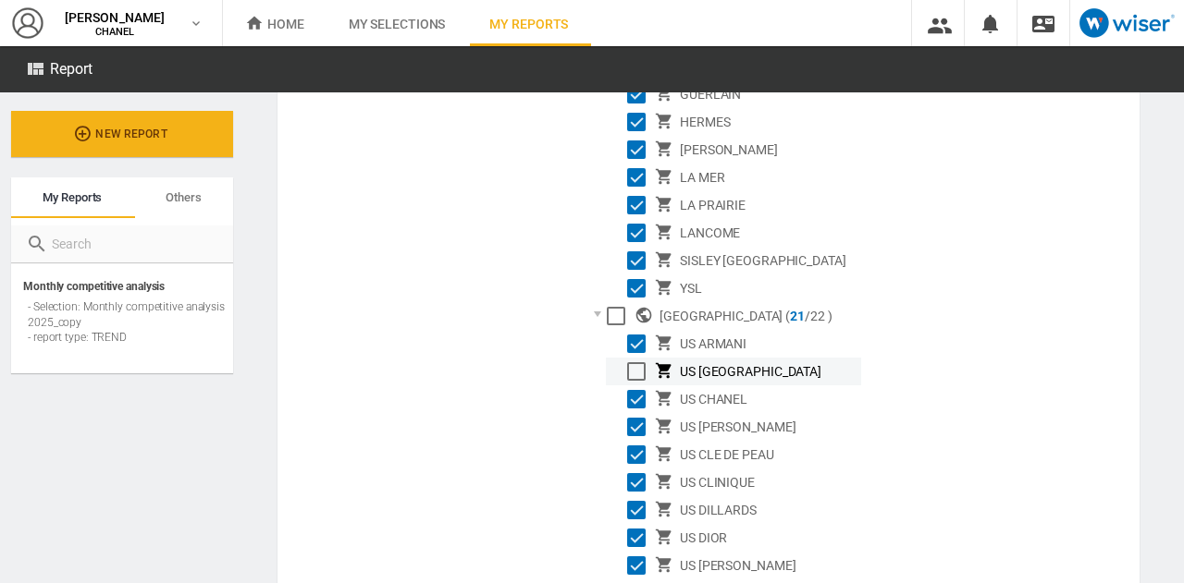
scroll to position [2405, 0]
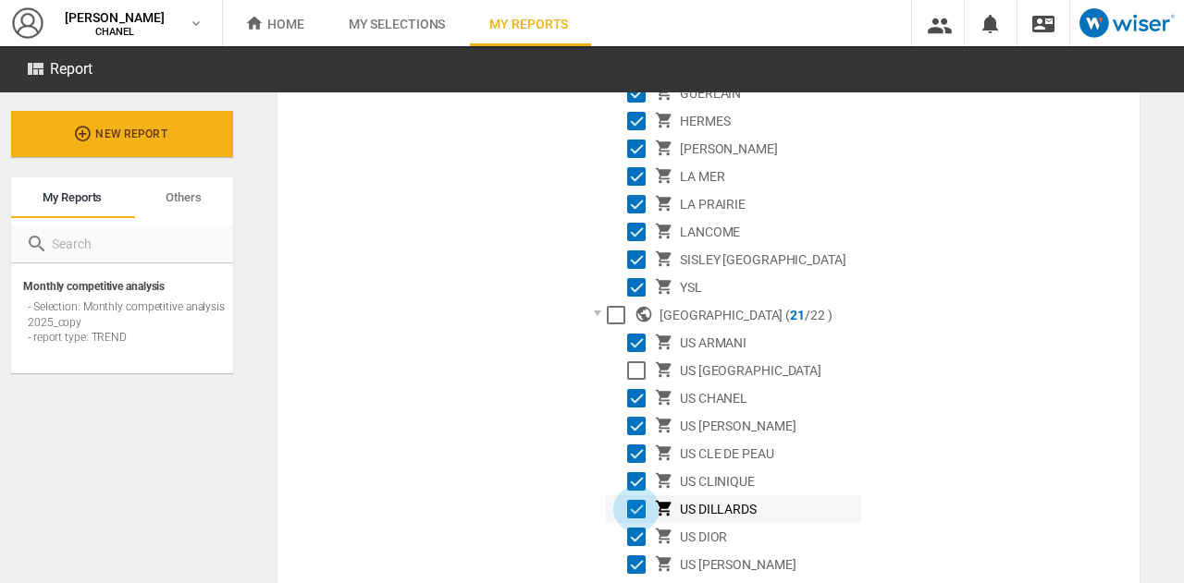
click at [633, 509] on div "Select" at bounding box center [636, 509] width 18 height 18
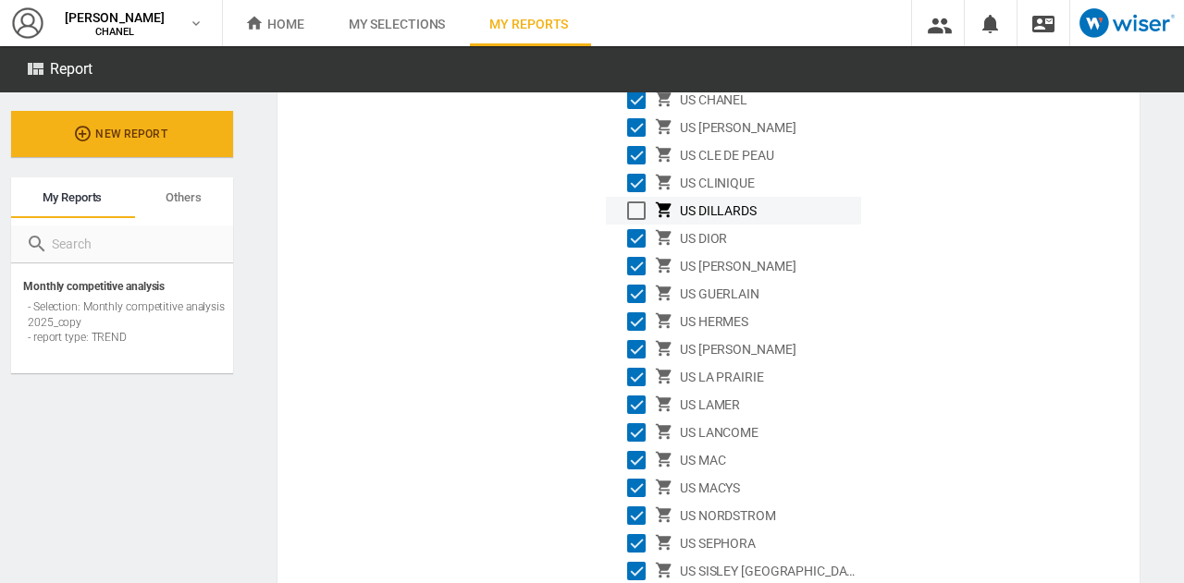
scroll to position [2705, 0]
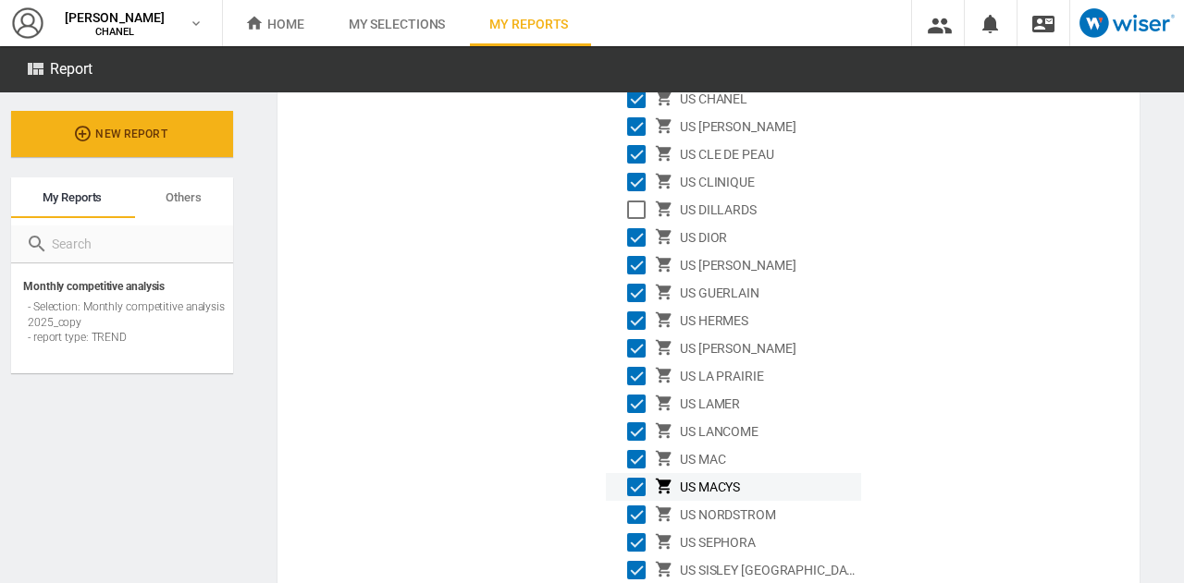
click at [638, 486] on div "Select" at bounding box center [636, 487] width 18 height 18
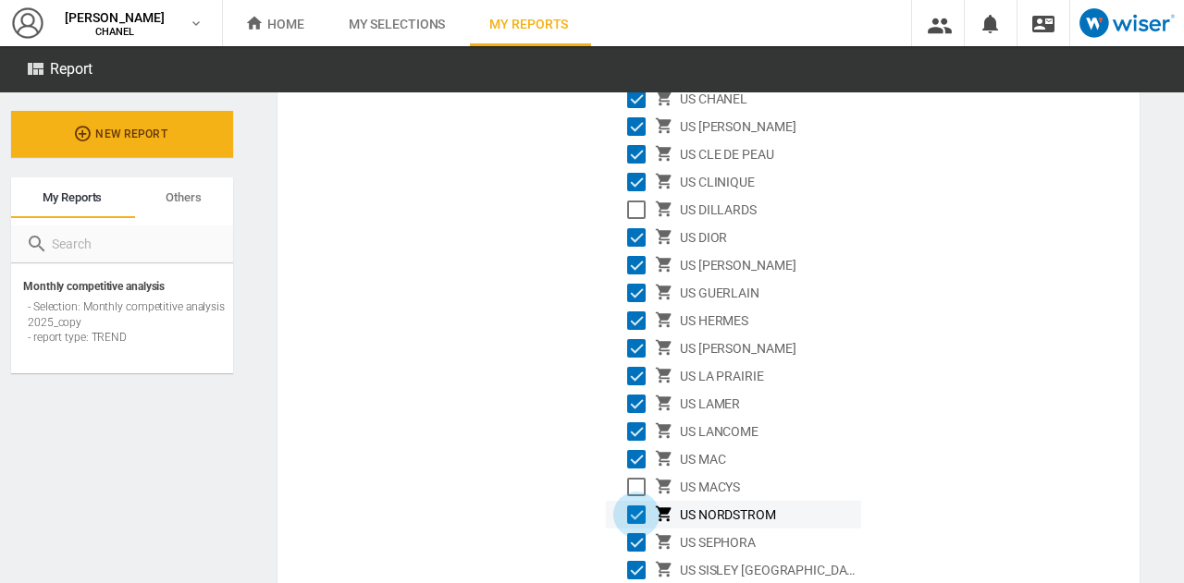
click at [631, 513] on div "Select" at bounding box center [636, 515] width 18 height 18
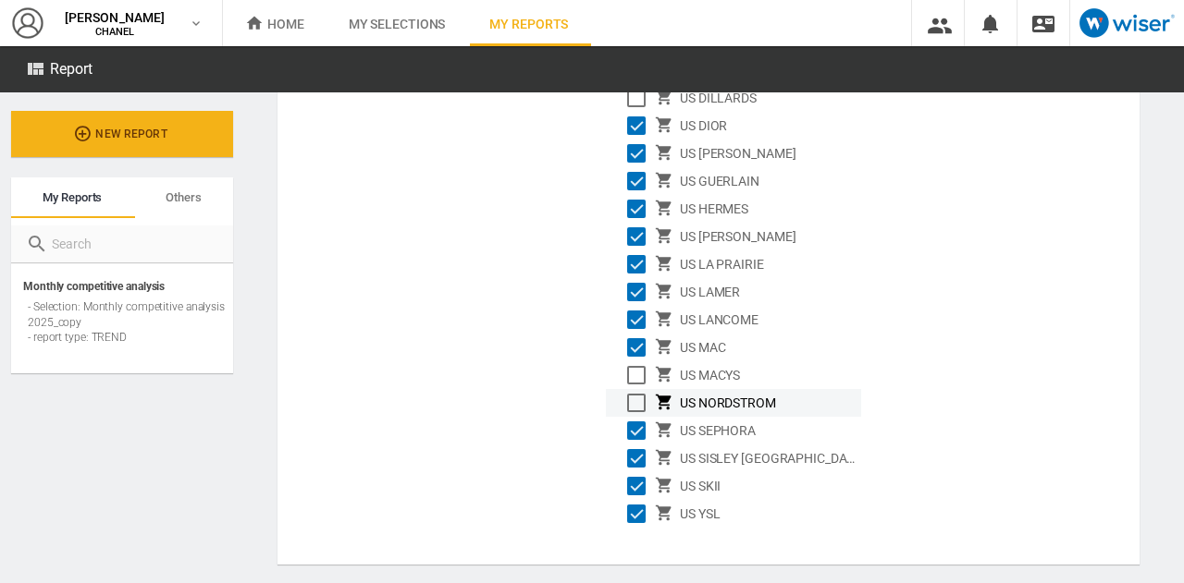
scroll to position [2817, 0]
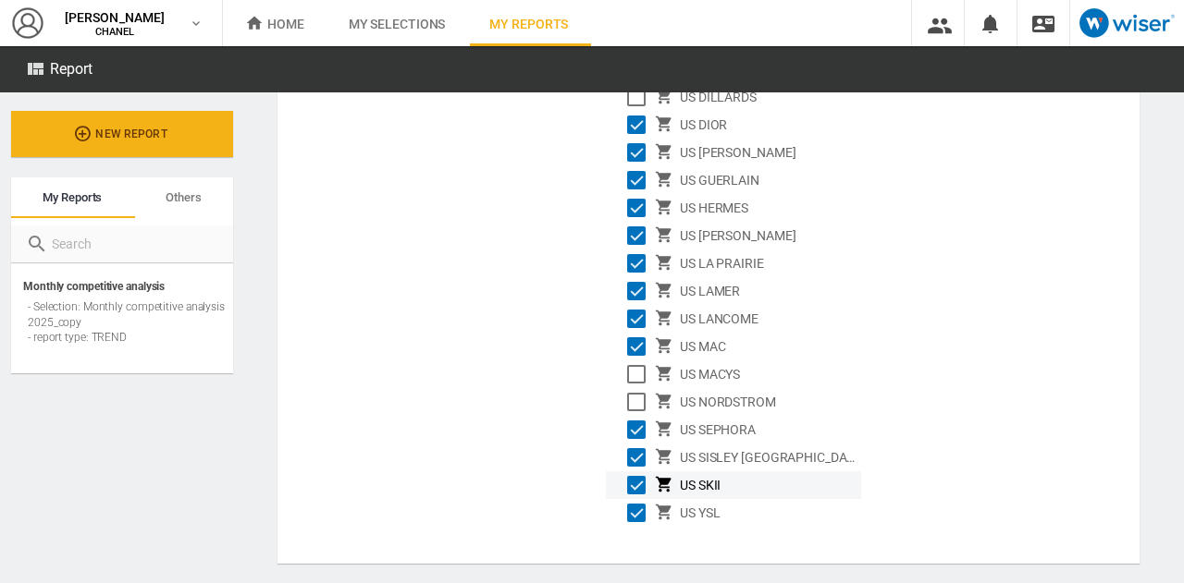
click at [631, 482] on div "Select" at bounding box center [636, 485] width 18 height 18
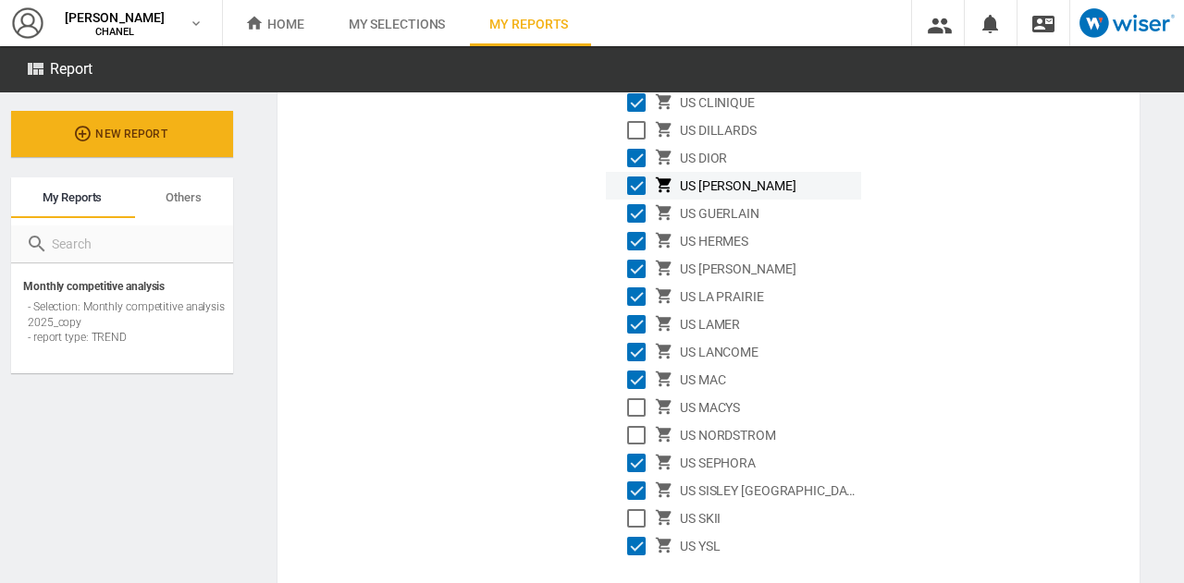
scroll to position [2834, 0]
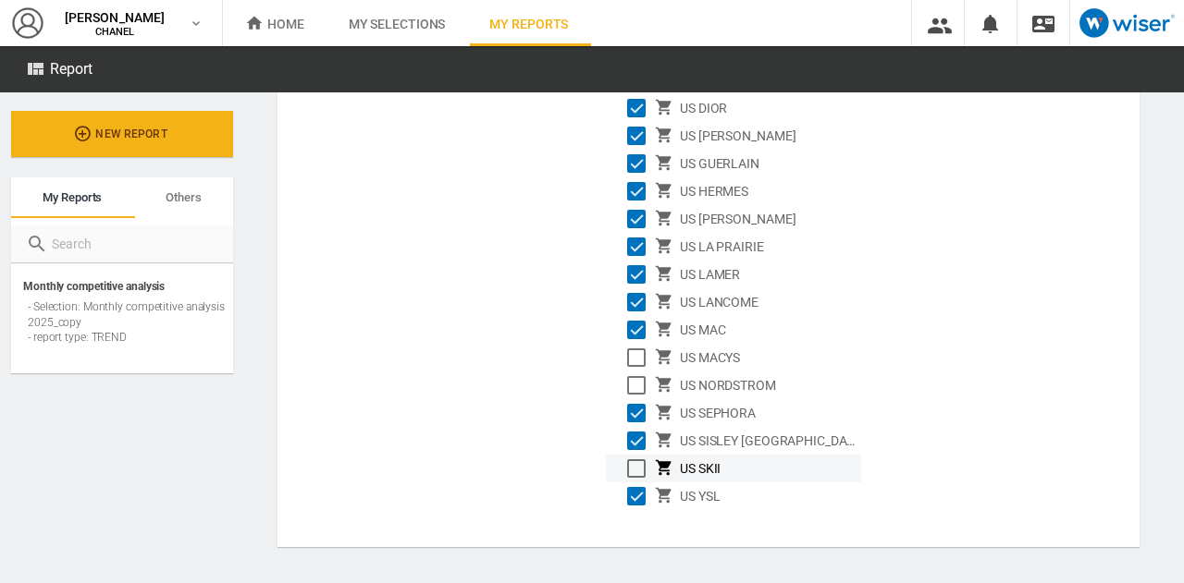
click at [622, 469] on div at bounding box center [617, 467] width 18 height 18
click at [630, 470] on div "Select" at bounding box center [636, 469] width 18 height 18
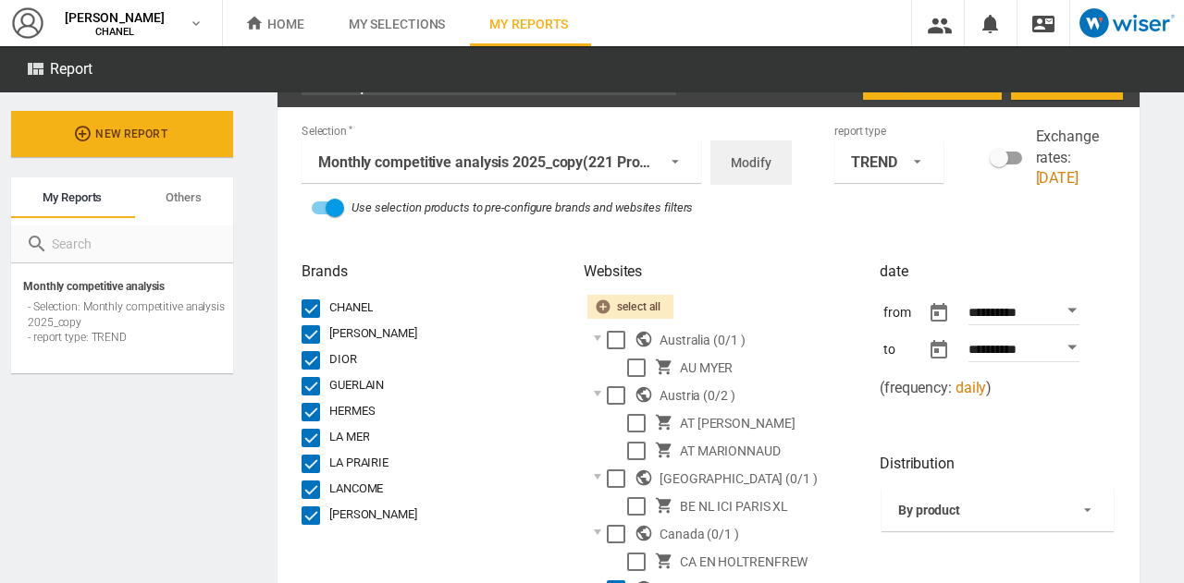
scroll to position [0, 0]
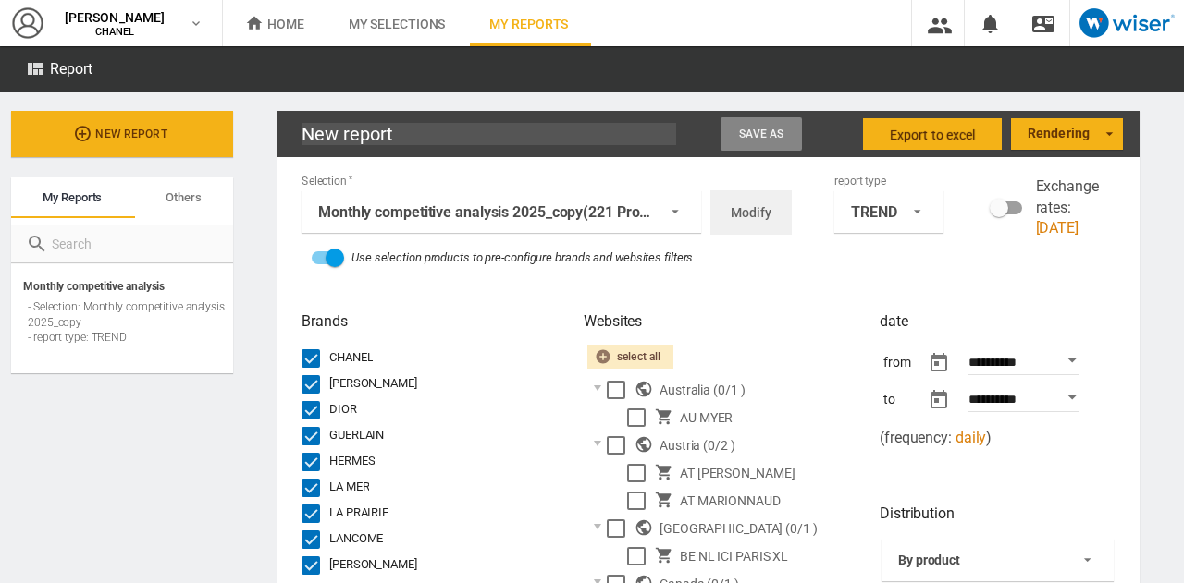
click at [739, 139] on span "Save as" at bounding box center [761, 134] width 45 height 13
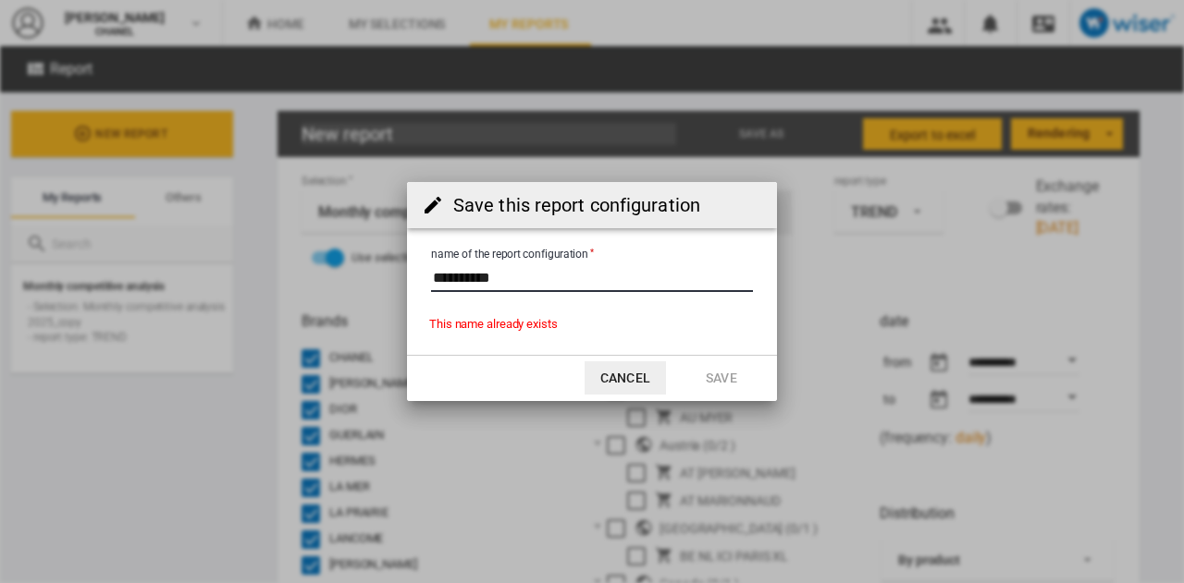
drag, startPoint x: 546, startPoint y: 279, endPoint x: 392, endPoint y: 286, distance: 153.6
click at [392, 286] on div "Save this report configuration name of the report configuration This name alrea…" at bounding box center [592, 291] width 1184 height 583
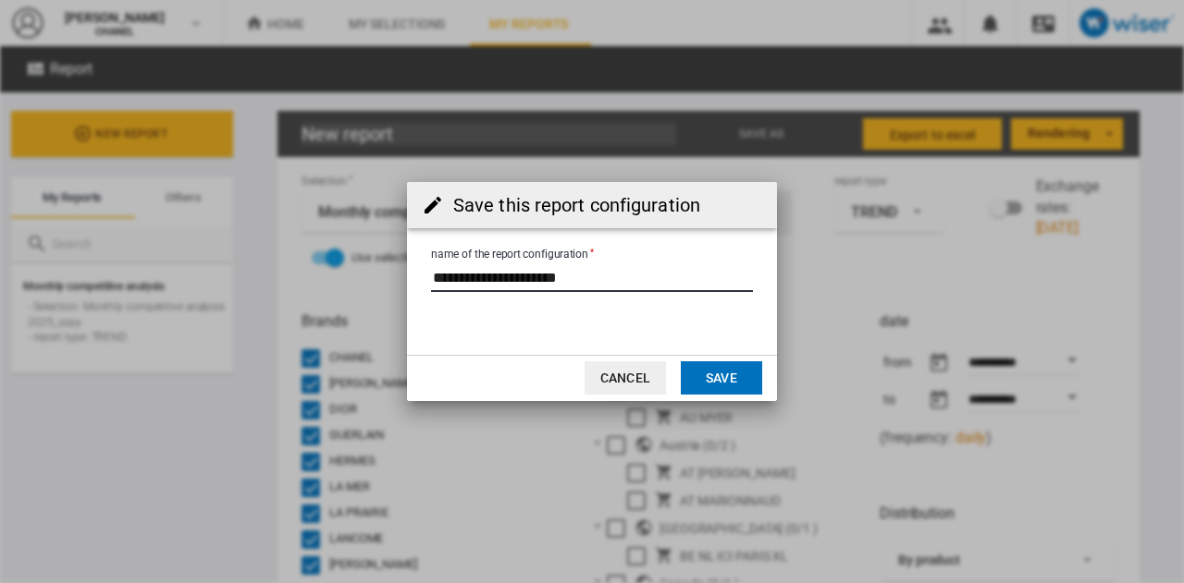
type input "**********"
click at [723, 394] on button "Save" at bounding box center [721, 378] width 81 height 33
type input "Monthly pricing report"
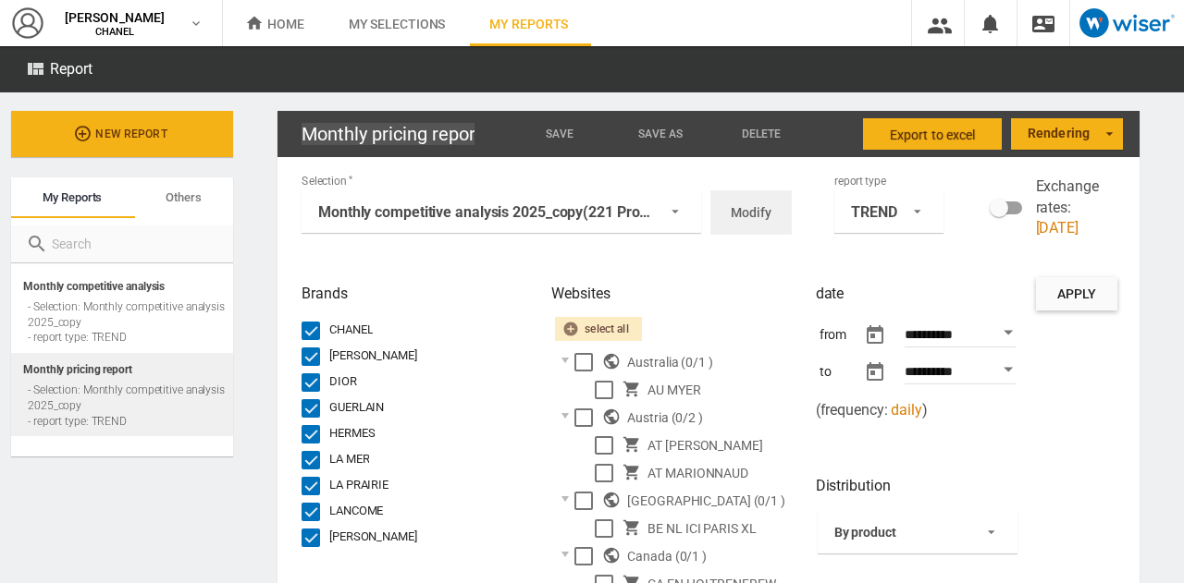
click at [969, 333] on body "In order to access Insight, please log out and log in again OK NEW [PERSON_NAME…" at bounding box center [592, 291] width 1184 height 583
click at [1005, 329] on button "Open calendar" at bounding box center [1007, 332] width 33 height 33
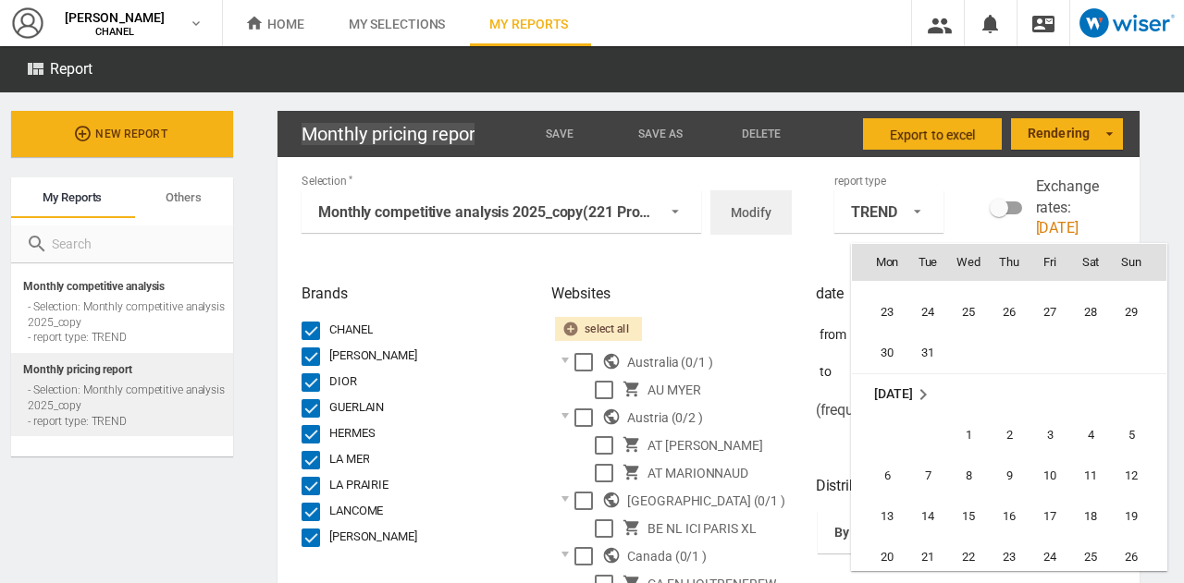
scroll to position [426271, 0]
click at [965, 434] on span "1" at bounding box center [968, 434] width 37 height 37
type input "**********"
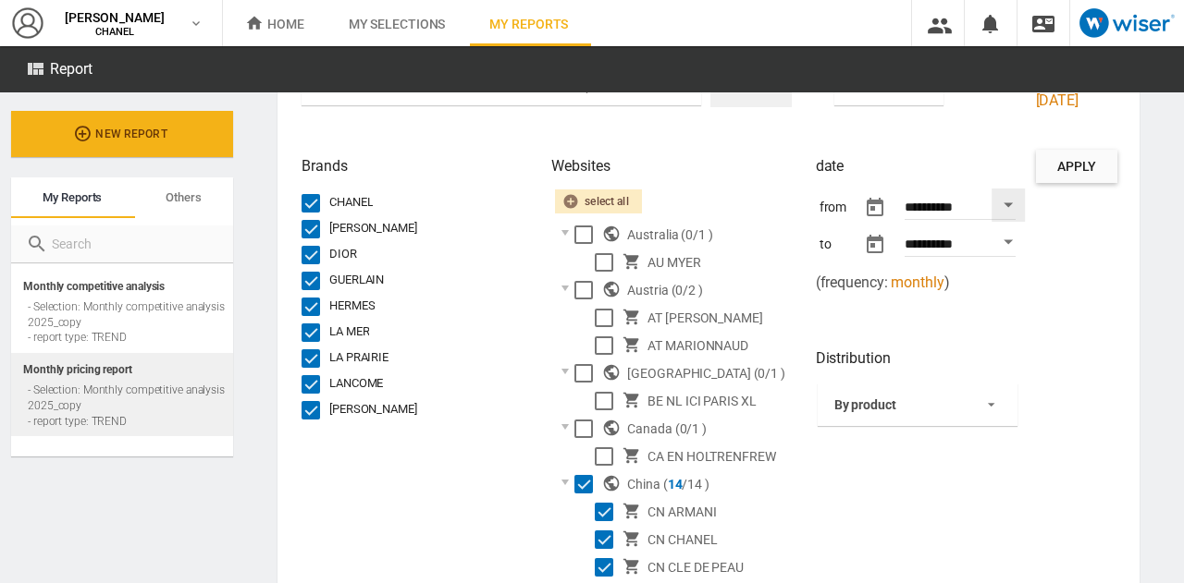
scroll to position [129, 0]
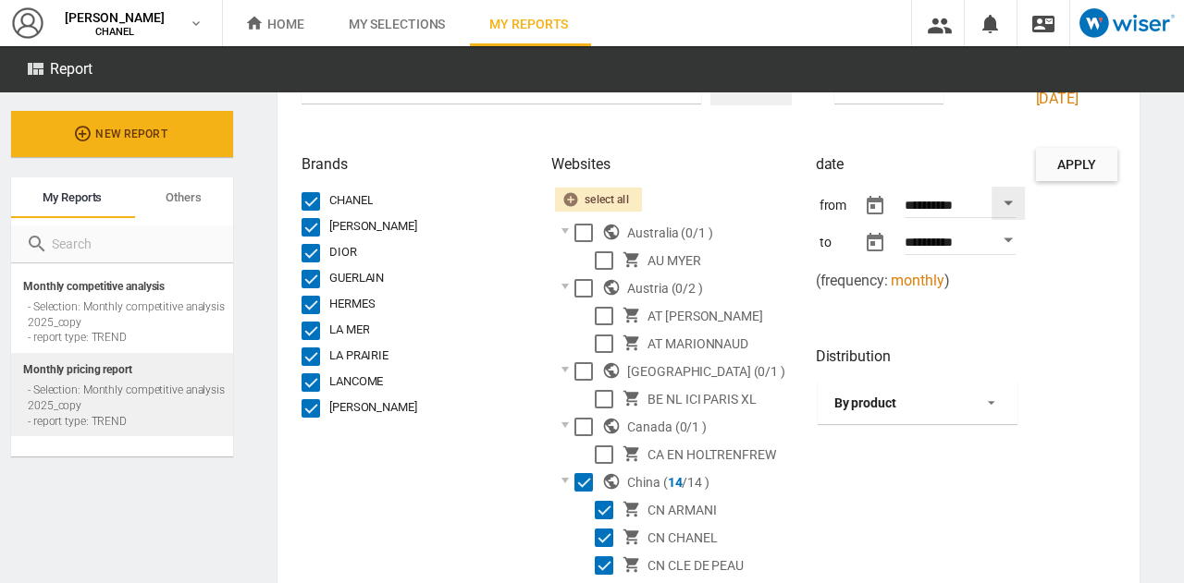
click at [877, 400] on div "By product" at bounding box center [865, 403] width 62 height 15
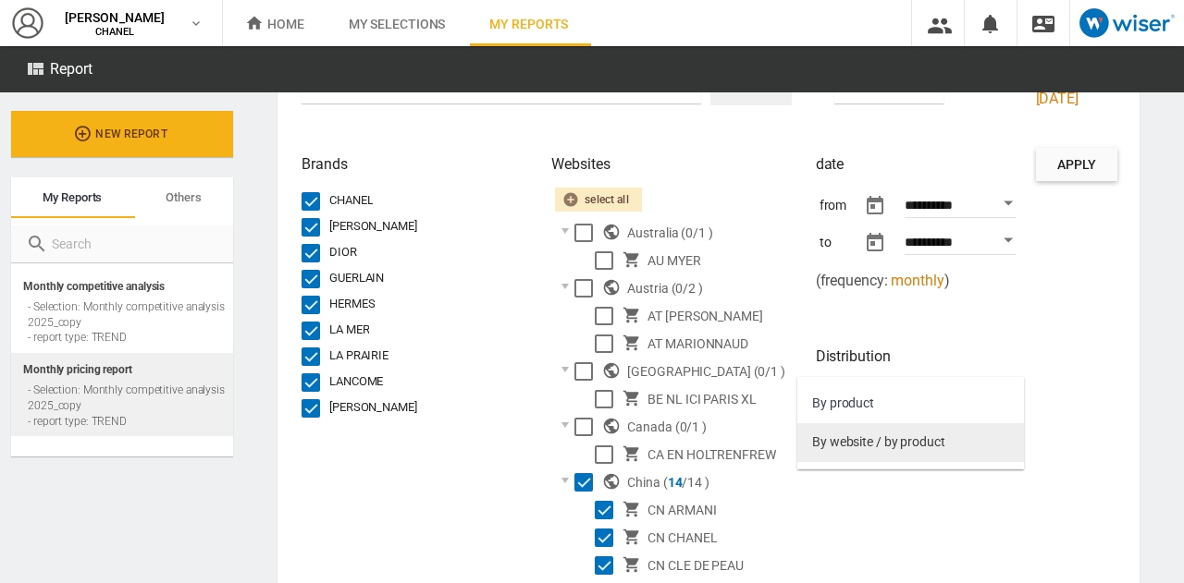
click at [868, 449] on div "By website / by product" at bounding box center [878, 443] width 133 height 18
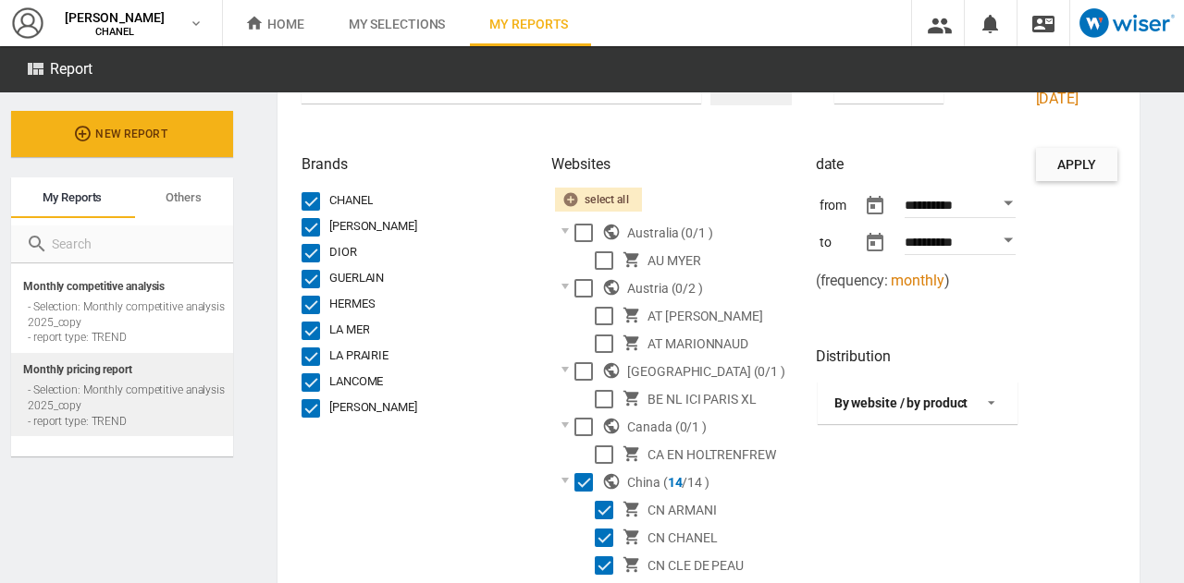
scroll to position [0, 0]
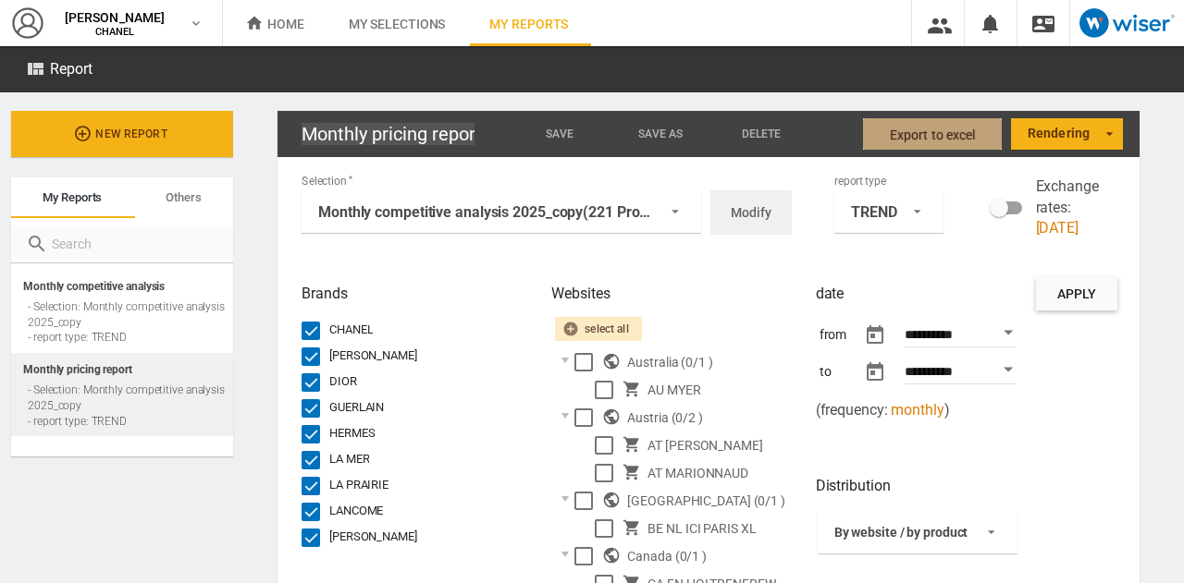
click at [954, 134] on span "Export to Excel" at bounding box center [933, 134] width 86 height 33
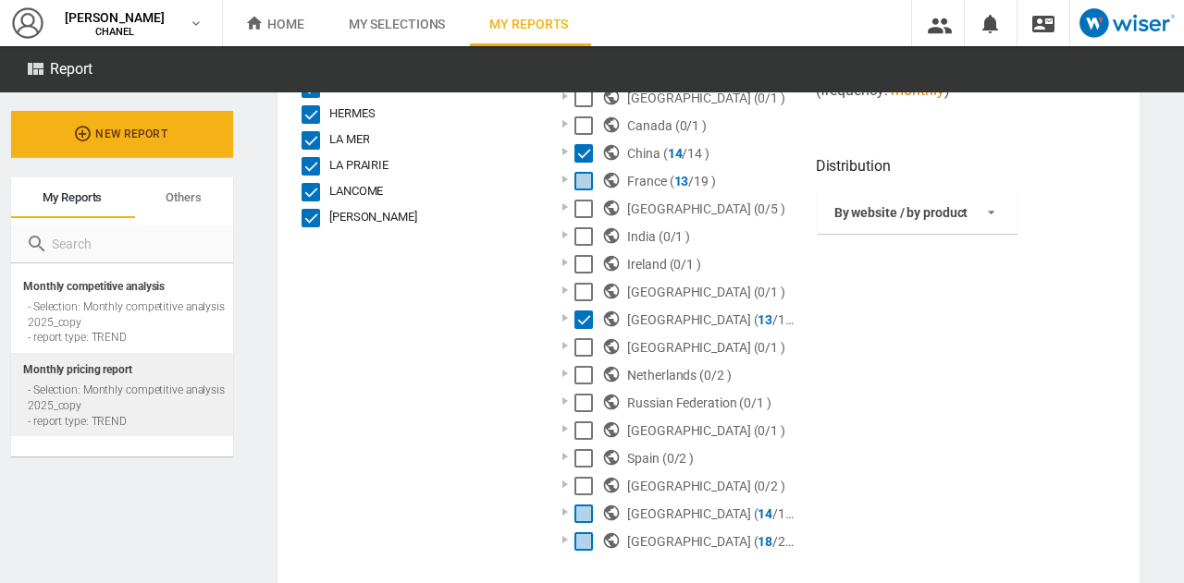
scroll to position [365, 0]
